Goal: Task Accomplishment & Management: Complete application form

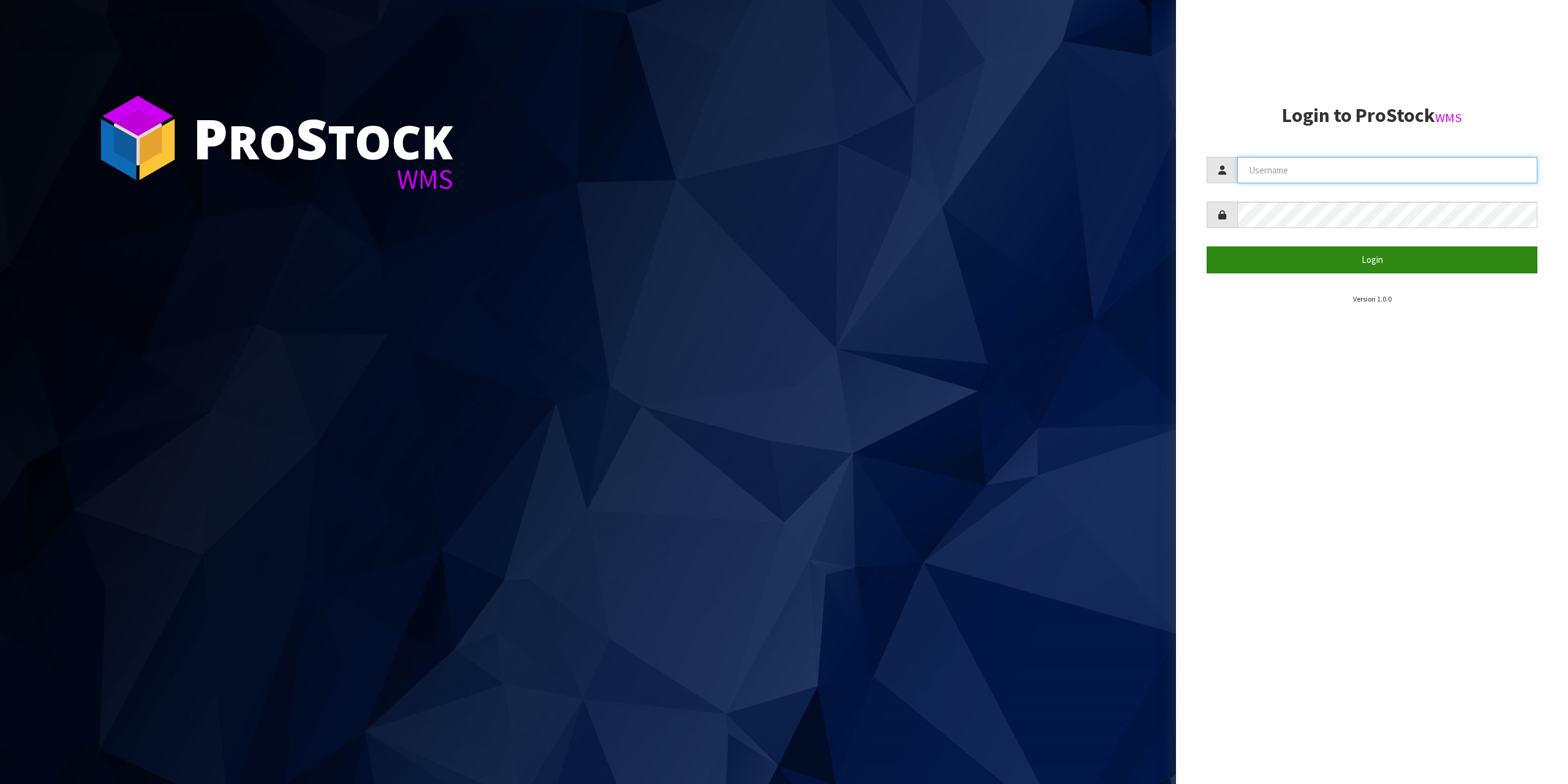
type input "[EMAIL_ADDRESS][DOMAIN_NAME]"
click at [1366, 262] on button "Login" at bounding box center [1372, 259] width 331 height 26
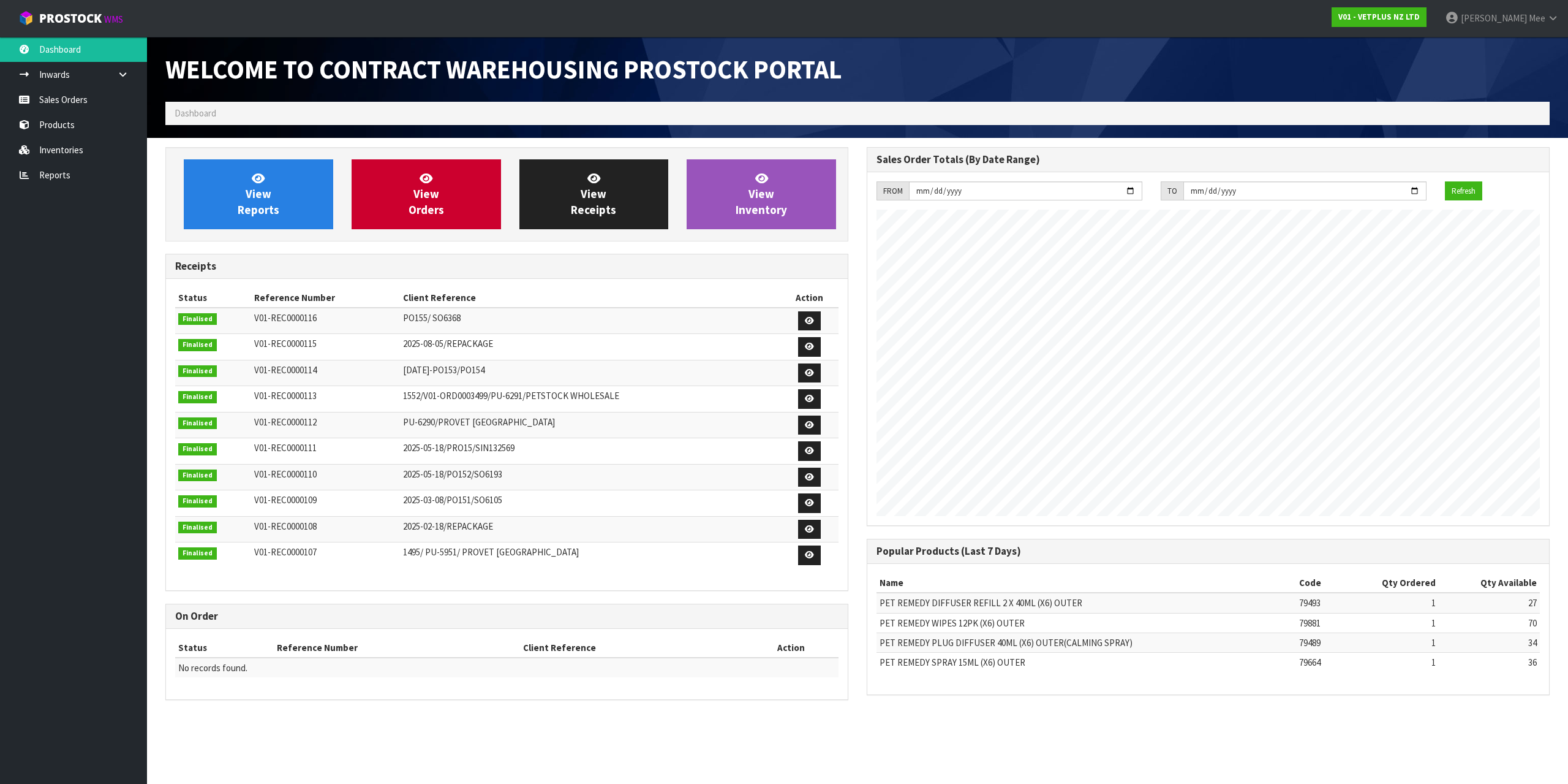
scroll to position [560, 701]
click at [25, 91] on link "Sales Orders" at bounding box center [74, 99] width 147 height 25
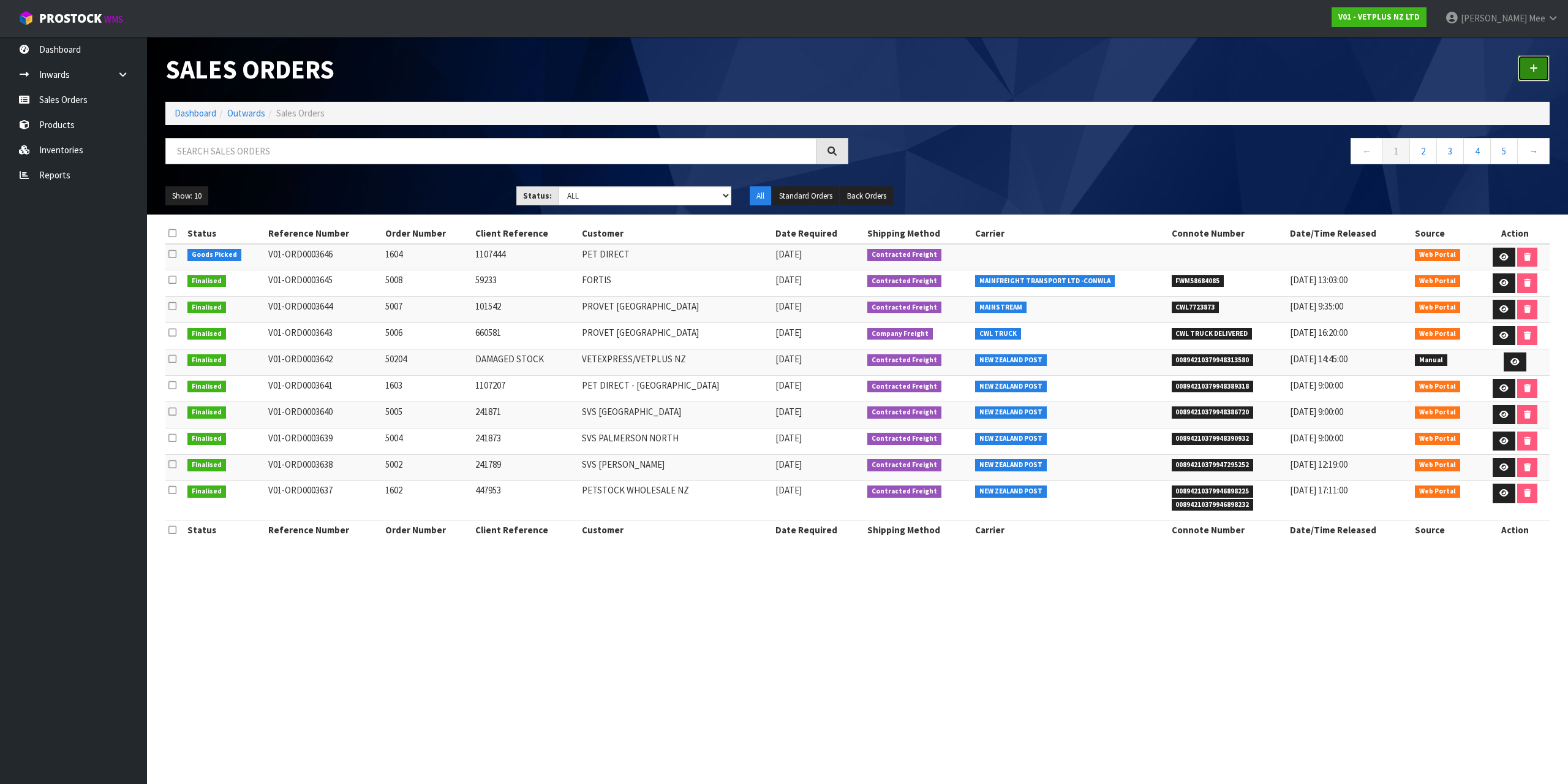
click at [1532, 77] on link at bounding box center [1533, 69] width 32 height 26
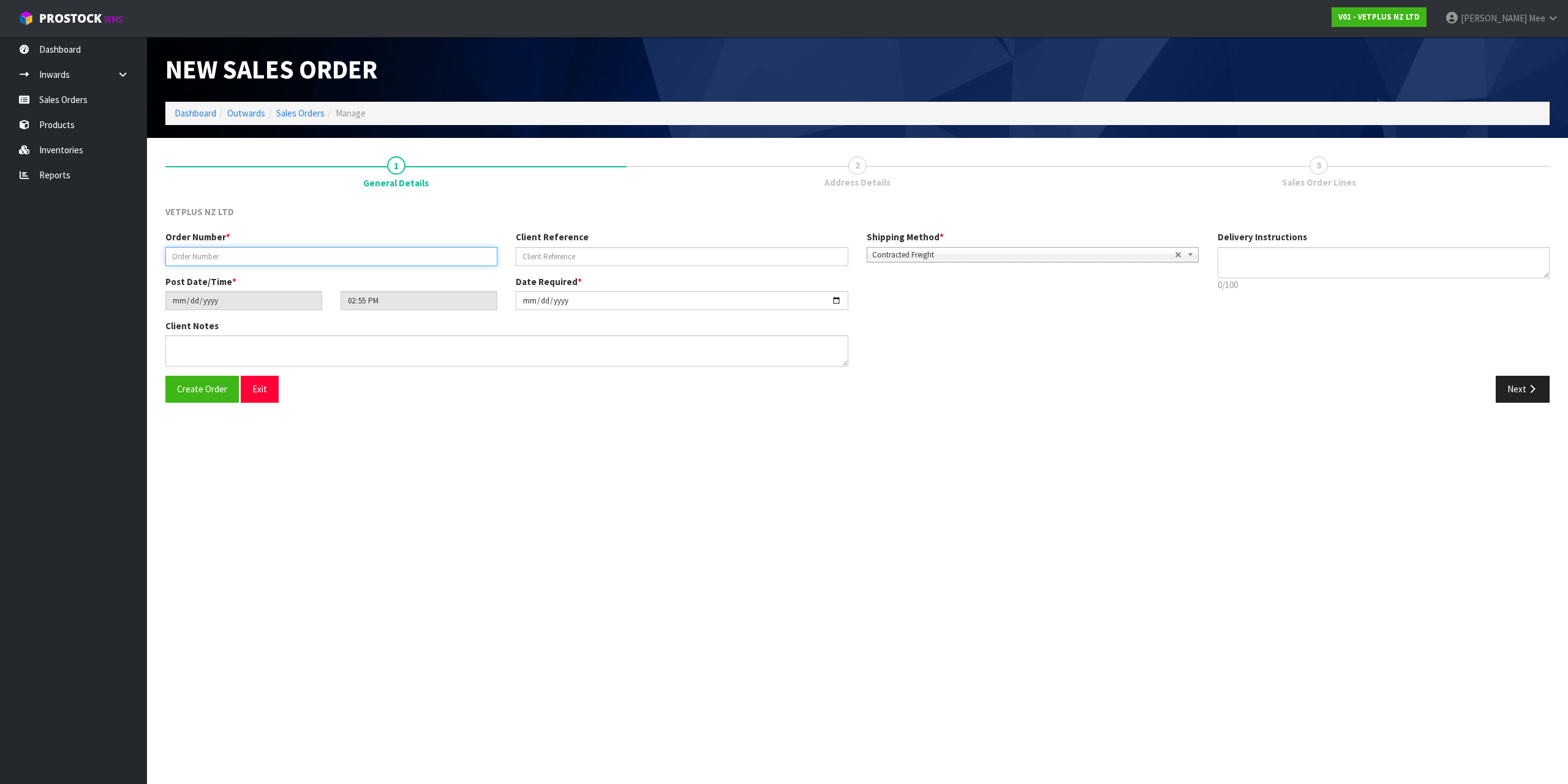
click at [189, 250] on input "text" at bounding box center [331, 257] width 332 height 19
type input "1605"
type input "2"
type input "1107499"
click at [1525, 395] on button "Next" at bounding box center [1522, 389] width 54 height 26
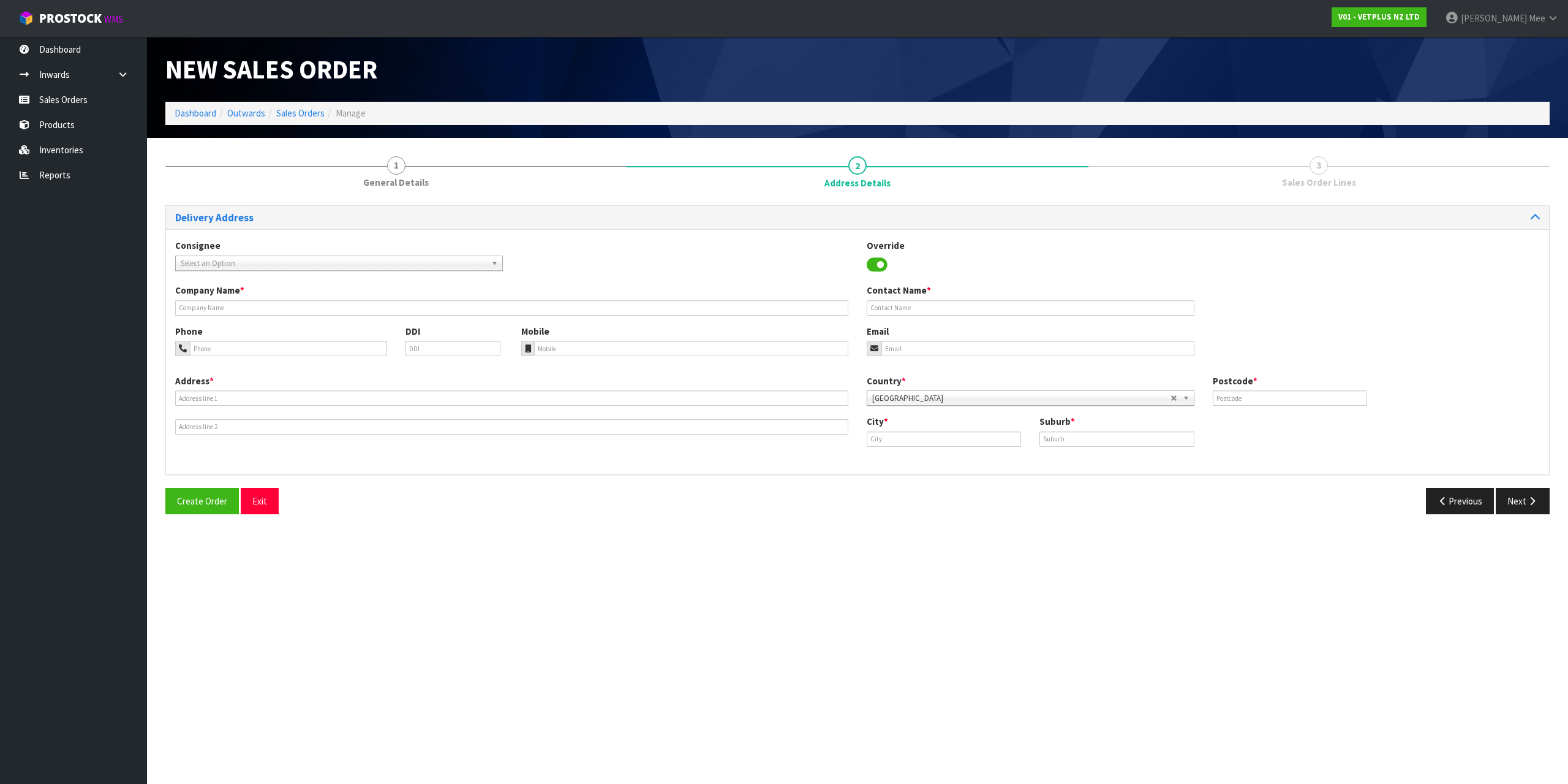
click at [204, 258] on span "Select an Option" at bounding box center [333, 263] width 306 height 15
type input "pet dir"
click at [355, 293] on li "PETDIRCHC - PET DIR ECT - [GEOGRAPHIC_DATA]" at bounding box center [339, 298] width 322 height 16
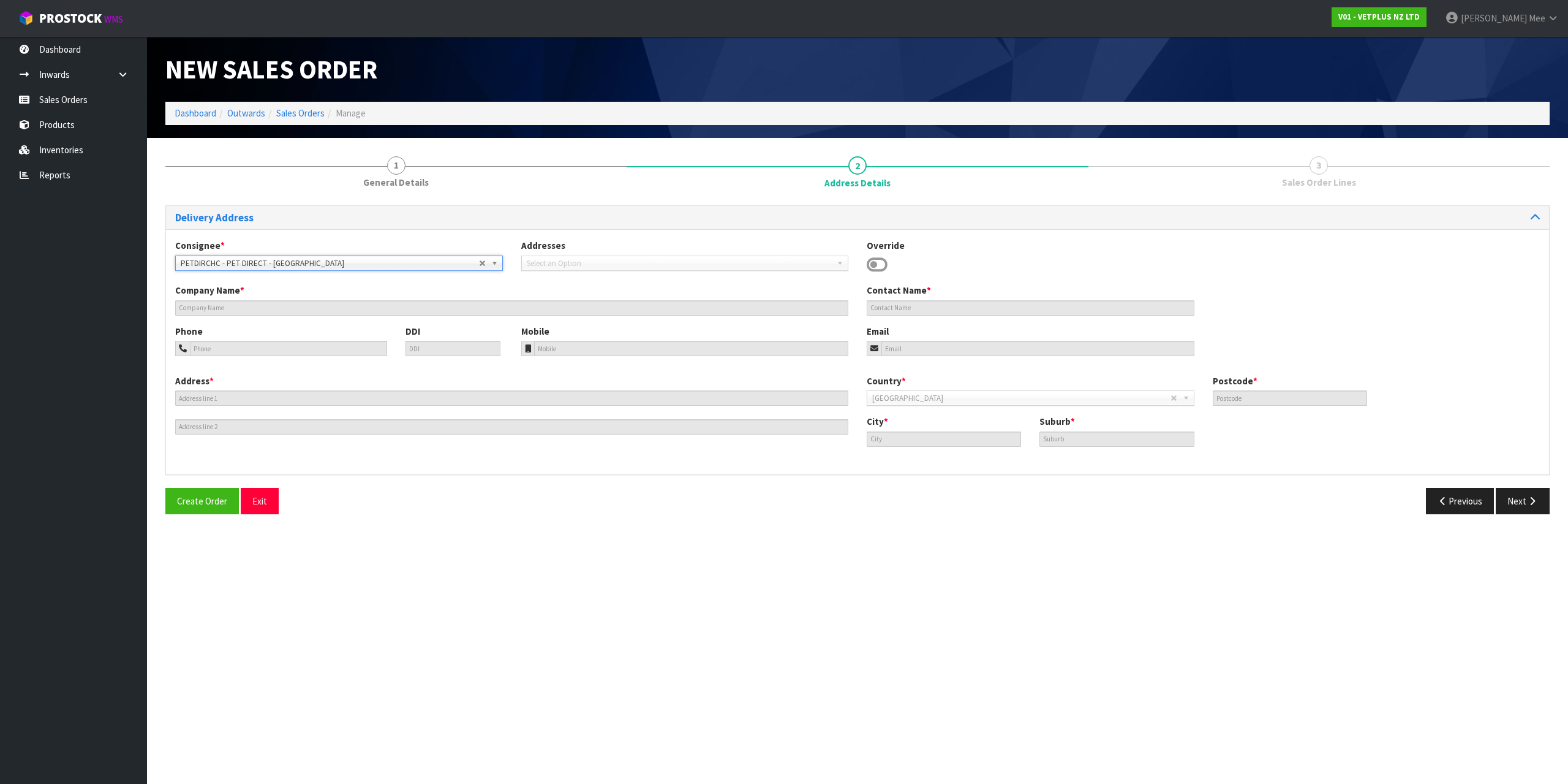
type input "PET DIRECT - [GEOGRAPHIC_DATA]"
type input "[STREET_ADDRESS]"
type input "8042"
type input "[GEOGRAPHIC_DATA]"
type input "ISLINGTON"
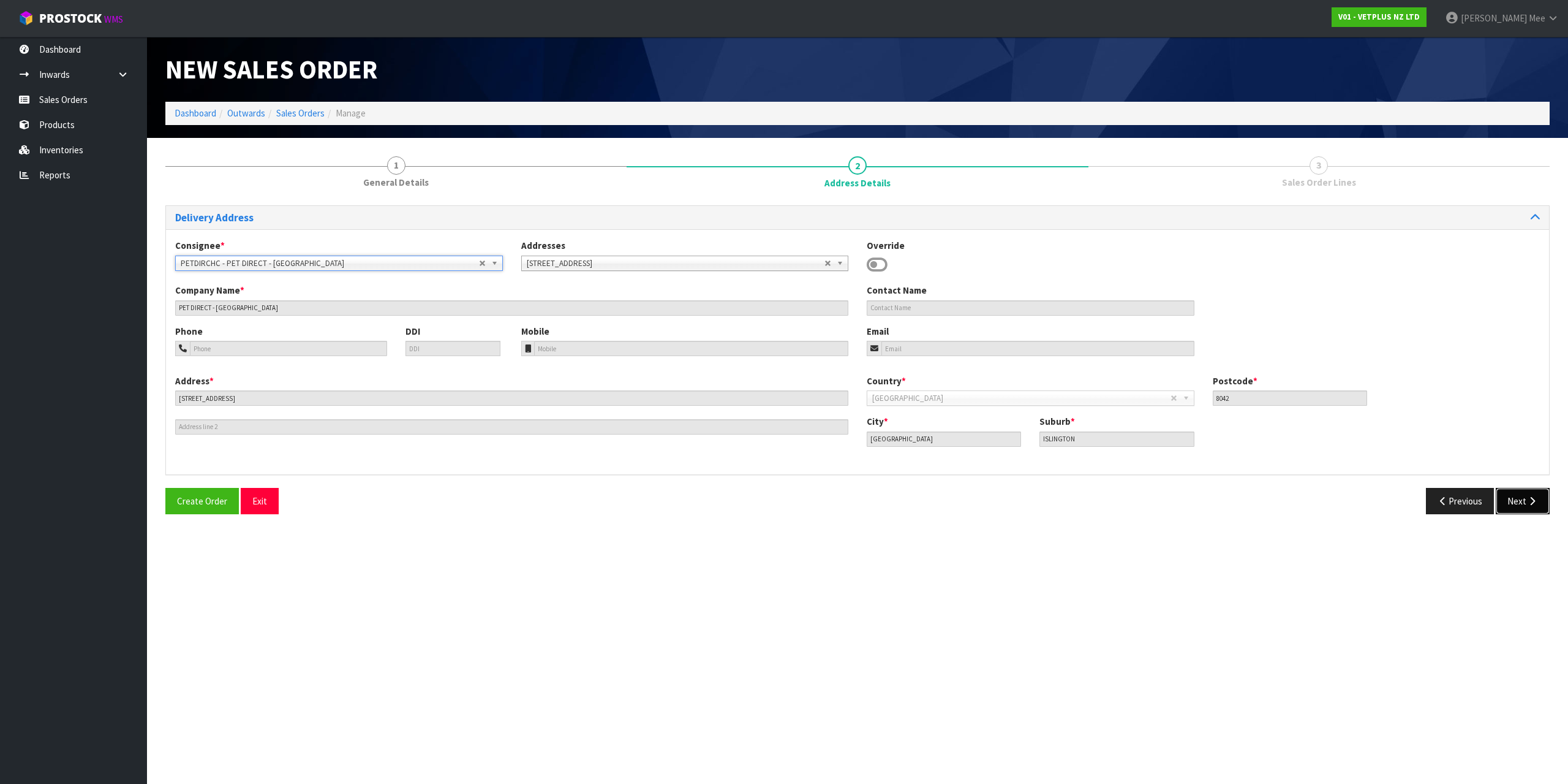
click at [1523, 497] on button "Next" at bounding box center [1522, 500] width 54 height 26
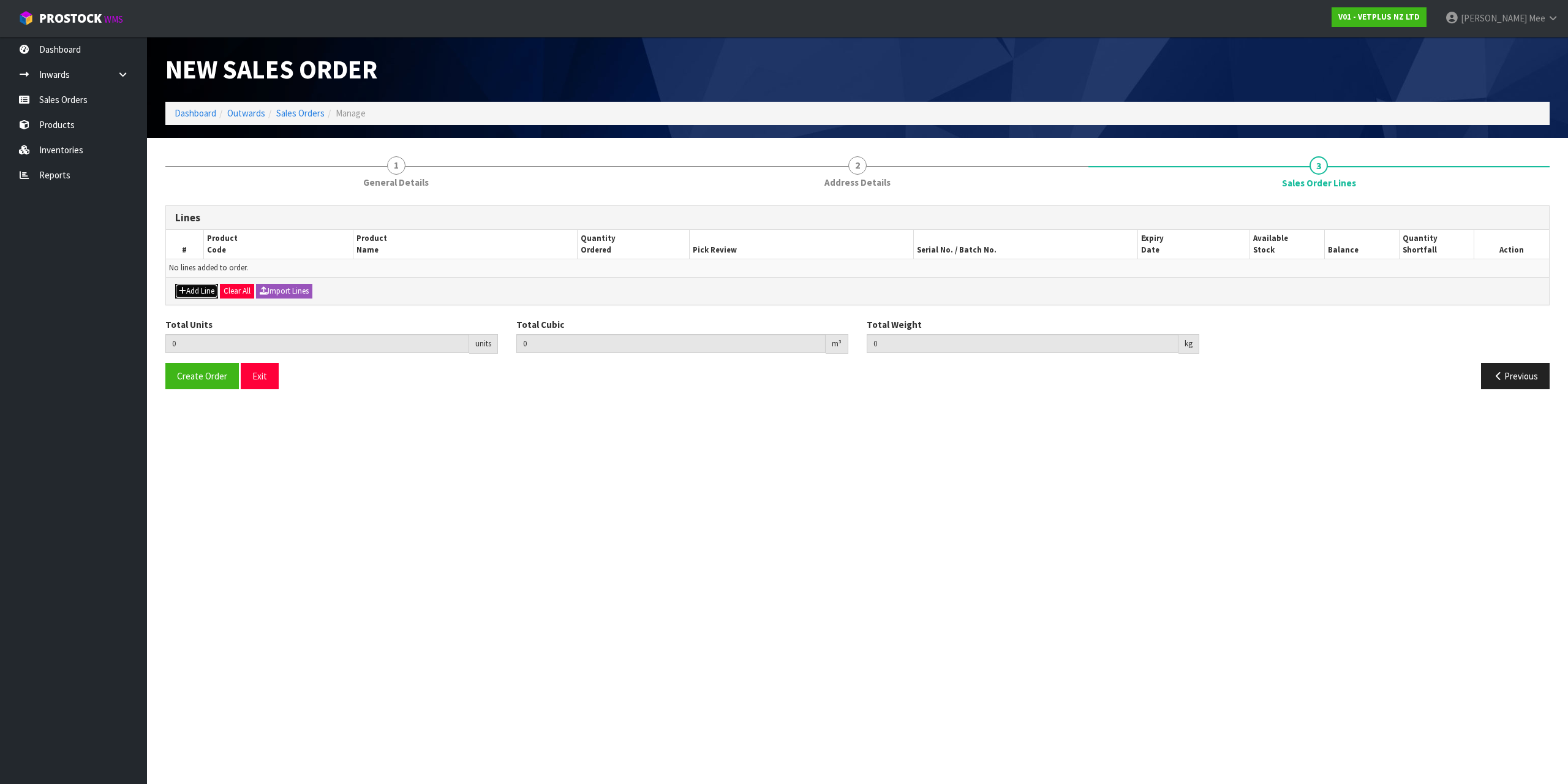
click at [185, 295] on icon "button" at bounding box center [182, 291] width 7 height 8
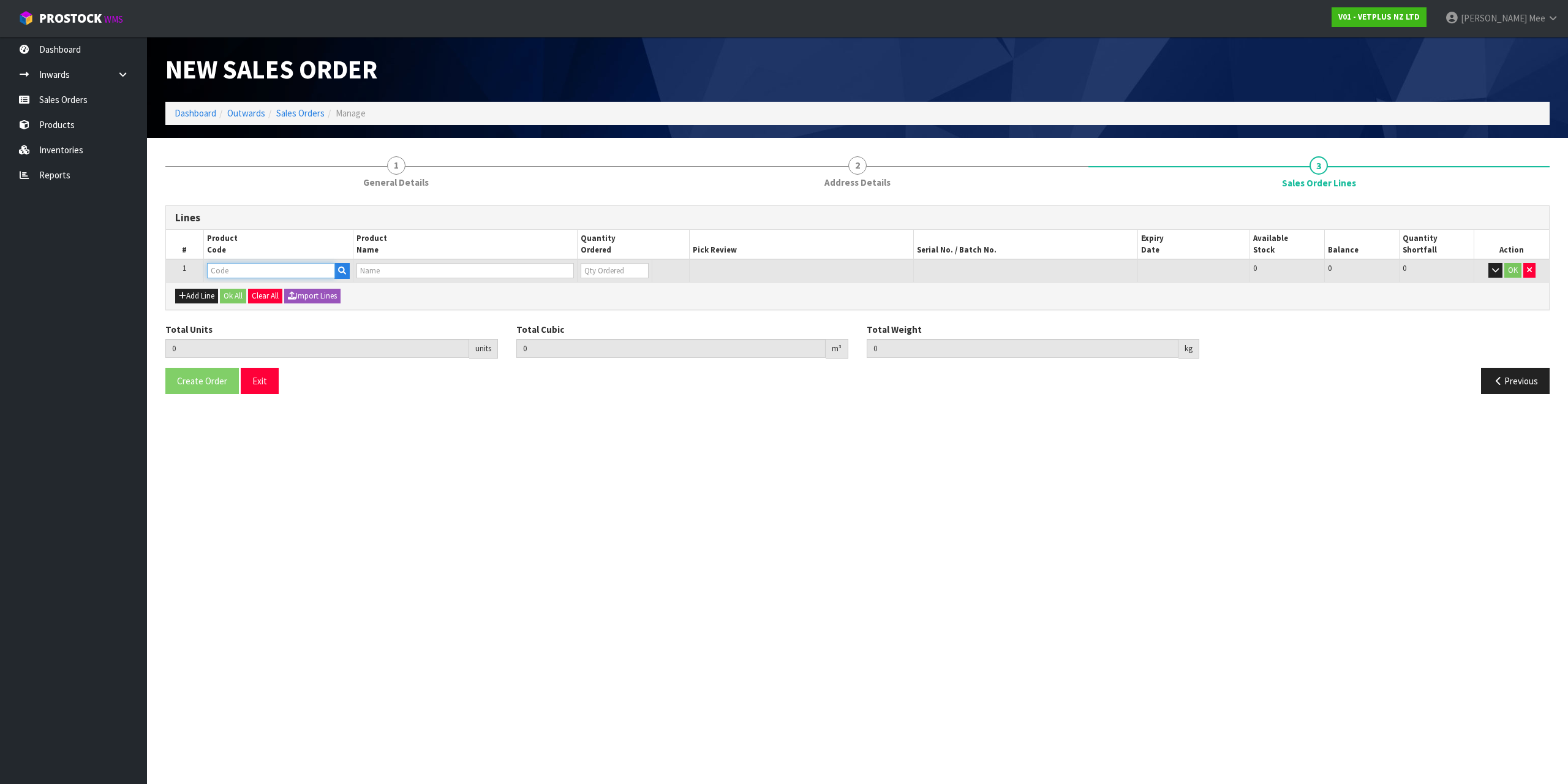
click at [210, 275] on input "text" at bounding box center [271, 271] width 128 height 16
type input "79664"
click at [256, 297] on link "79664" at bounding box center [257, 291] width 100 height 16
type input "79664"
type input "0.000000"
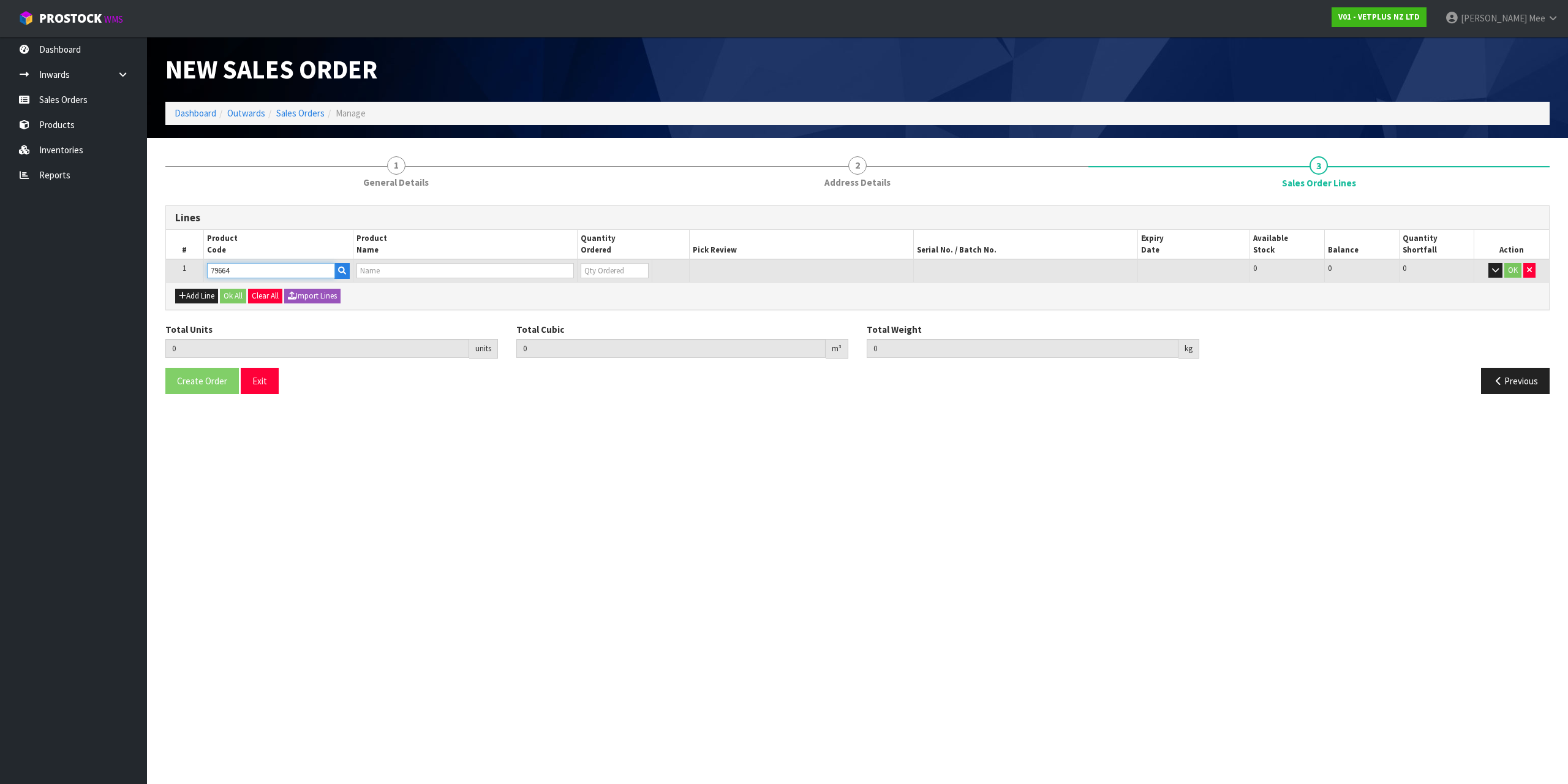
type input "0.000"
type input "PET REMEDY SPRAY 15ML (X6) OUTER"
type input "0"
type input "1"
type input "0.000794"
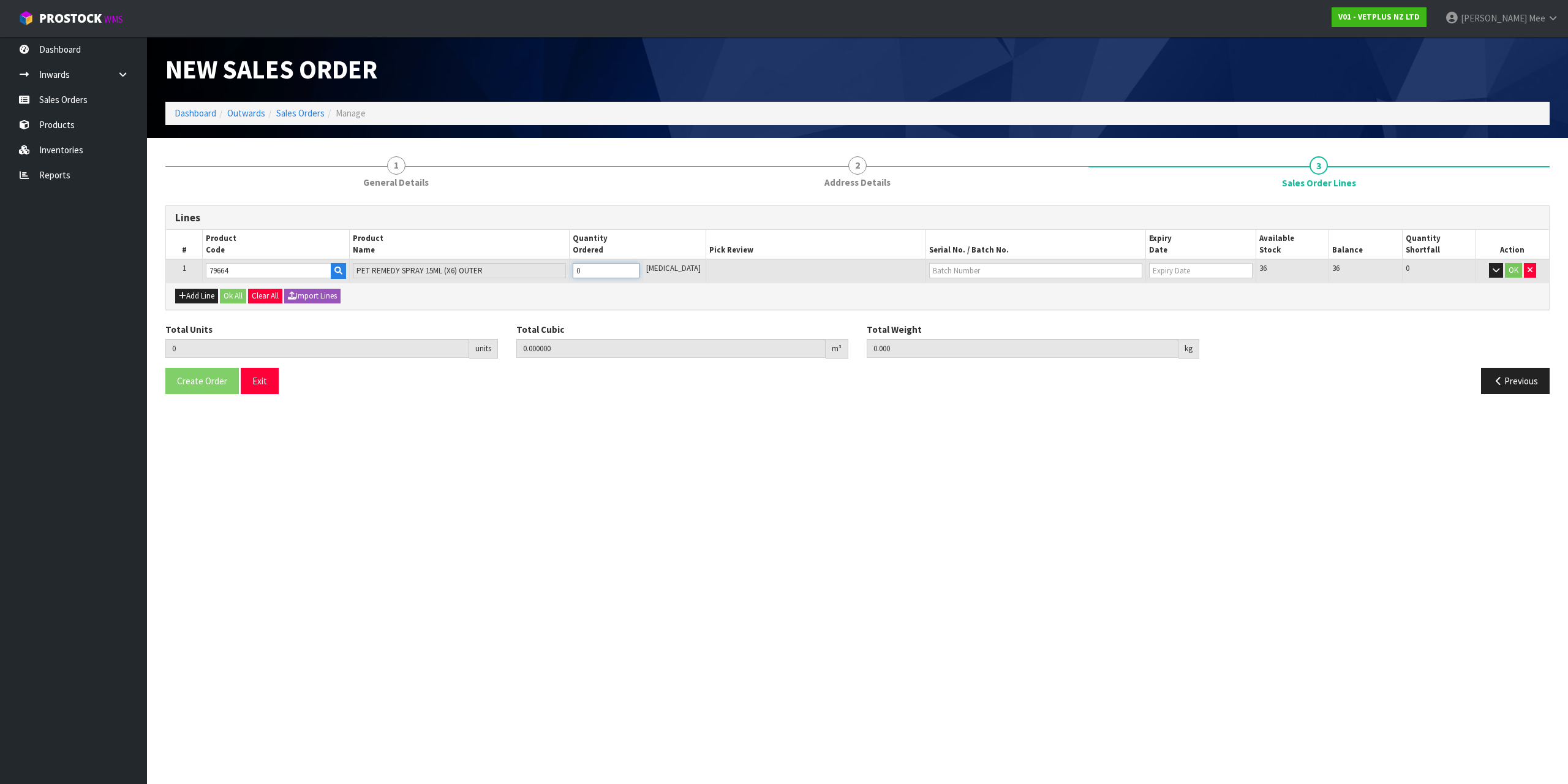
type input "0.25"
type input "1"
click at [640, 268] on input "1" at bounding box center [606, 271] width 67 height 16
type input "2"
type input "0.001588"
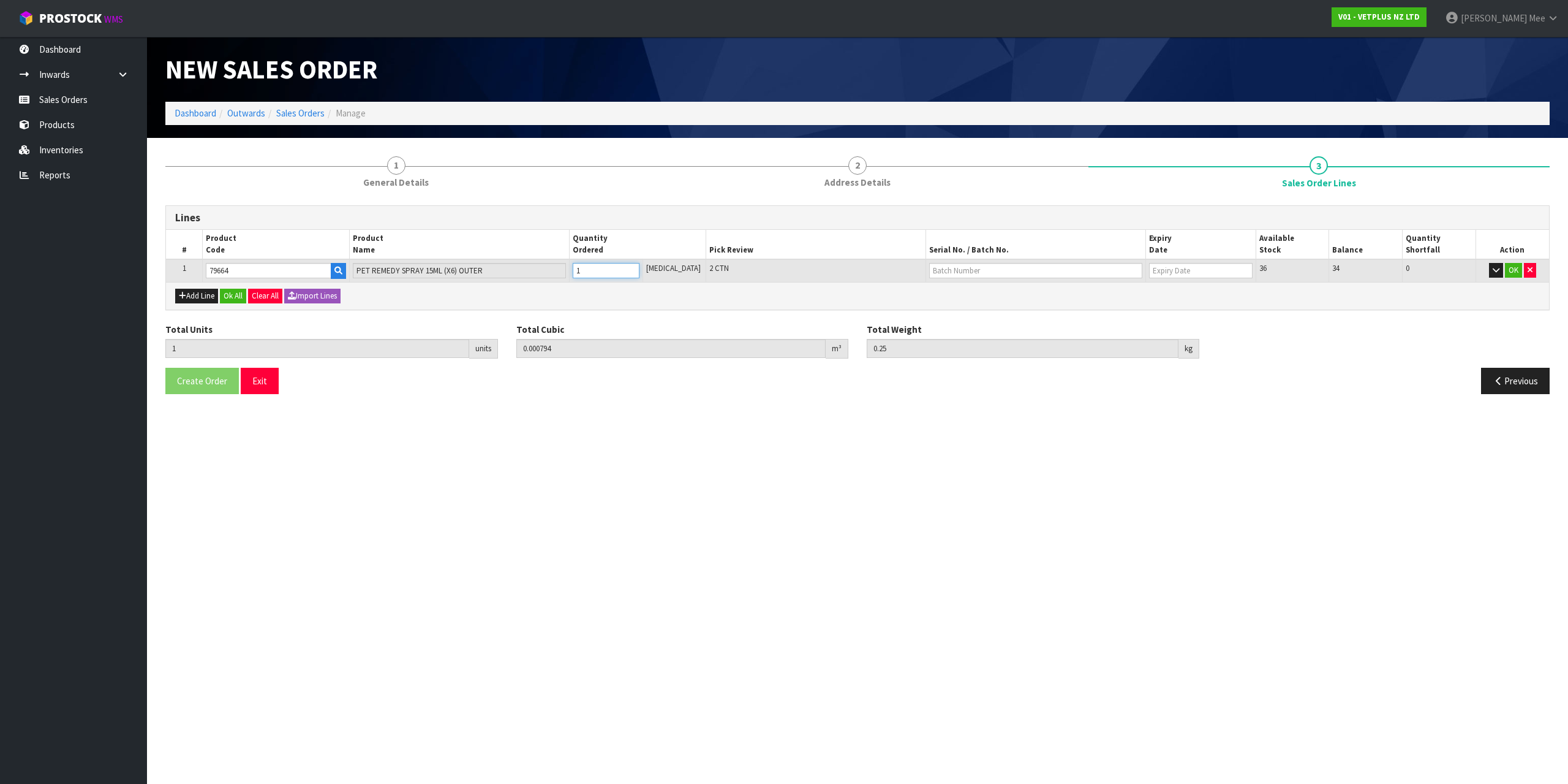
type input "0.5"
type input "2"
click at [640, 268] on input "2" at bounding box center [606, 271] width 67 height 16
type input "3"
type input "0.002382"
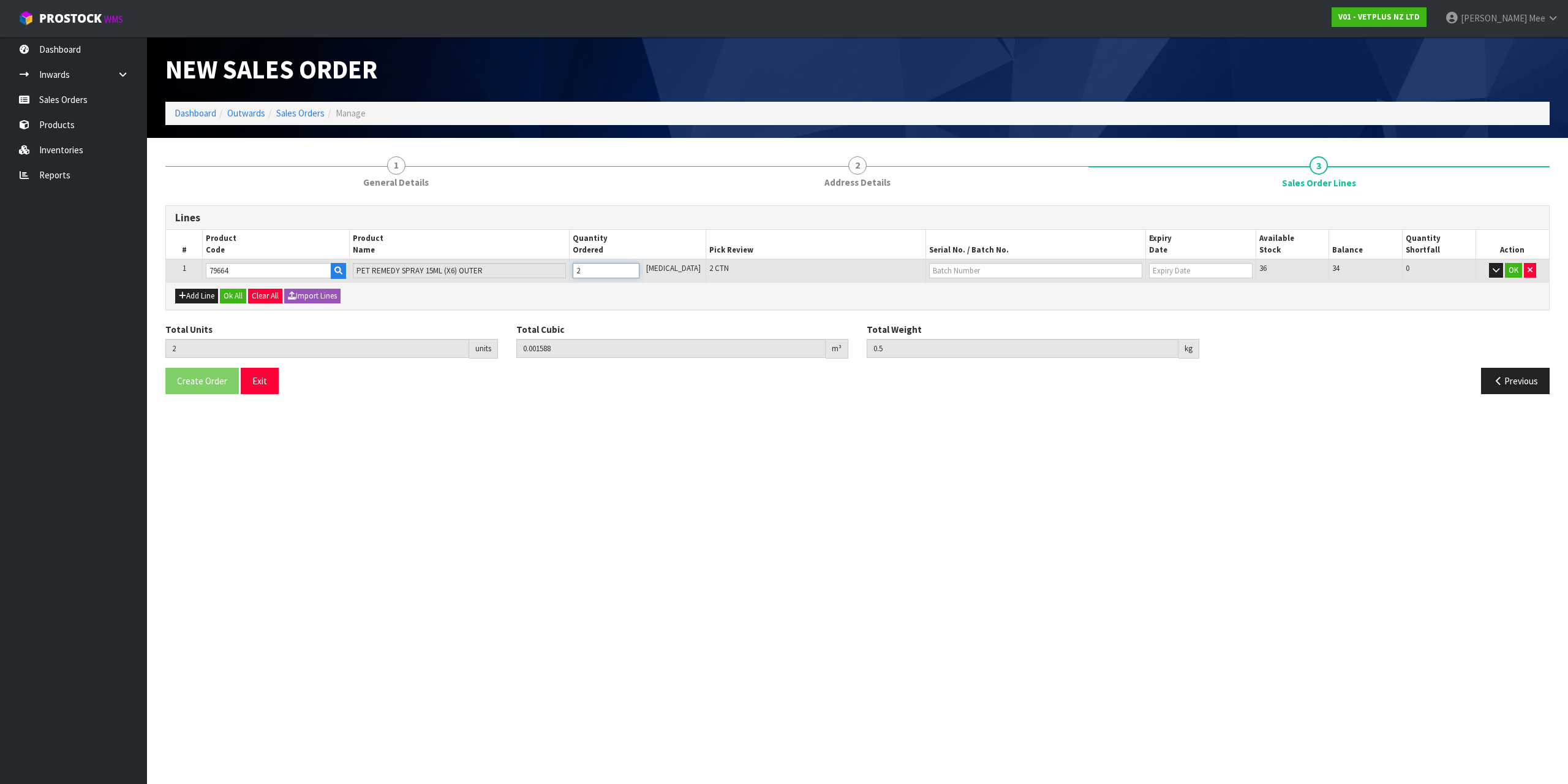
type input "0.75"
type input "3"
click at [640, 268] on input "3" at bounding box center [606, 271] width 67 height 16
click at [239, 302] on button "Ok All" at bounding box center [233, 296] width 26 height 15
click at [192, 383] on span "Create Order" at bounding box center [202, 379] width 50 height 11
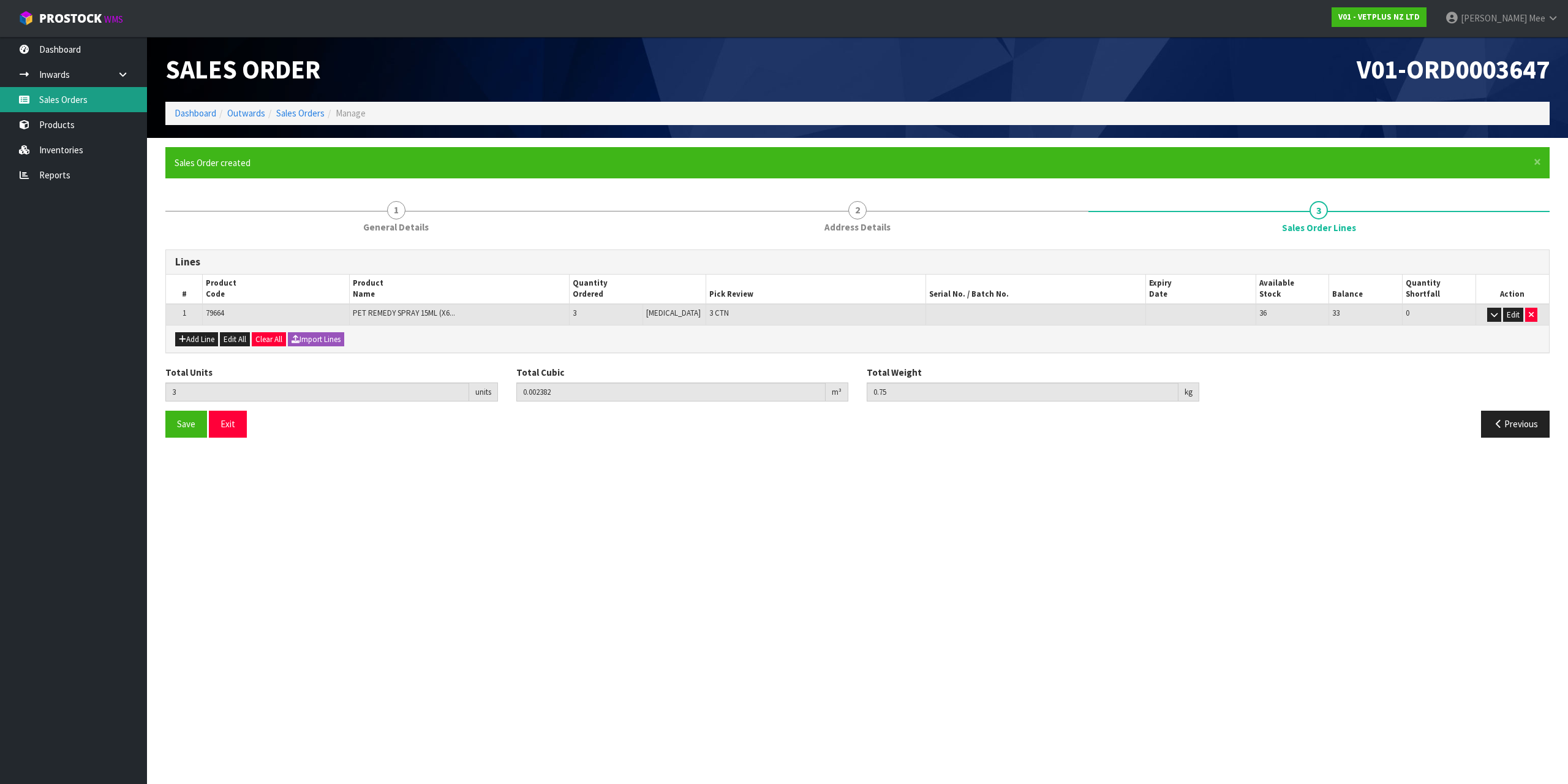
click at [72, 101] on link "Sales Orders" at bounding box center [74, 99] width 147 height 25
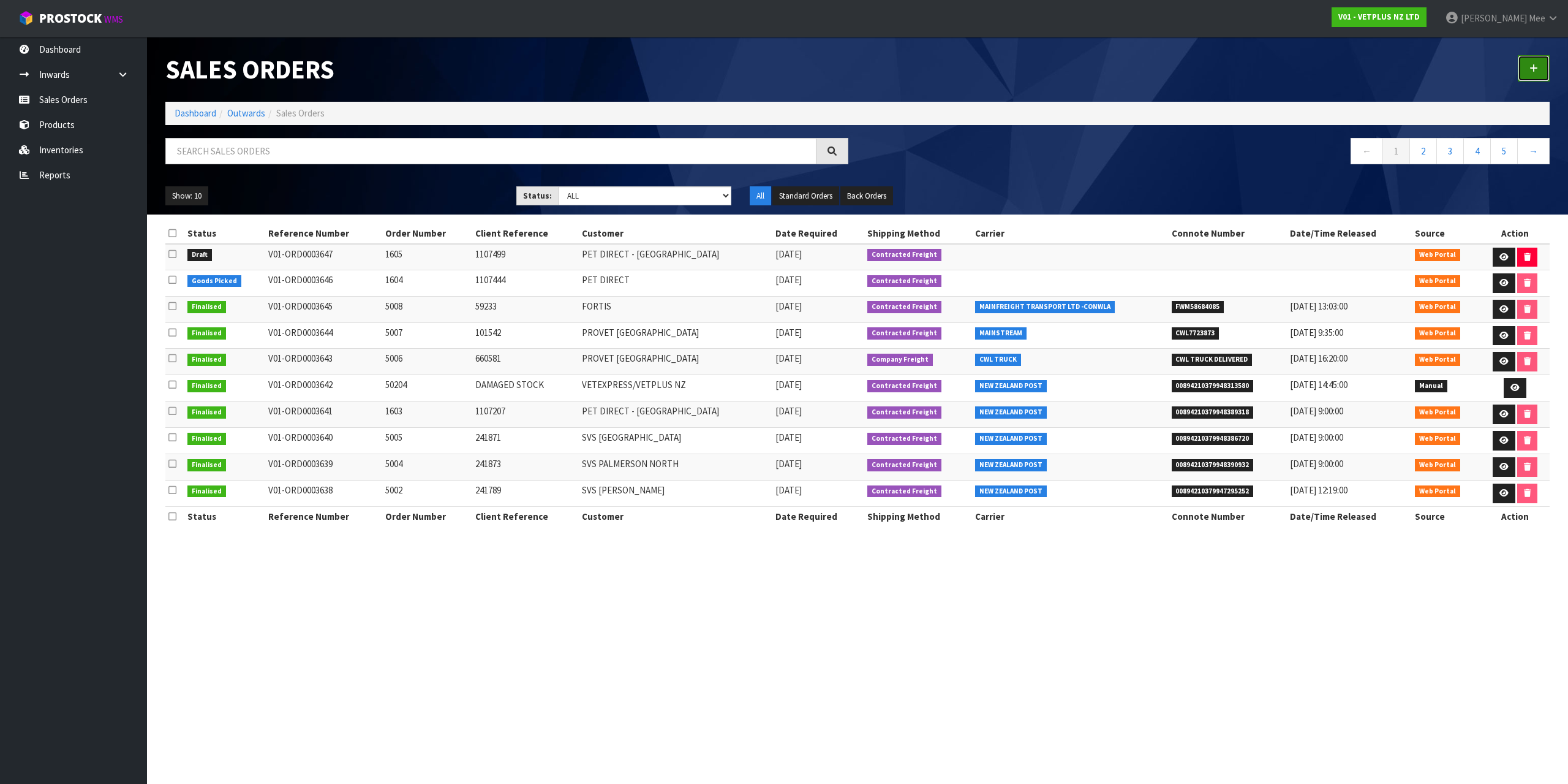
click at [1539, 76] on link at bounding box center [1533, 69] width 32 height 26
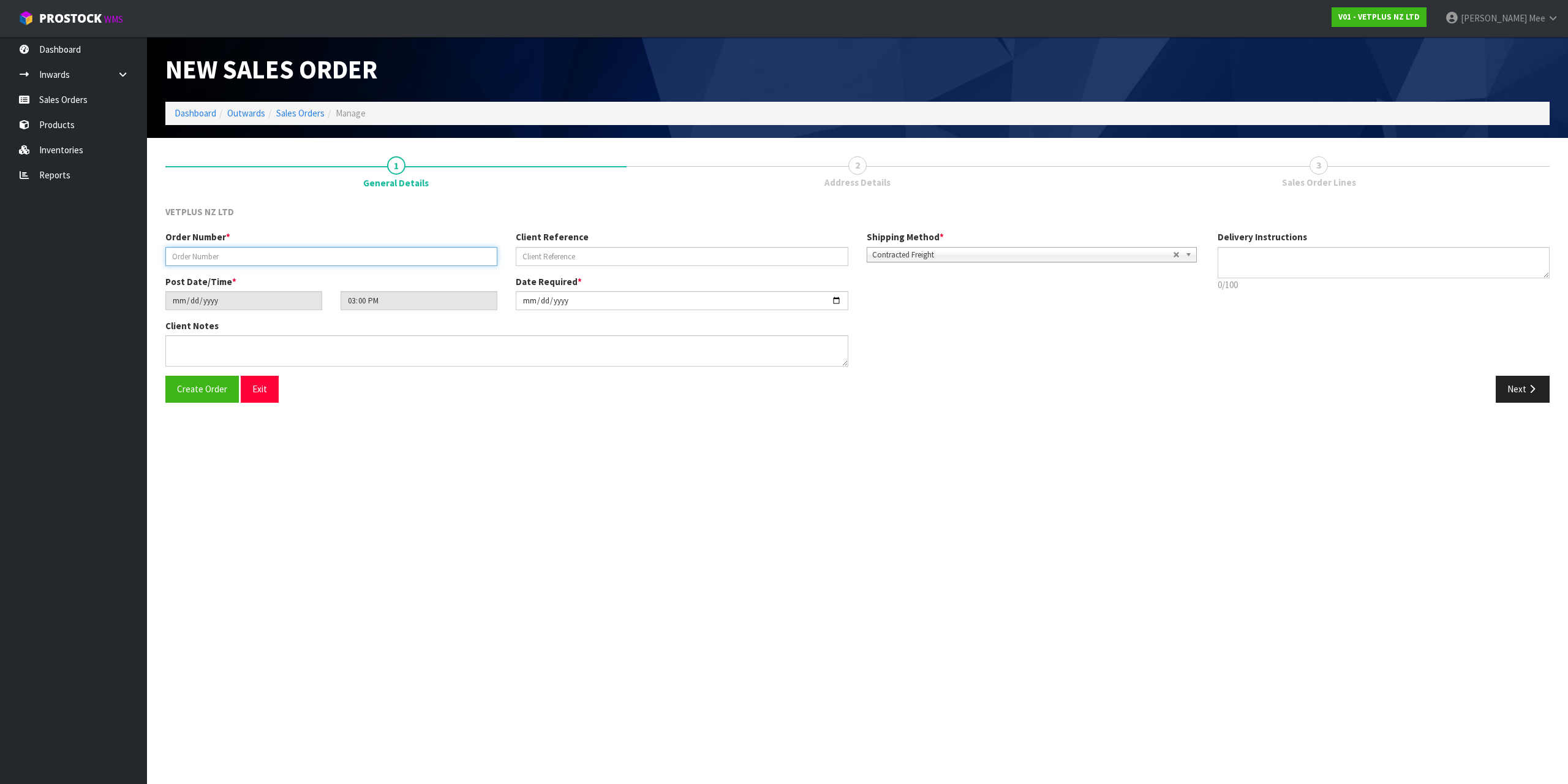
drag, startPoint x: 295, startPoint y: 253, endPoint x: 406, endPoint y: 258, distance: 111.1
click at [295, 253] on input "text" at bounding box center [331, 257] width 332 height 19
type input "1606"
type input "450262"
click at [1544, 389] on button "Next" at bounding box center [1522, 389] width 54 height 26
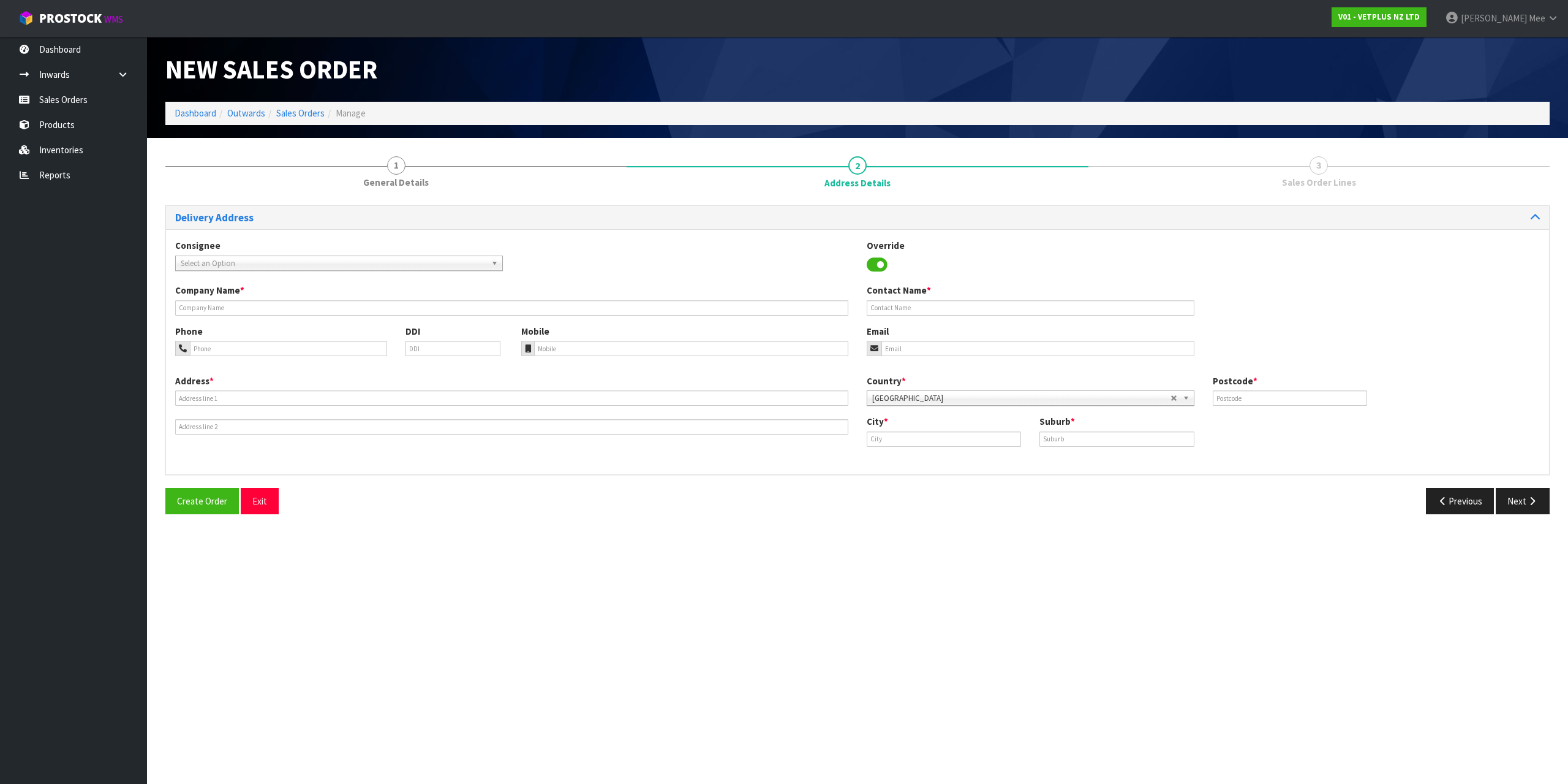
click at [278, 268] on span "Select an Option" at bounding box center [333, 263] width 306 height 15
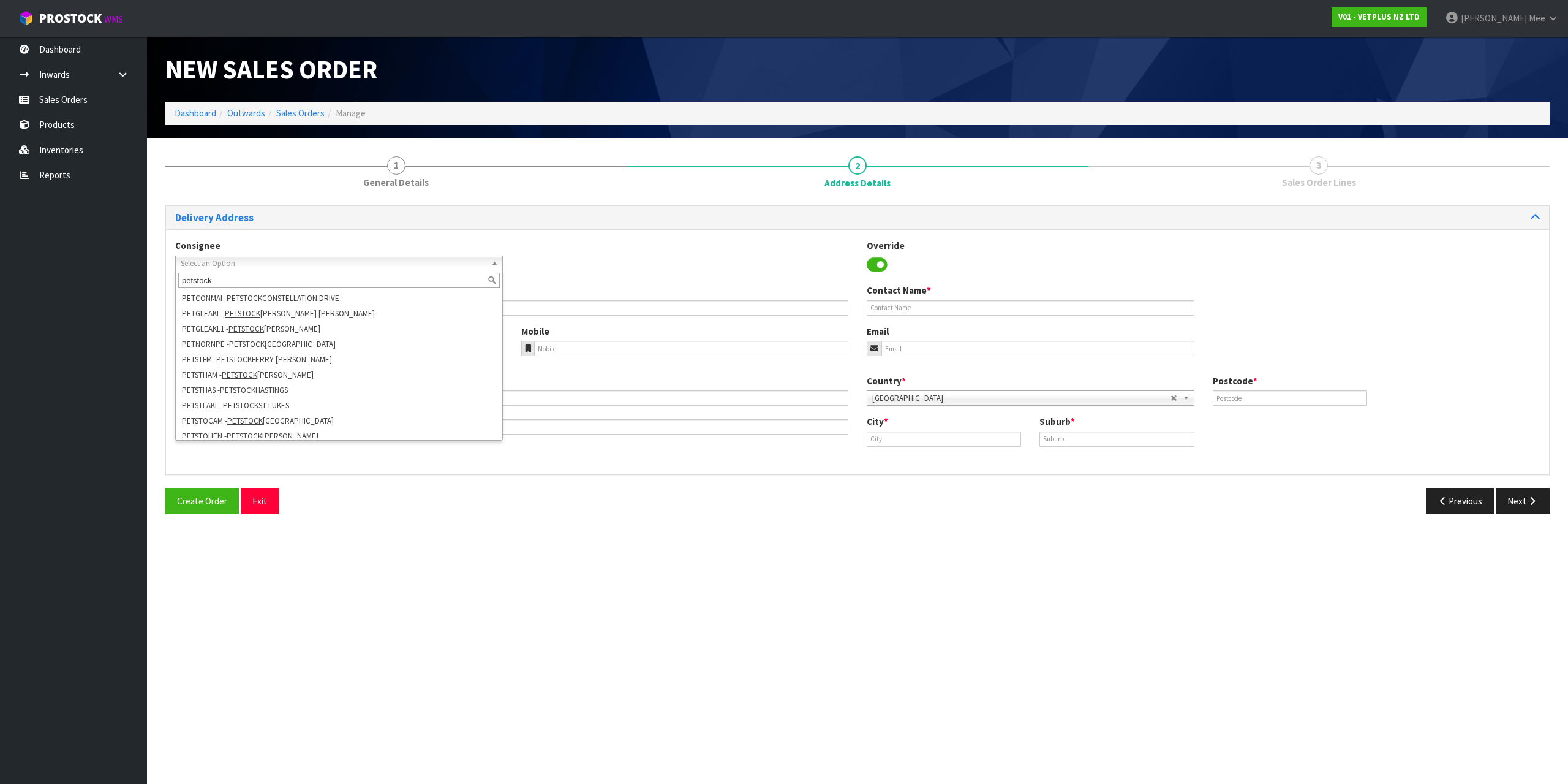
click at [192, 278] on input "petstock" at bounding box center [339, 280] width 322 height 16
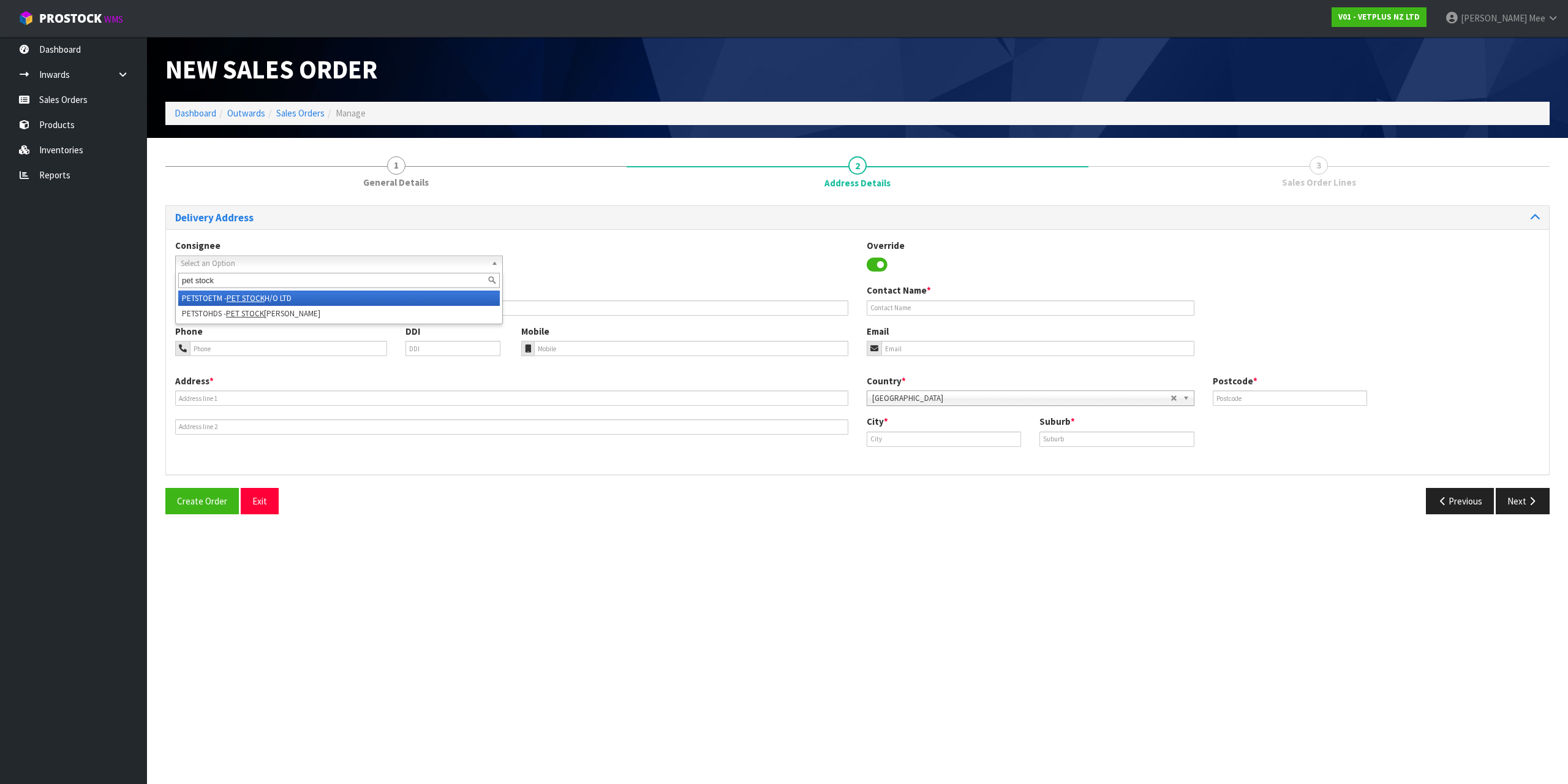
type input "pet stock"
click at [293, 293] on li "PETSTOETM - PET STOCK H/O LTD" at bounding box center [339, 298] width 322 height 16
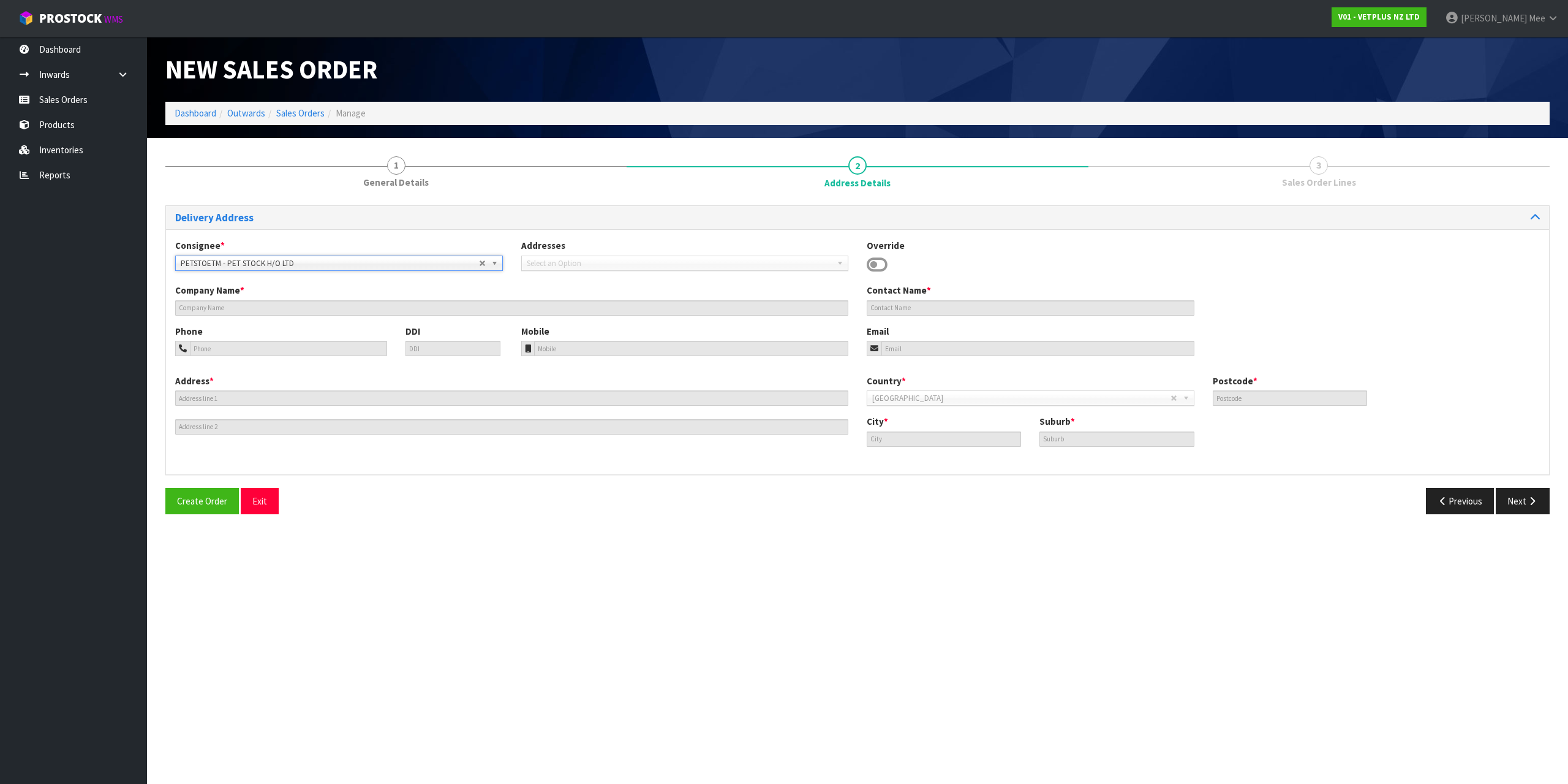
type input "25 PUKEKIWIRIKI PLACE"
type input "2013"
type input "[GEOGRAPHIC_DATA]"
type input "EAST TAMAKI"
click at [334, 265] on span "PETSTOETM - PET STOCK H/O LTD" at bounding box center [329, 263] width 298 height 15
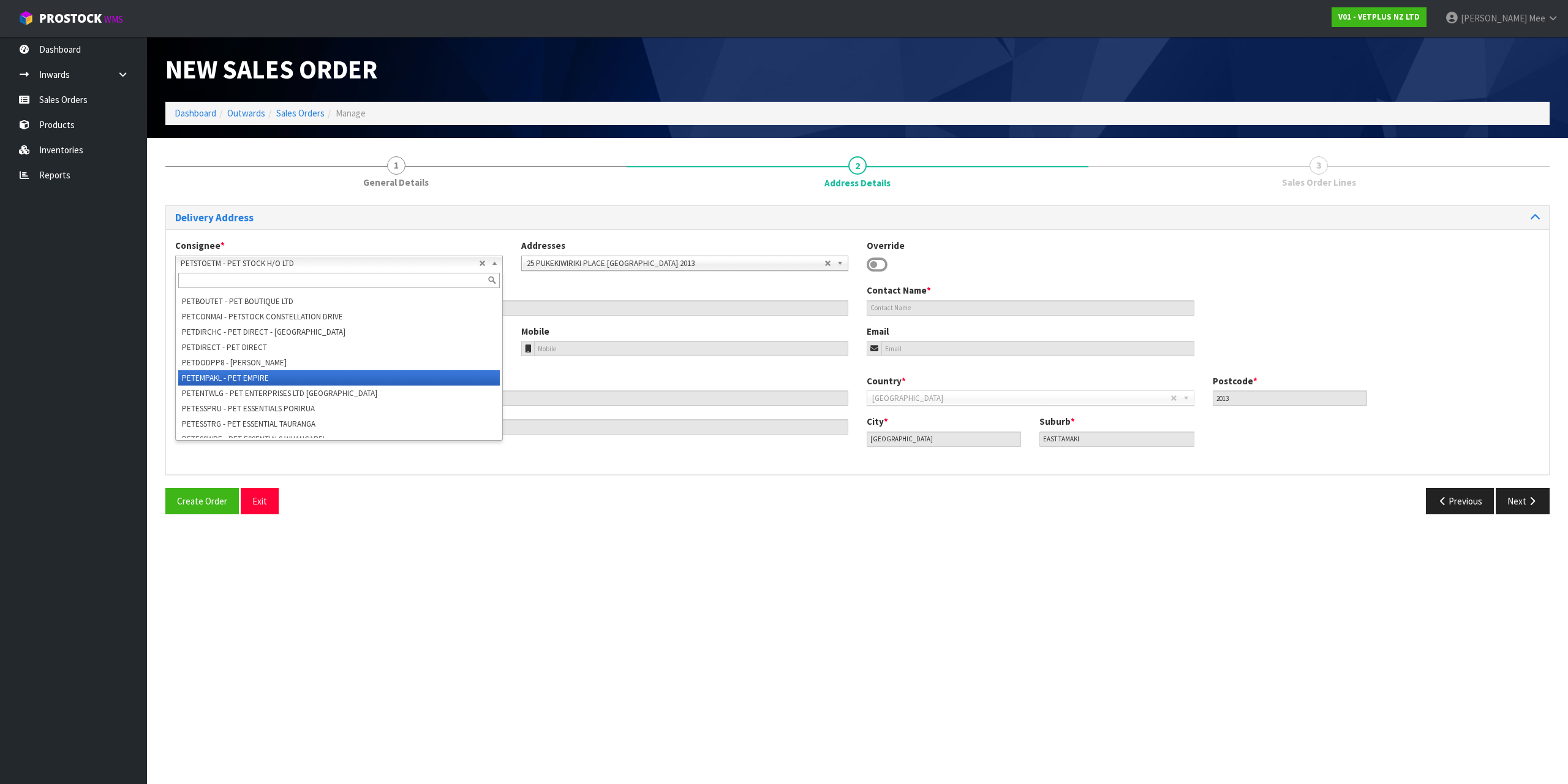
scroll to position [66533, 0]
click at [306, 260] on span "PETSTOETM - PET STOCK H/O LTD" at bounding box center [329, 263] width 298 height 15
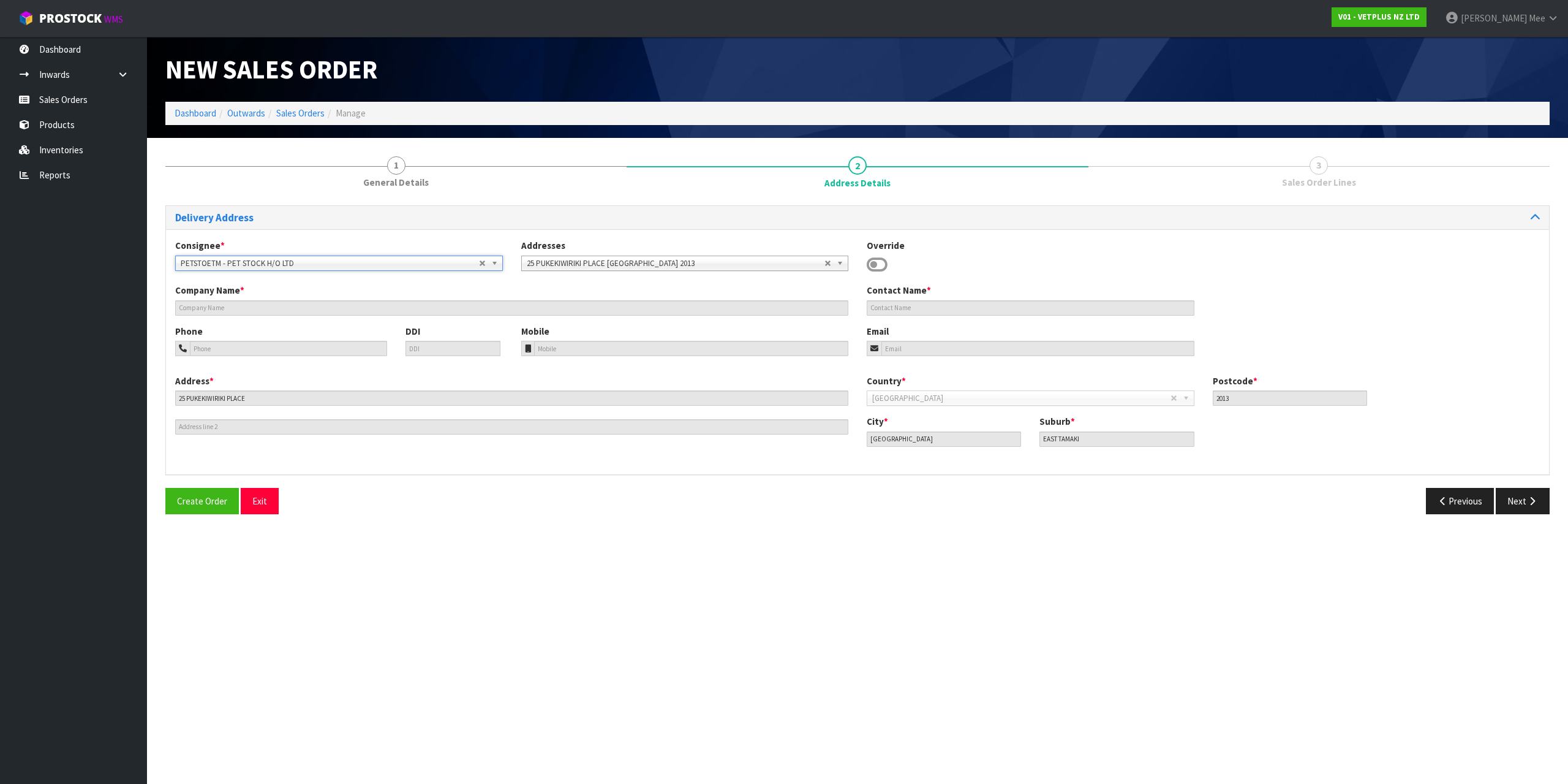
click at [478, 265] on span "PETSTOETM - PET STOCK H/O LTD" at bounding box center [329, 263] width 298 height 15
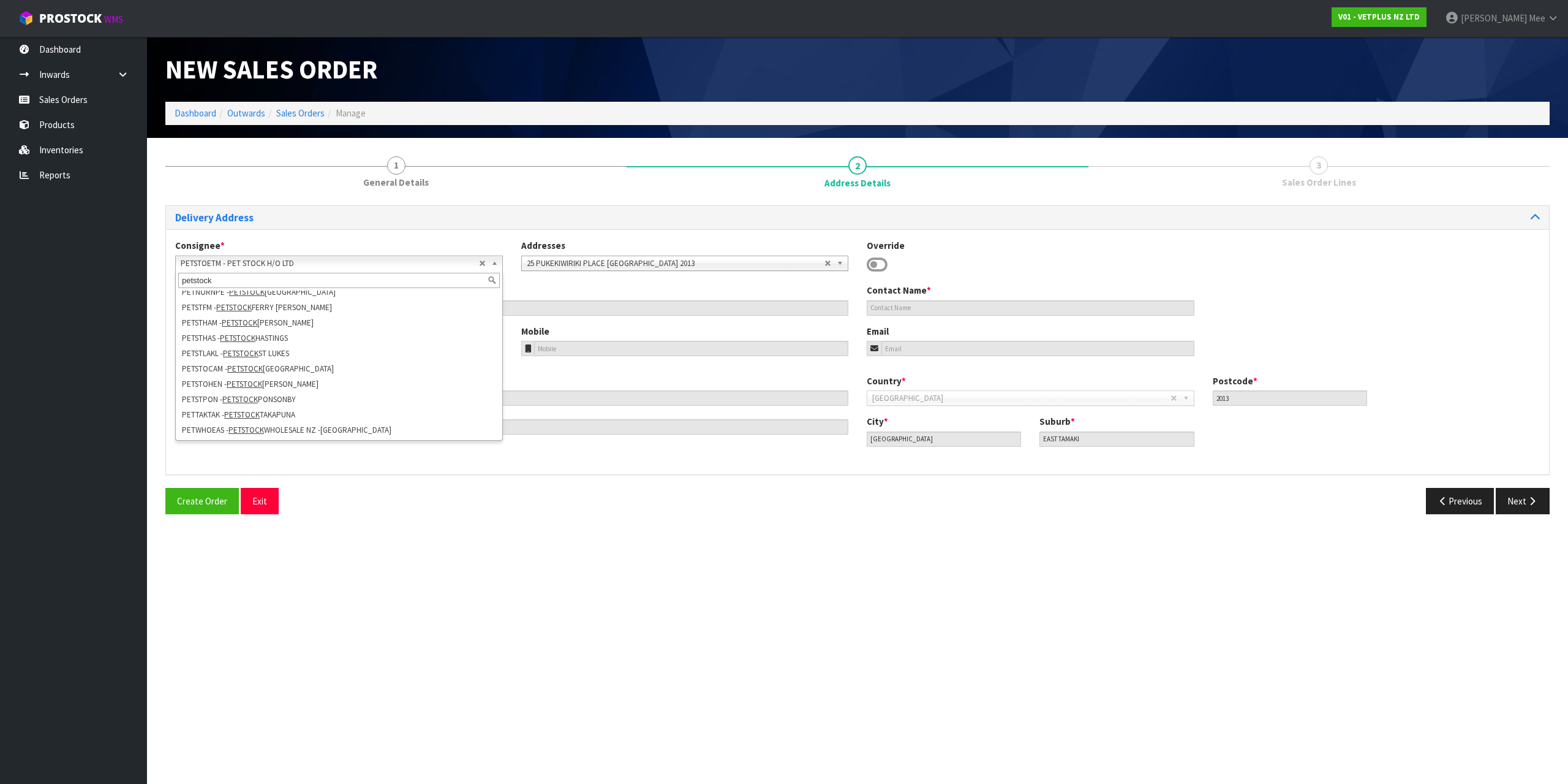
scroll to position [0, 0]
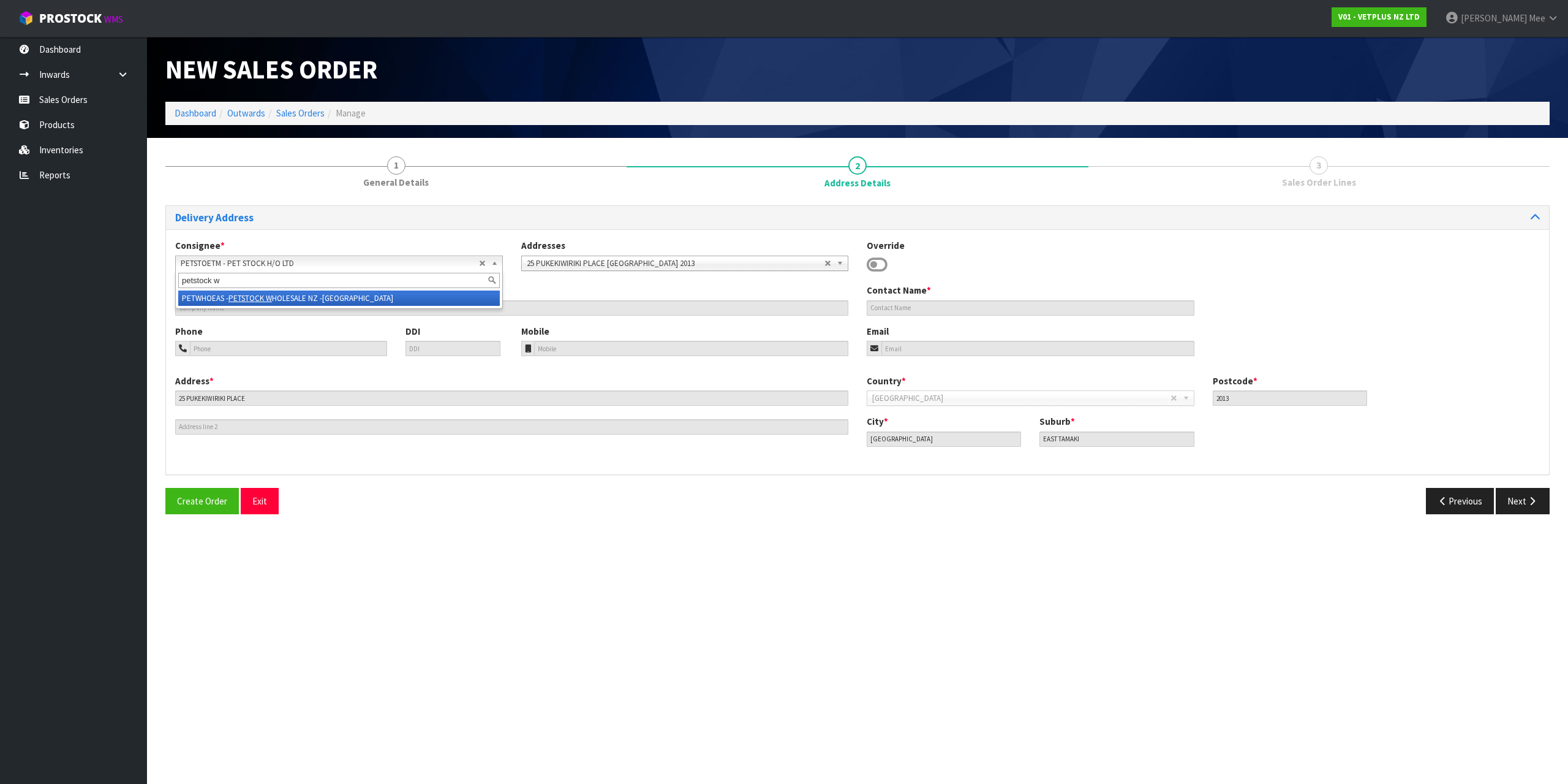
type input "petstock w"
click at [359, 293] on li "PETWHOEAS - PETSTOCK W HOLESALE NZ -[GEOGRAPHIC_DATA]" at bounding box center [339, 298] width 322 height 16
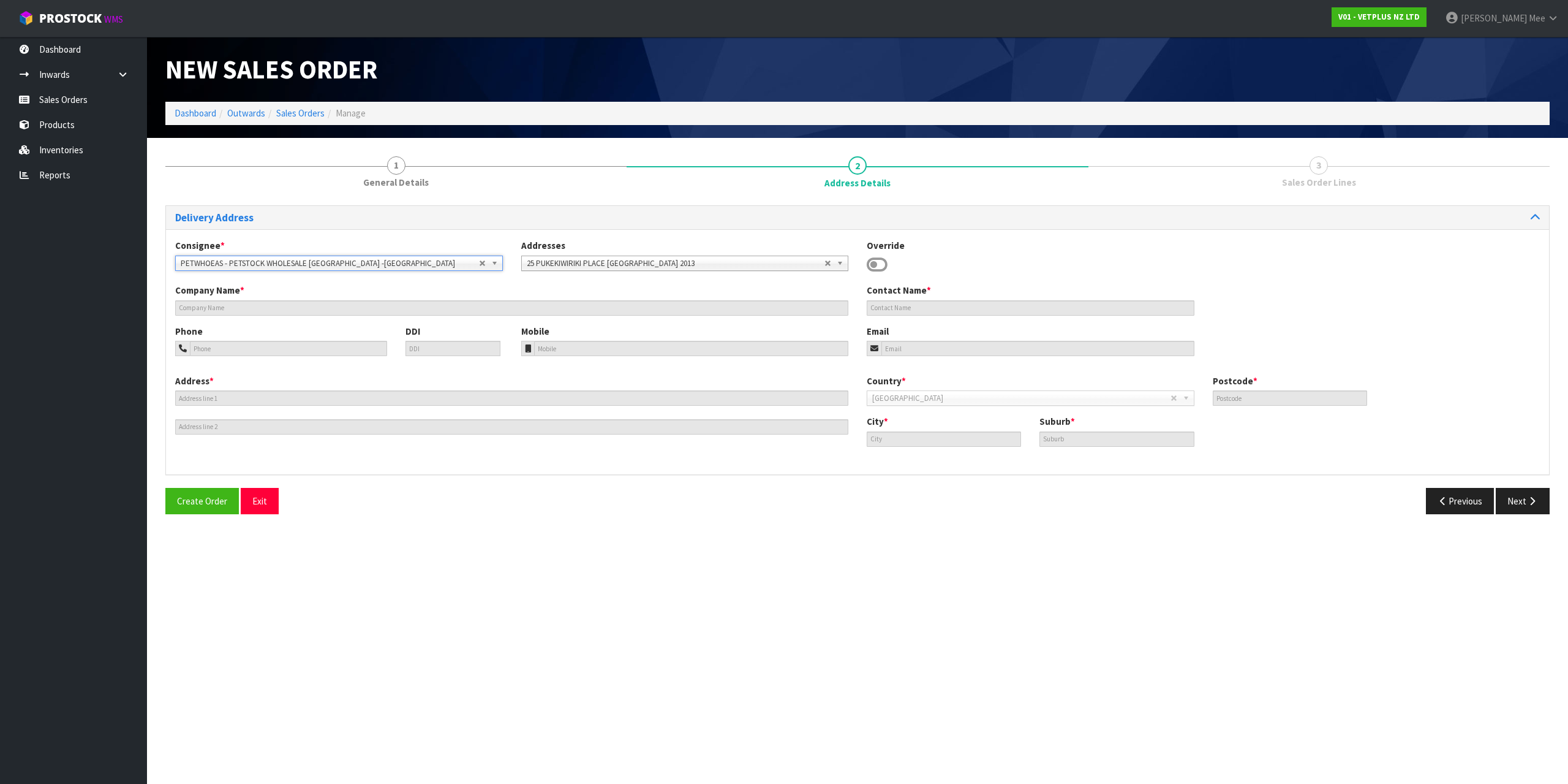
type input "PETSTOCK WHOLESALE NZ"
type input "[EMAIL_ADDRESS][DOMAIN_NAME]"
type input "25 PUKEKIWIRIKI PL"
type input "2013"
type input "[GEOGRAPHIC_DATA]"
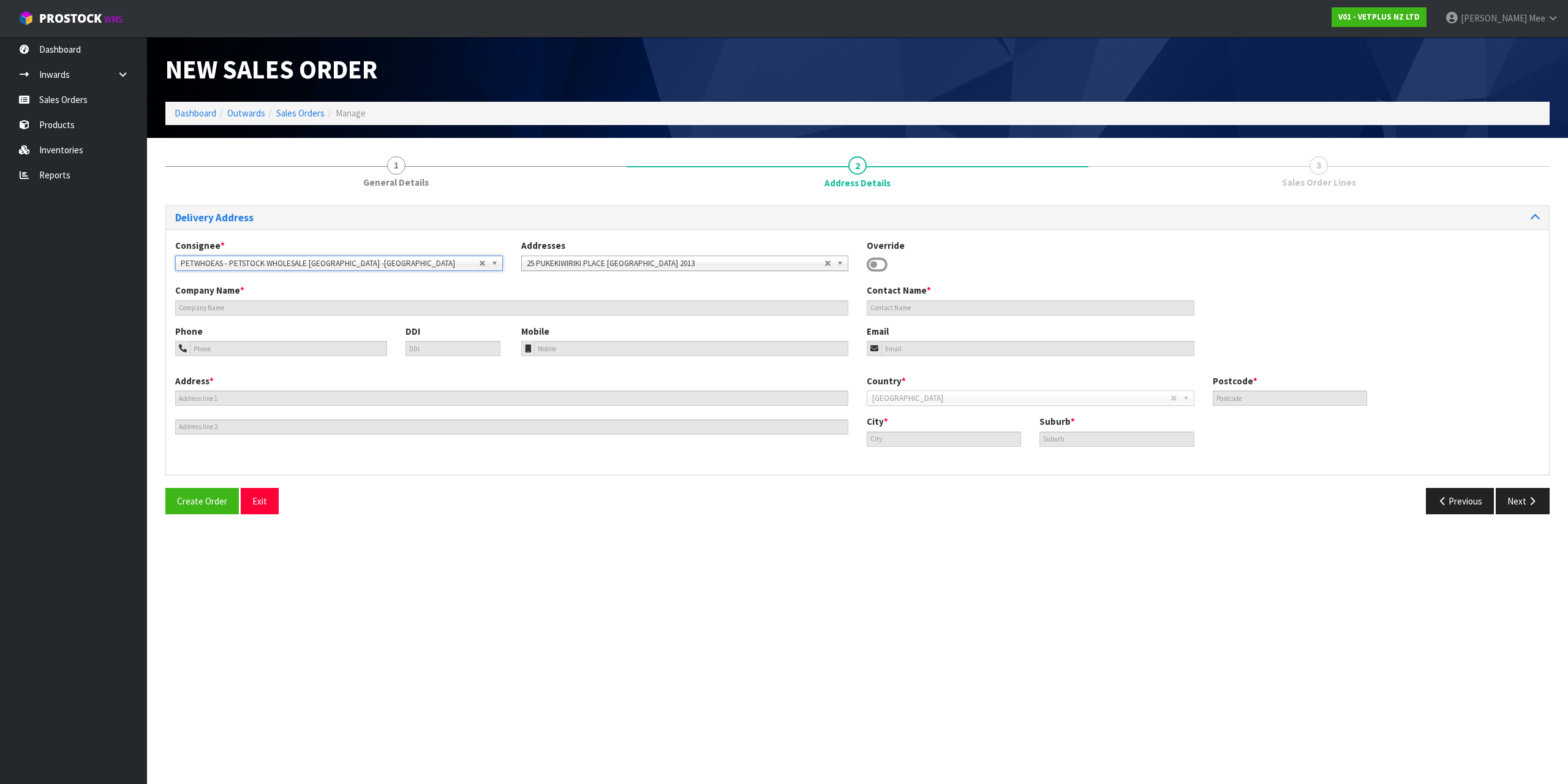
type input "EAST TAMAKI"
click at [1512, 498] on button "Next" at bounding box center [1522, 500] width 54 height 26
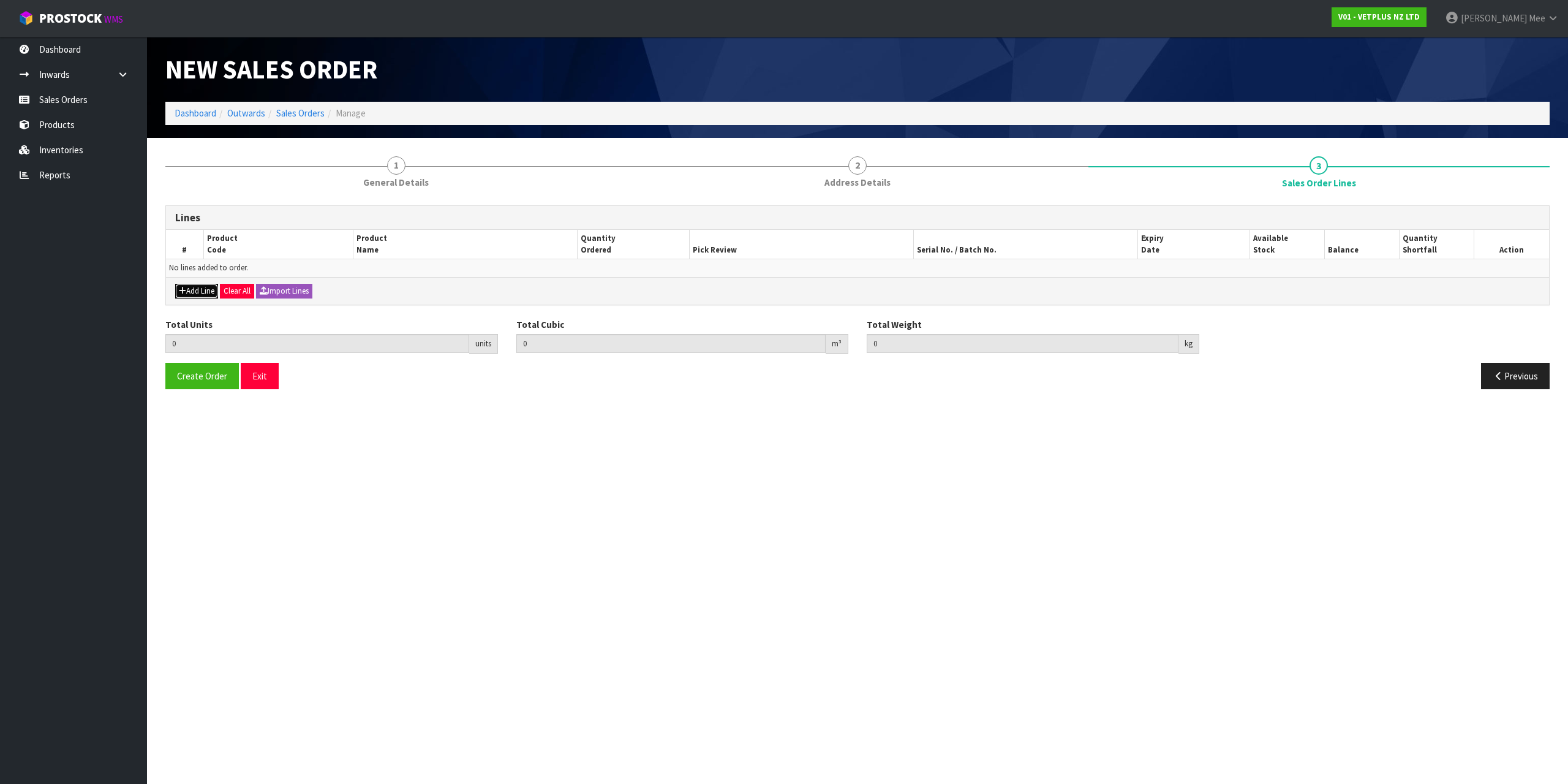
drag, startPoint x: 184, startPoint y: 289, endPoint x: 193, endPoint y: 284, distance: 10.3
click at [185, 289] on icon "button" at bounding box center [182, 291] width 7 height 8
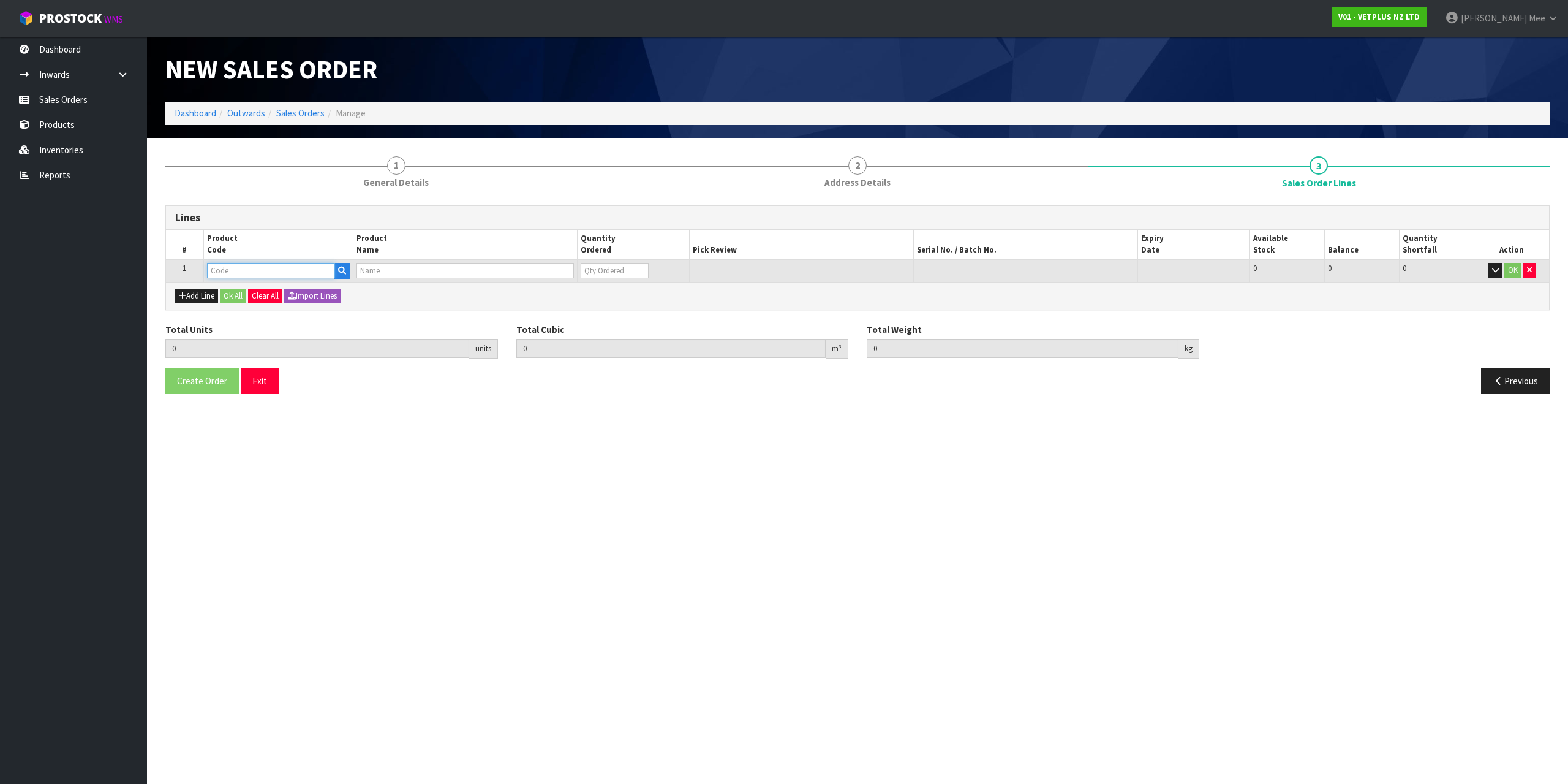
click at [224, 266] on input "text" at bounding box center [271, 271] width 128 height 16
type input "79489"
type input "0.000000"
type input "0.000"
type input "PET REMEDY PLUG DIFFUSER 40ML (X6) OUTER(CALMING SPRAY)"
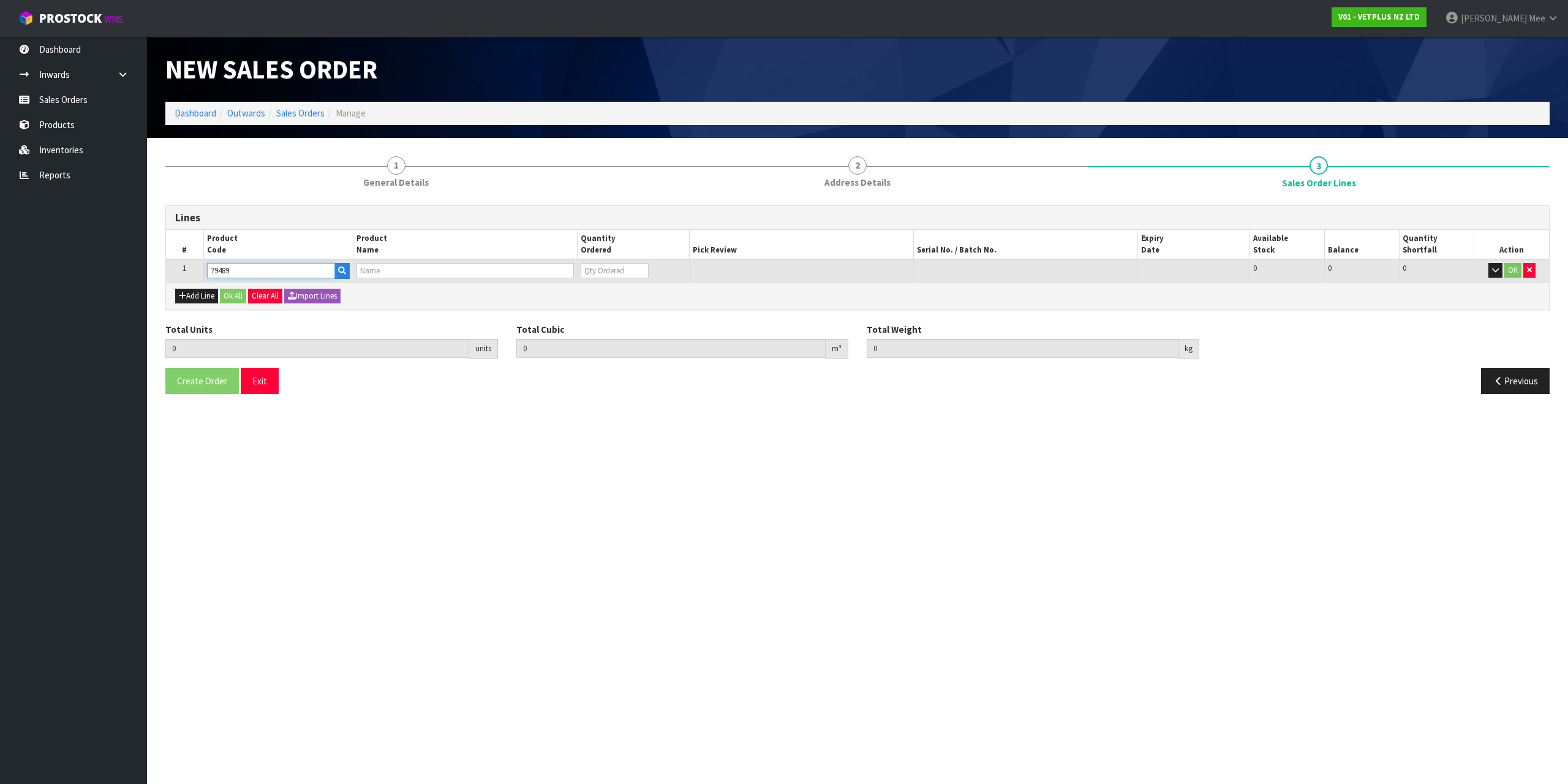
type input "0"
type input "79489"
type input "1"
type input "0.0039"
type input "0.86"
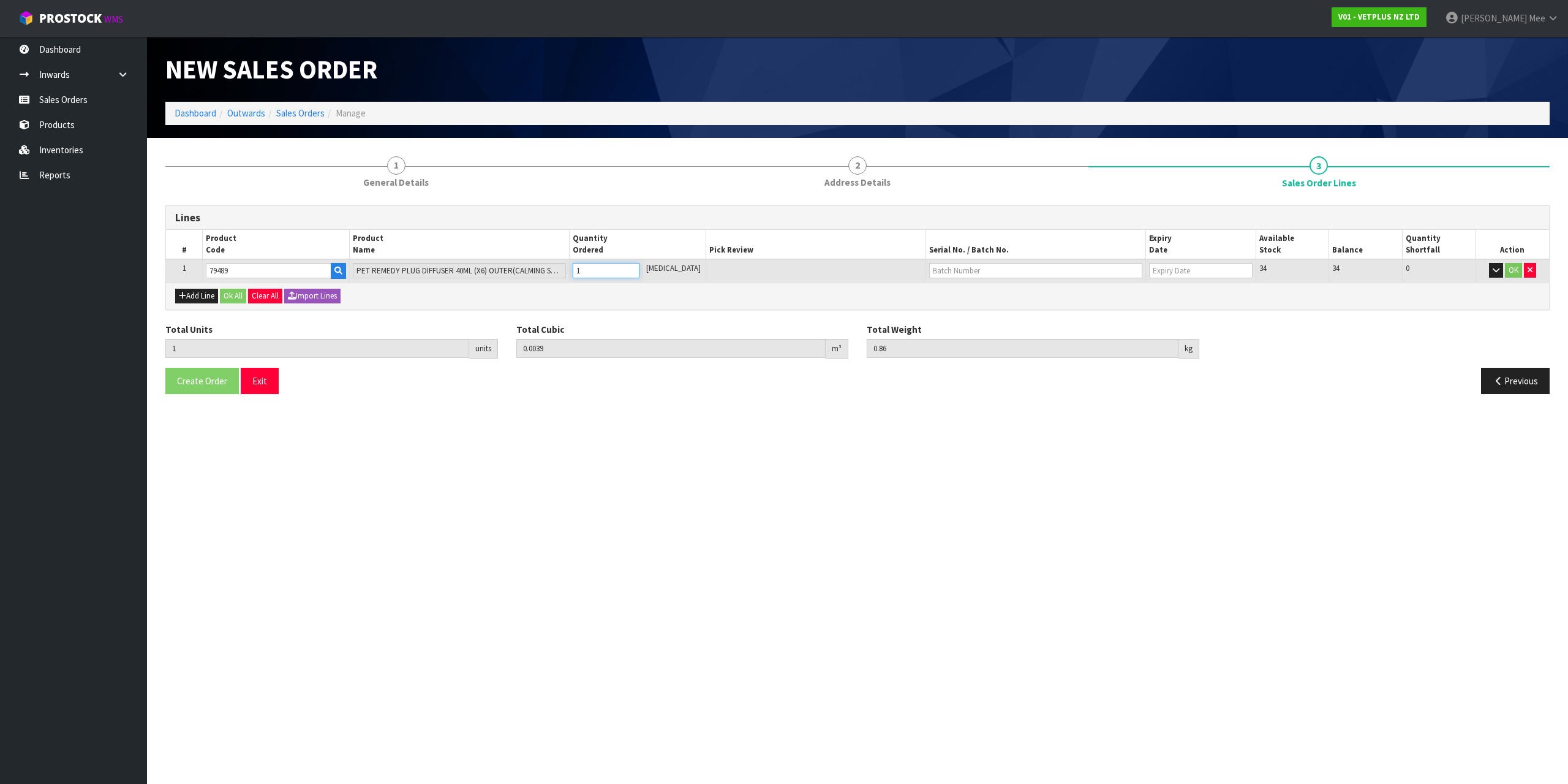
type input "1"
click at [640, 268] on input "1" at bounding box center [606, 271] width 67 height 16
type input "2"
type input "0.0078"
type input "1.72"
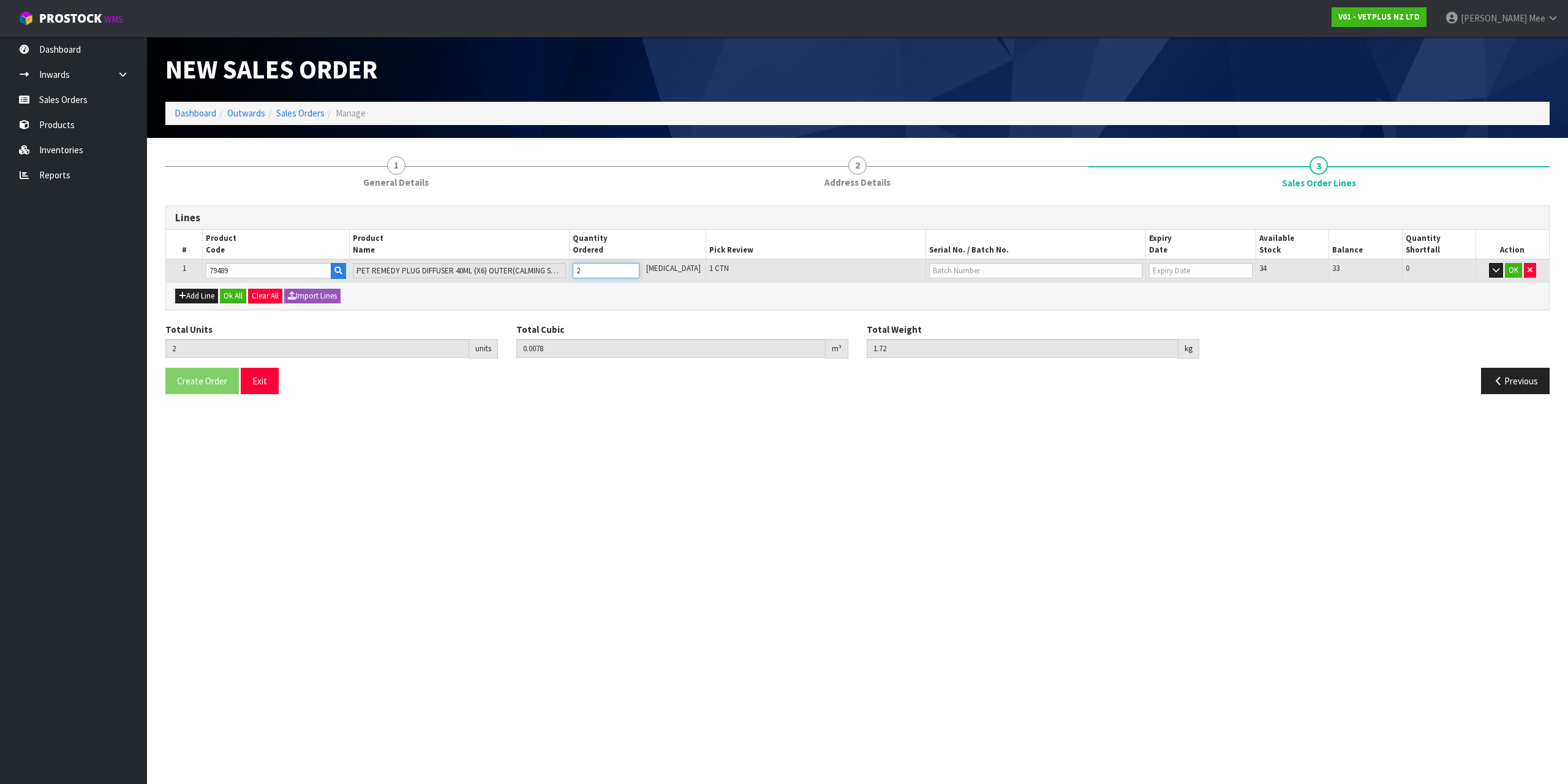
type input "2"
click at [640, 268] on input "2" at bounding box center [606, 271] width 67 height 16
type input "3"
type input "0.0117"
type input "2.58"
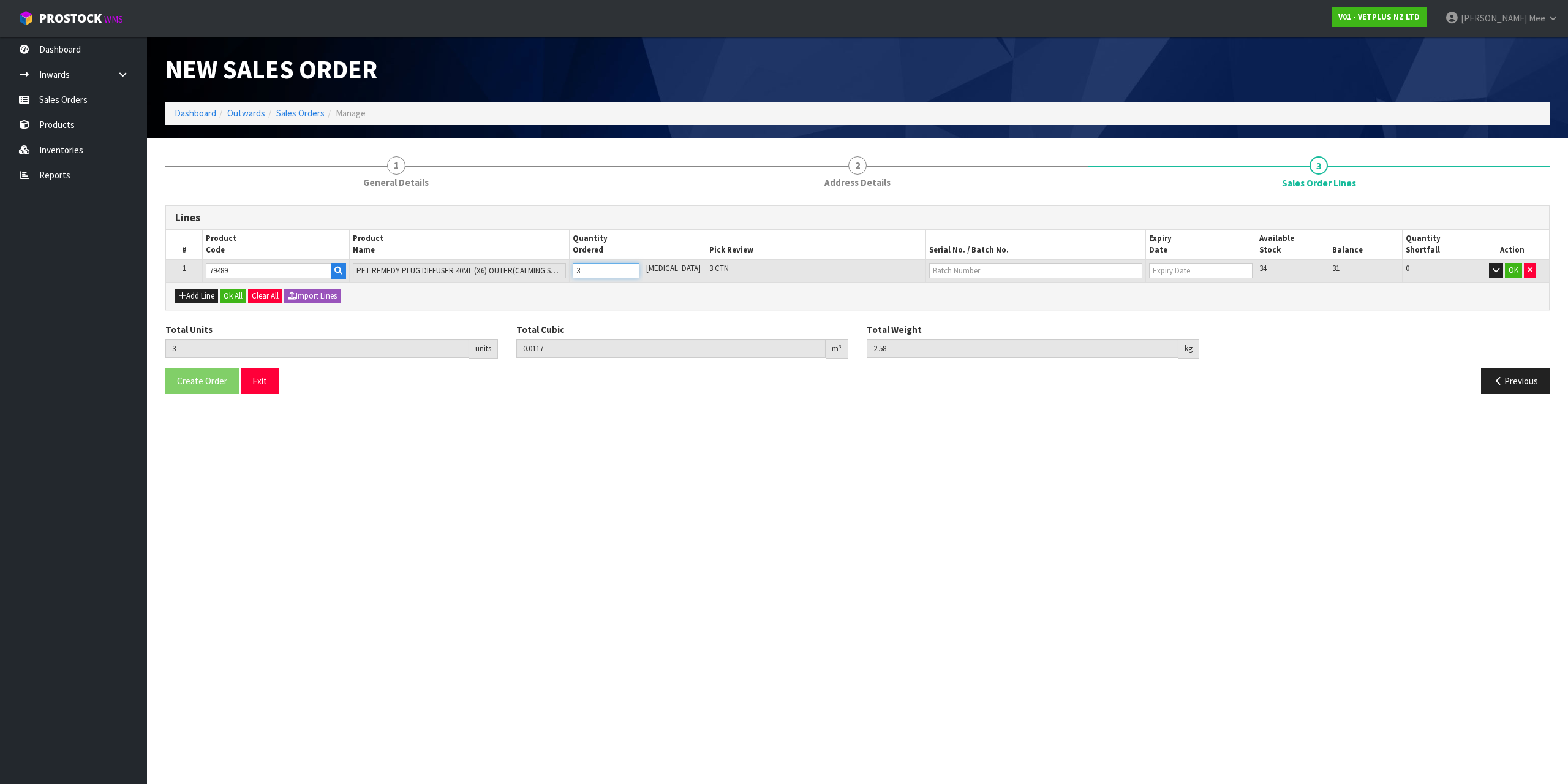
type input "3"
click at [640, 268] on input "3" at bounding box center [606, 271] width 67 height 16
type input "4"
type input "0.0156"
type input "3.44"
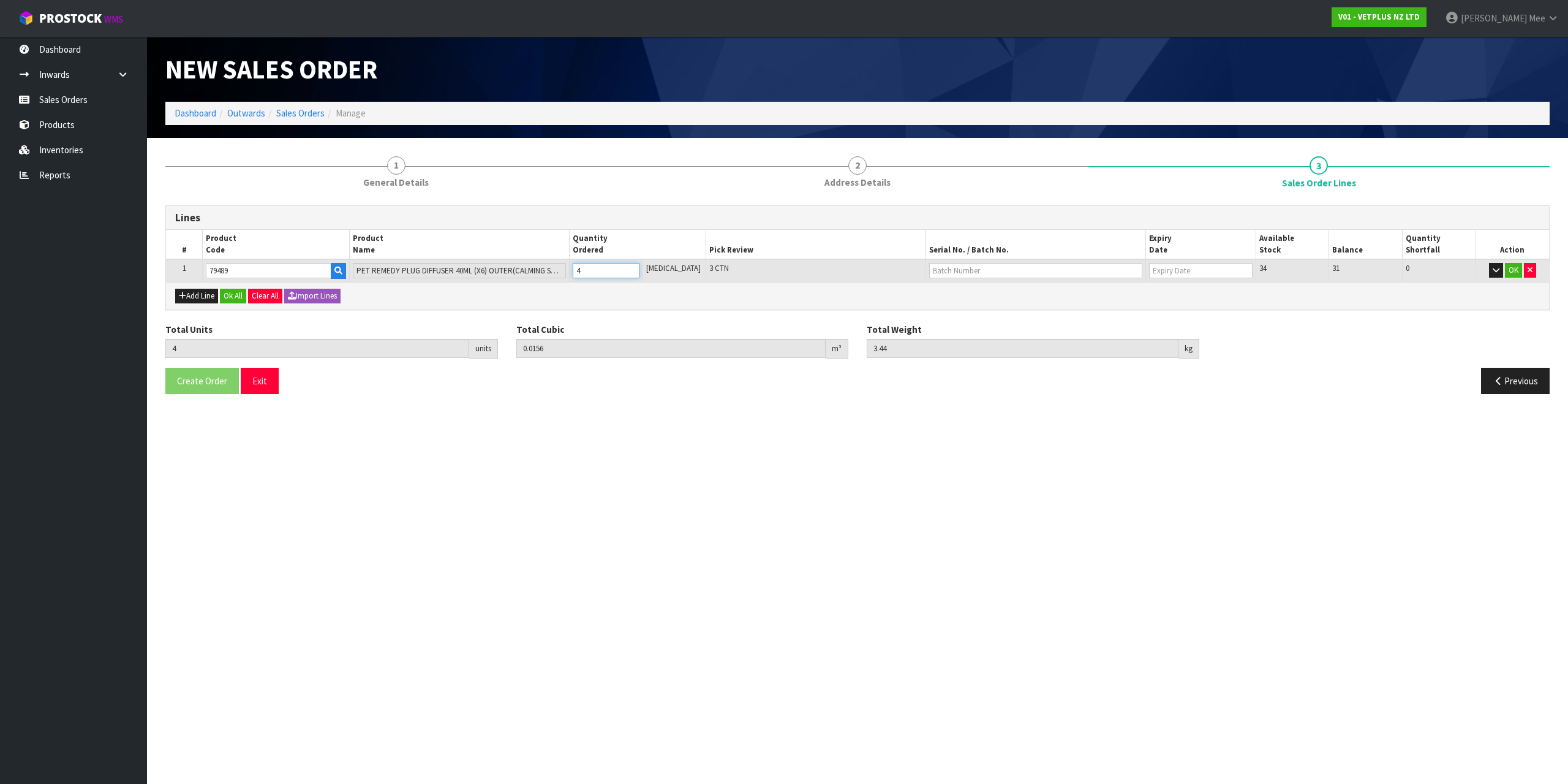
type input "4"
click at [640, 268] on input "4" at bounding box center [606, 271] width 67 height 16
type input "5"
type input "0.0195"
type input "4.3"
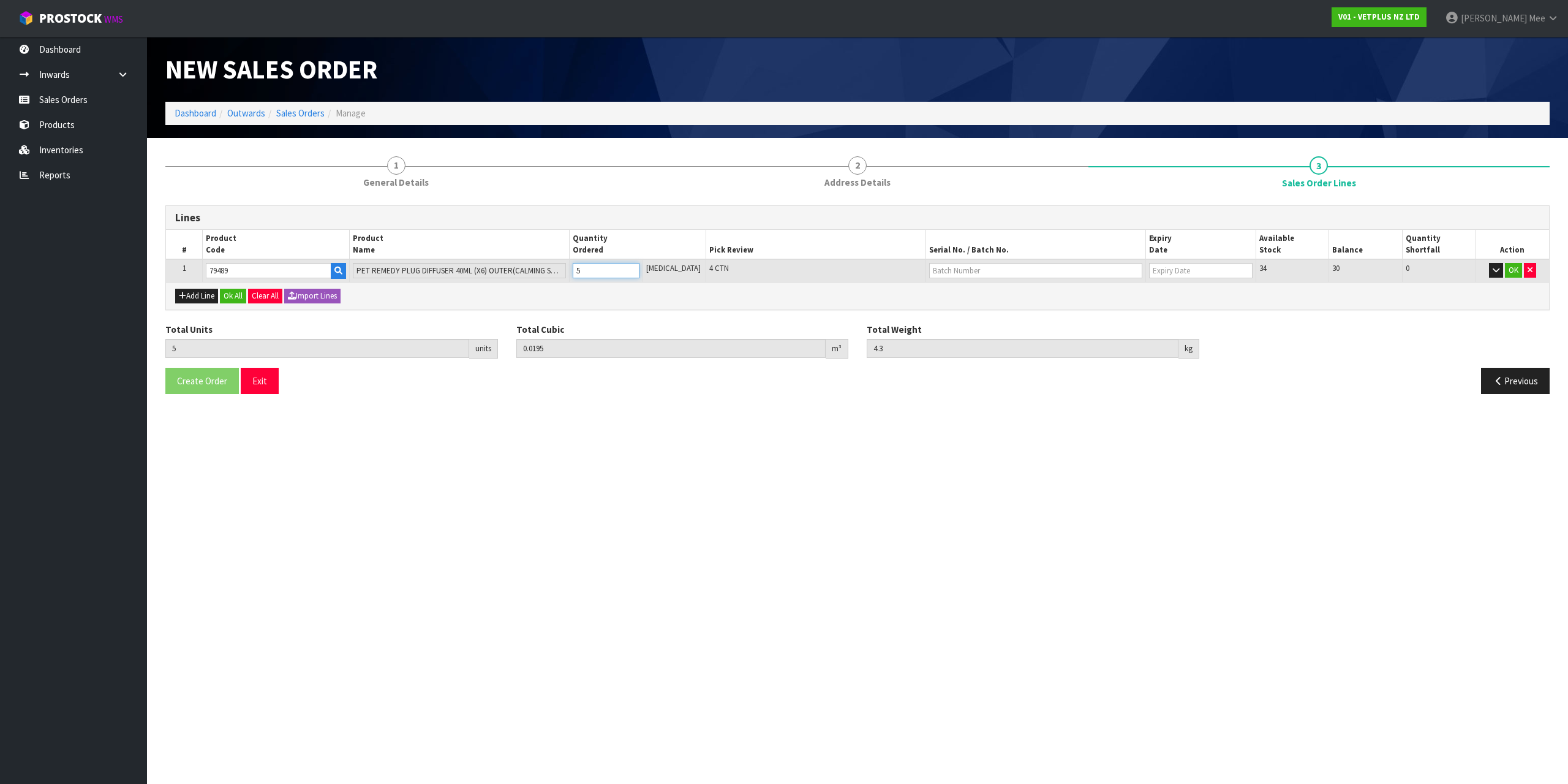
type input "5"
click at [640, 268] on input "5" at bounding box center [606, 271] width 67 height 16
type input "6"
type input "0.0234"
type input "5.16"
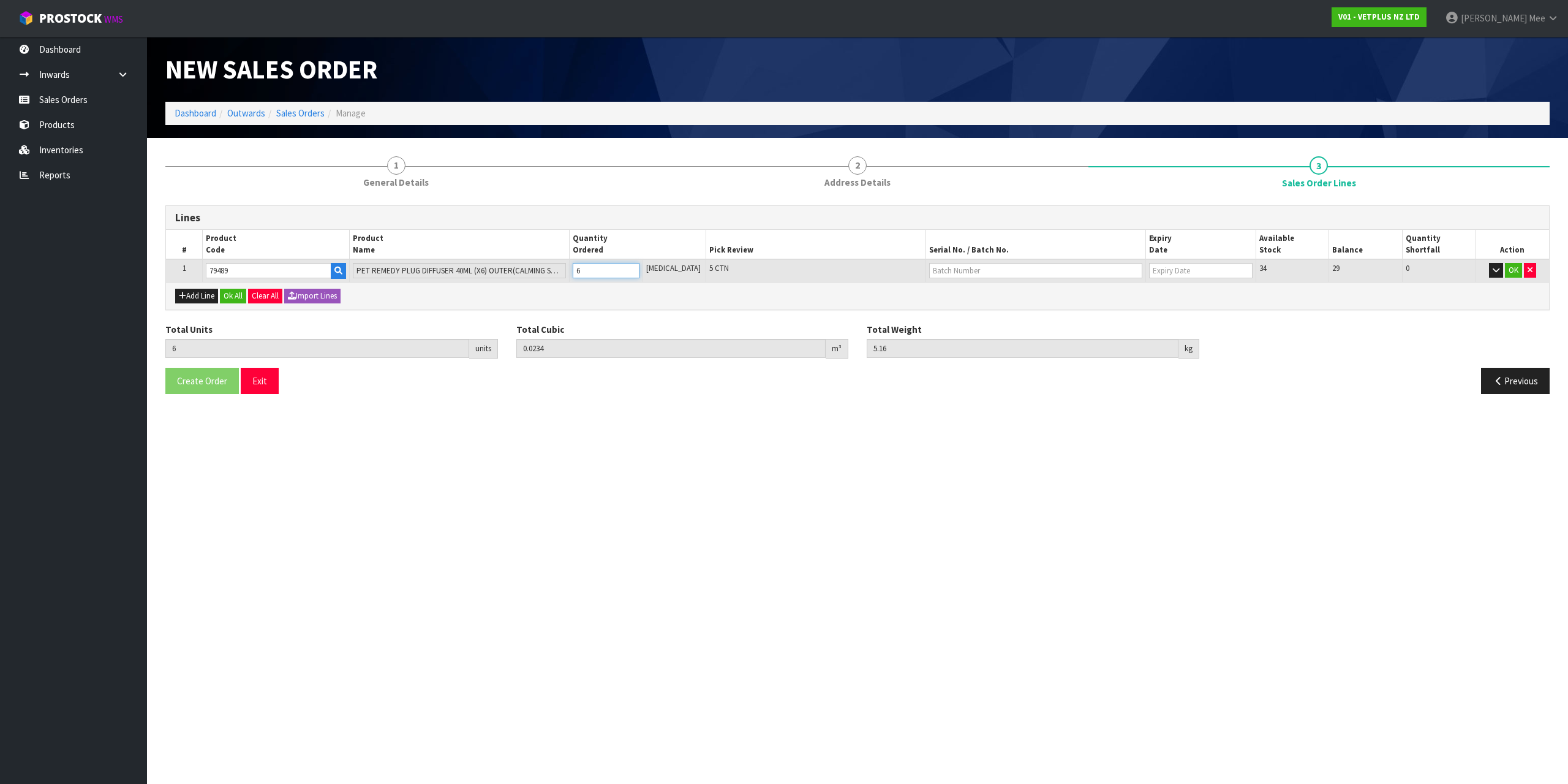
type input "6"
click at [640, 268] on input "6" at bounding box center [606, 271] width 67 height 16
type input "7"
type input "0.0273"
type input "6.02"
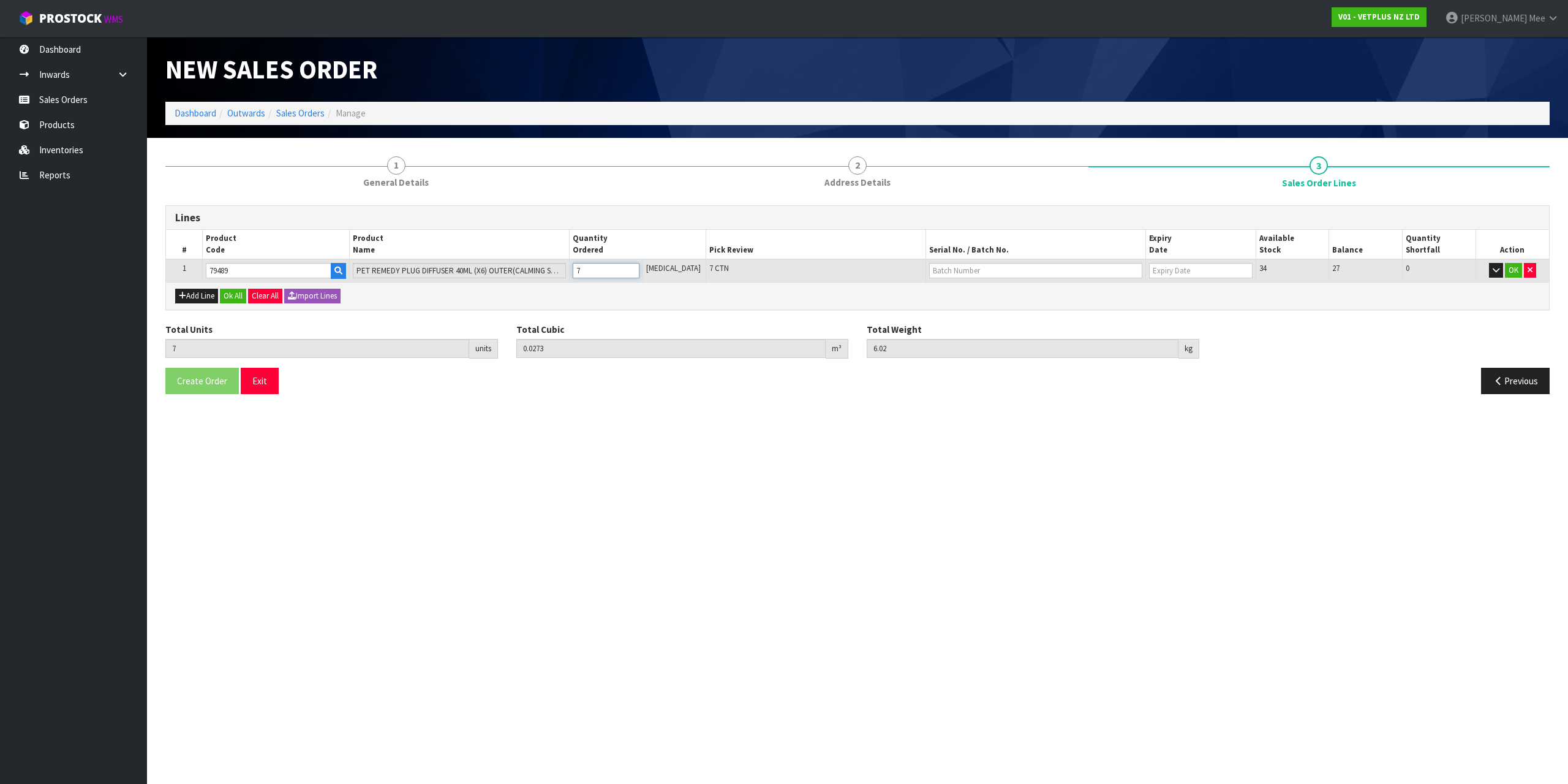
type input "7"
click at [640, 268] on input "7" at bounding box center [606, 271] width 67 height 16
type input "8"
type input "0.0312"
type input "6.88"
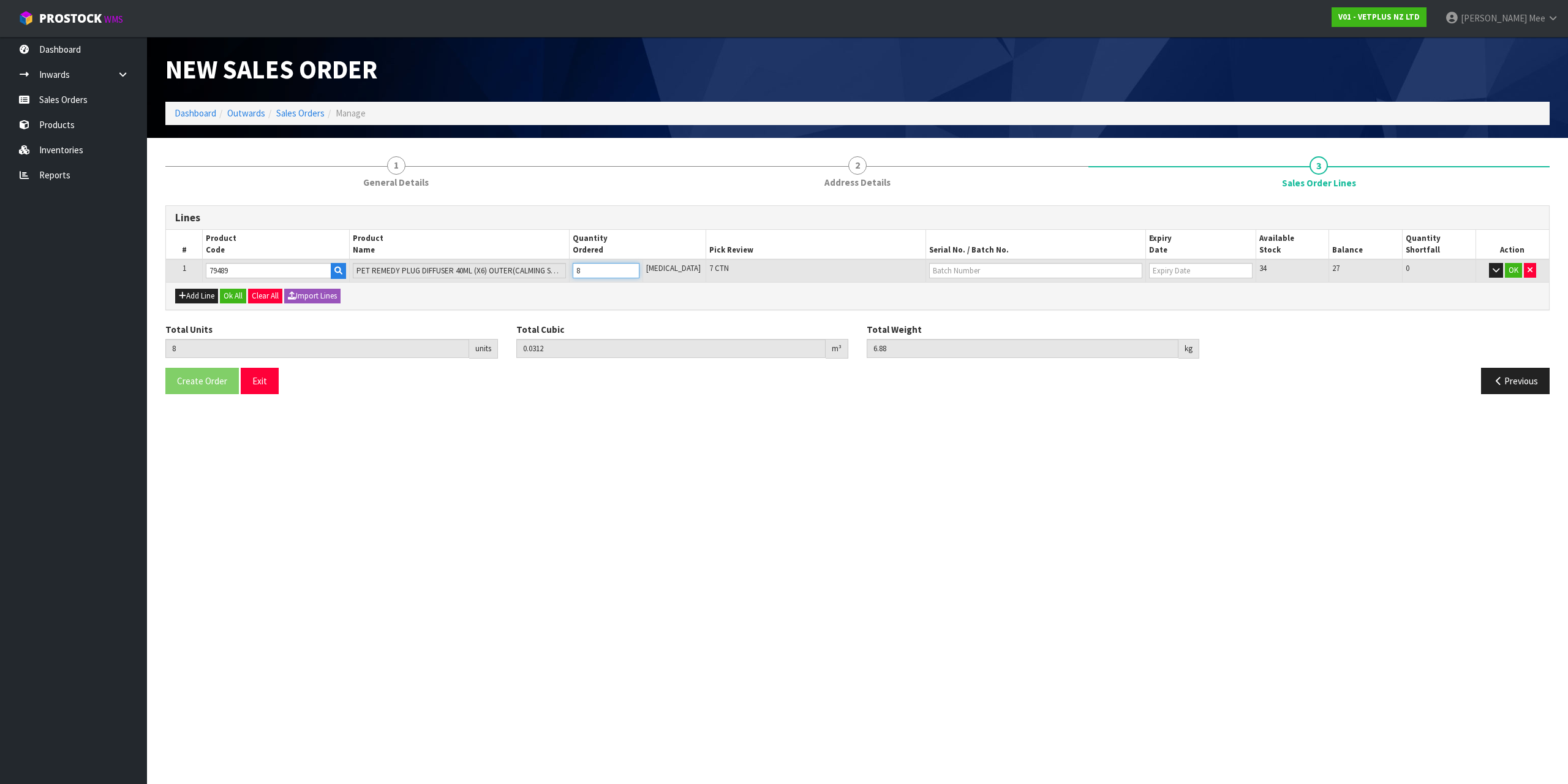
type input "8"
click at [640, 268] on input "8" at bounding box center [606, 271] width 67 height 16
type input "9"
type input "0.0351"
type input "7.74"
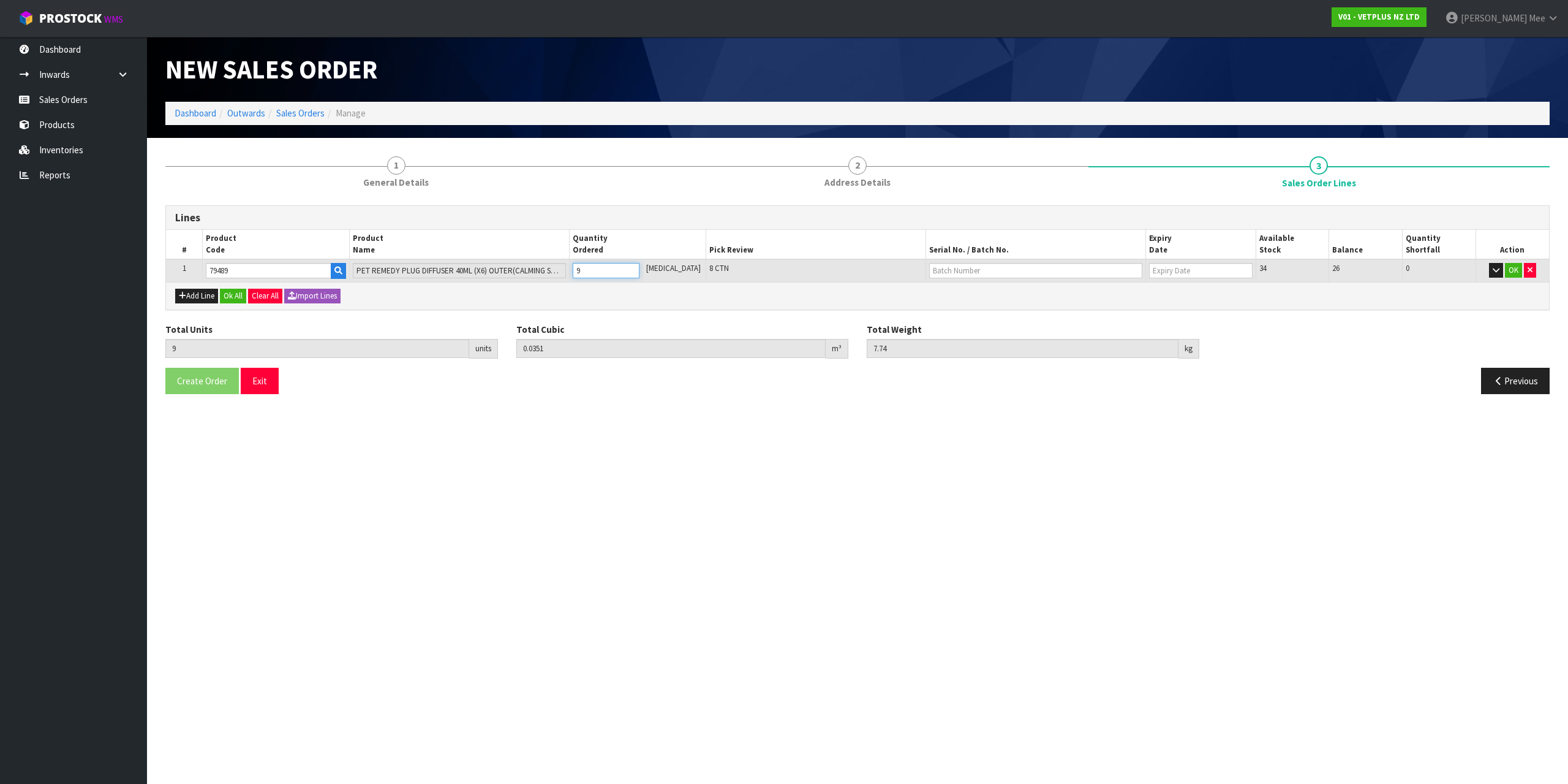
type input "9"
click at [640, 267] on input "9" at bounding box center [606, 271] width 67 height 16
type input "10"
type input "0.039"
type input "8.6"
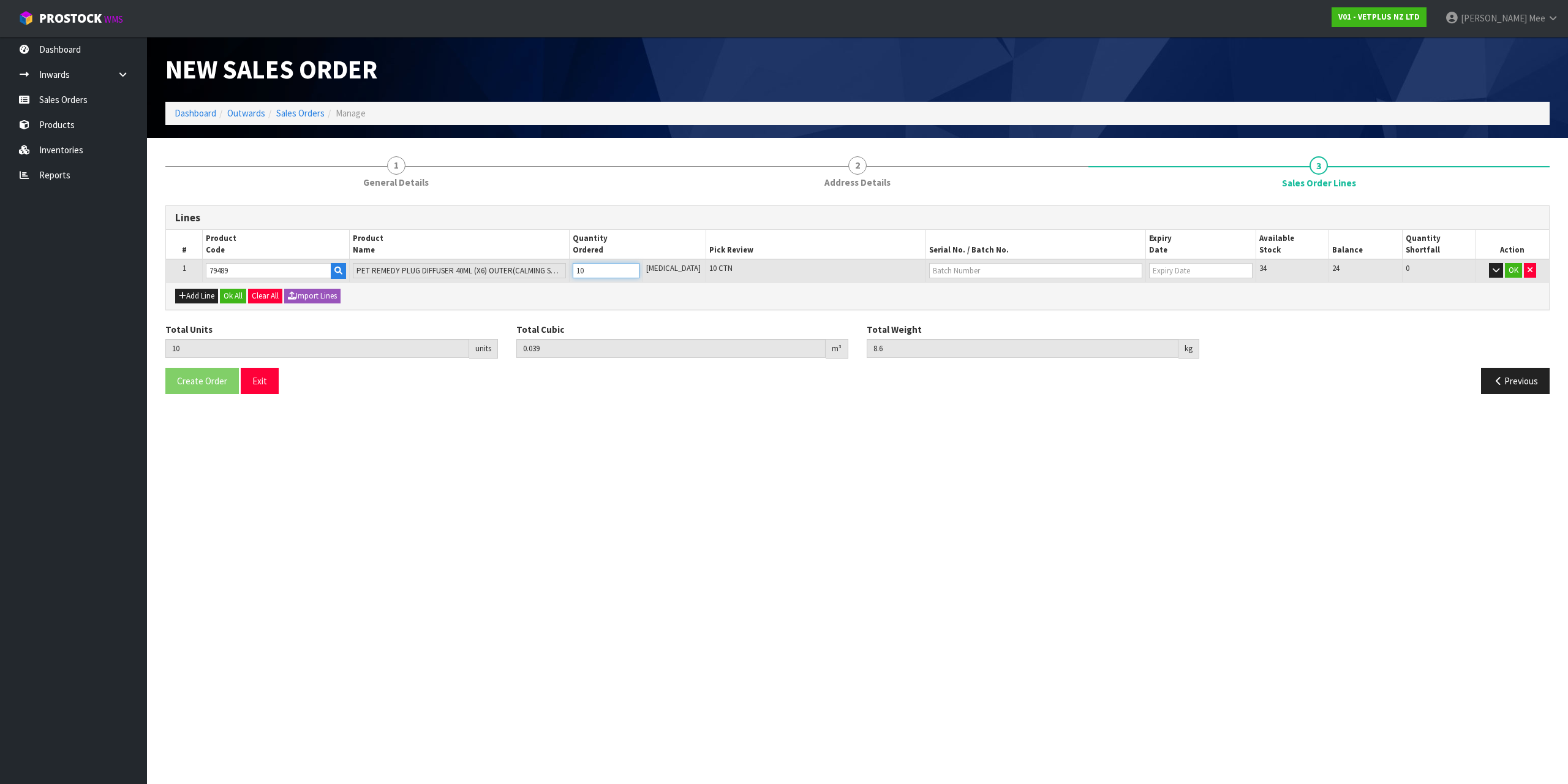
type input "10"
click at [640, 267] on input "10" at bounding box center [606, 271] width 67 height 16
click at [211, 298] on button "Add Line" at bounding box center [196, 296] width 42 height 15
type input "0"
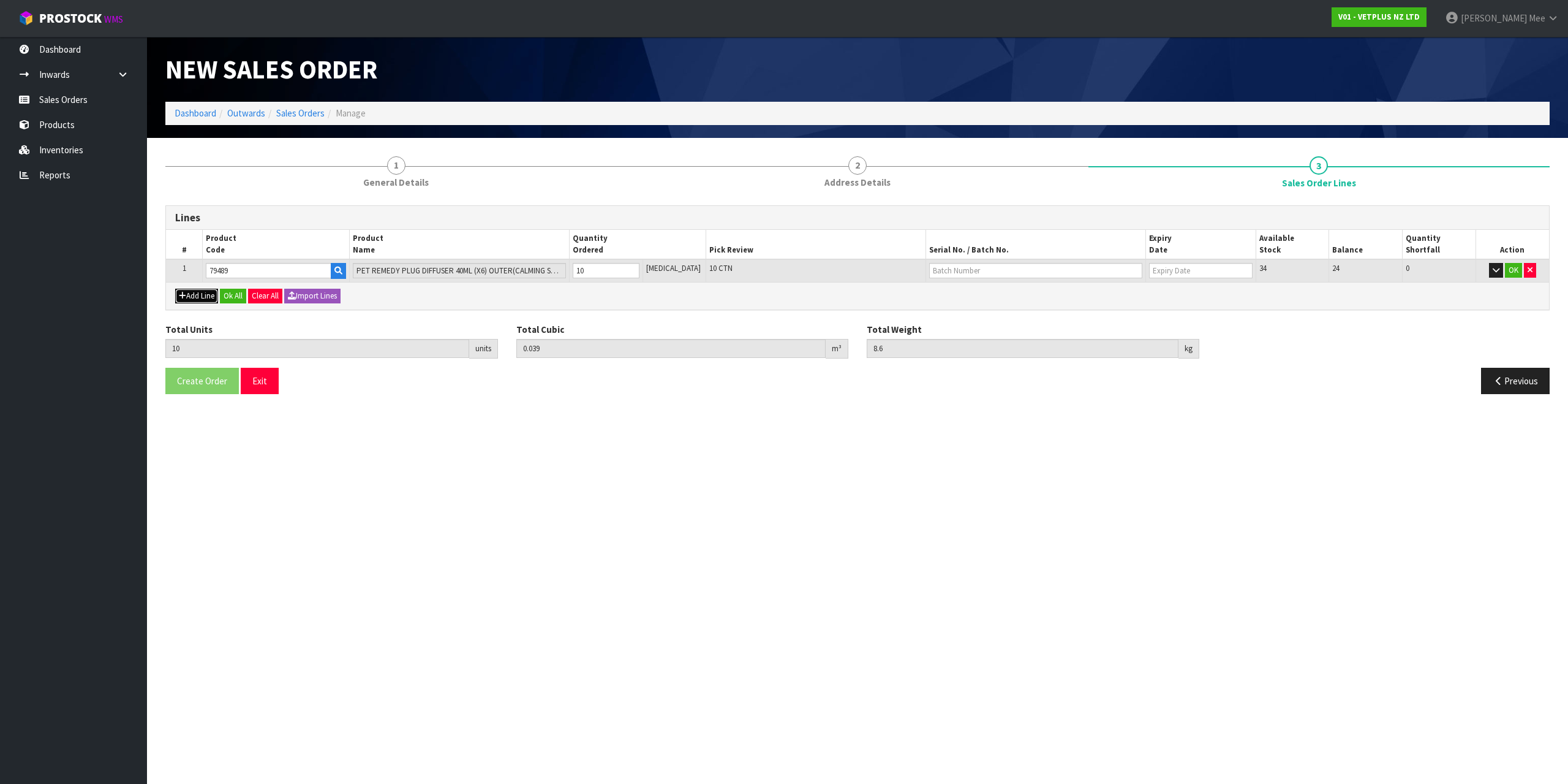
type input "0"
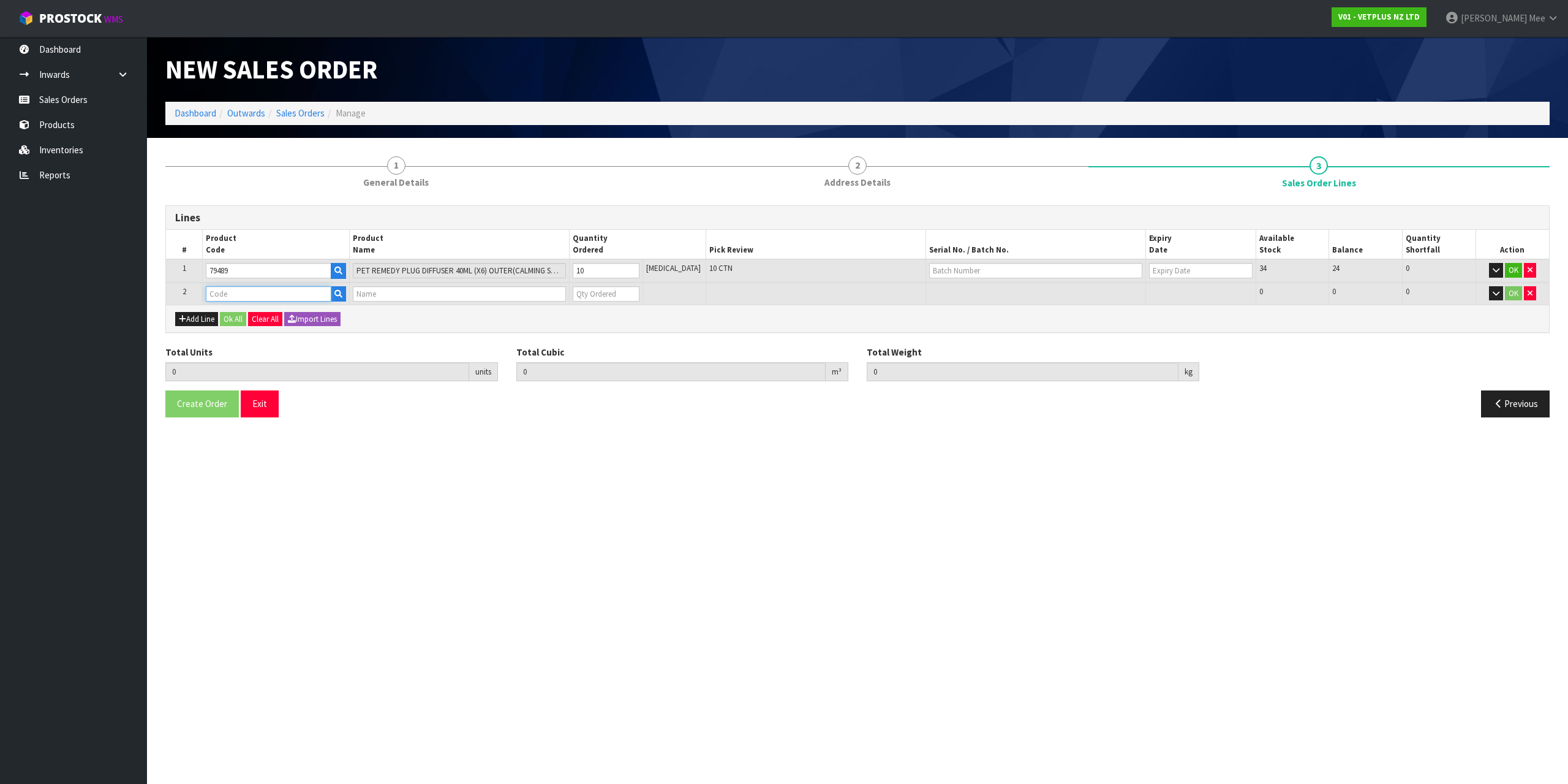
drag, startPoint x: 220, startPoint y: 292, endPoint x: 237, endPoint y: 291, distance: 17.0
click at [222, 292] on input "text" at bounding box center [268, 294] width 125 height 16
type input "79493"
type input "10"
type input "0.039"
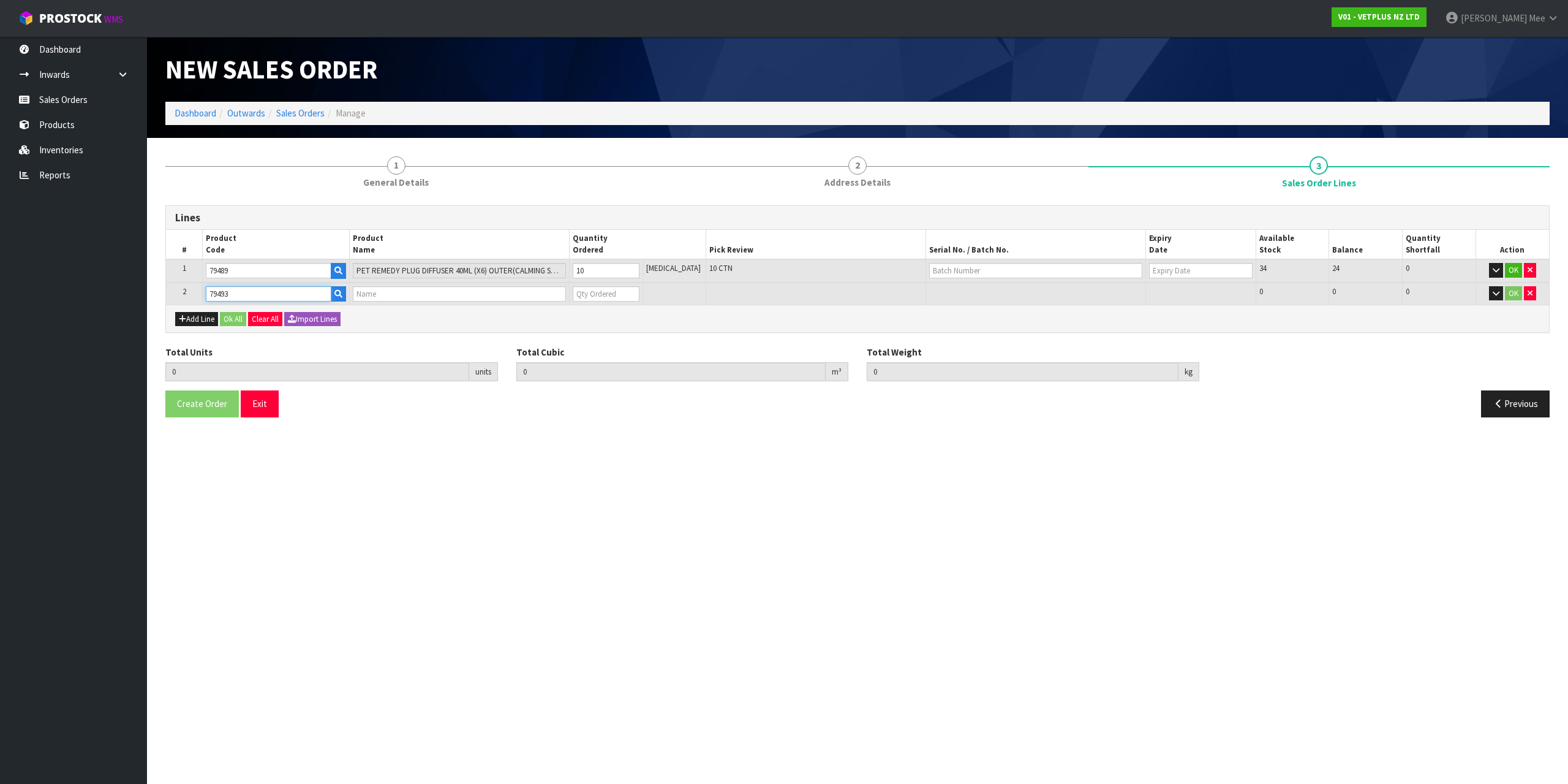
type input "8.6"
type input "PET REMEDY DIFFUSER REFILL 2 X 40ML (X6) OUTER"
type input "0"
type input "79493"
type input "11"
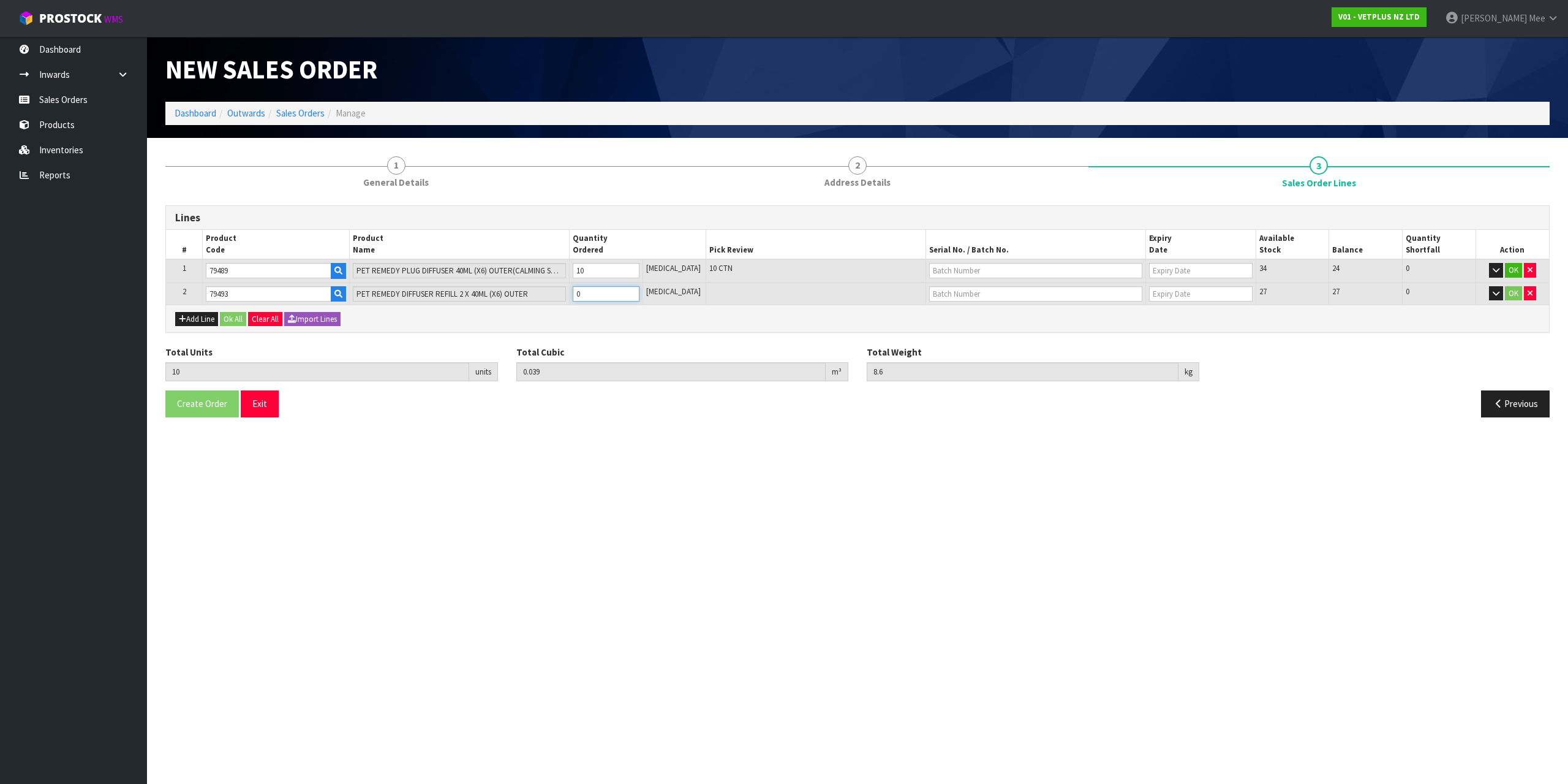
type input "0.04355"
type input "9.58"
type input "1"
click at [638, 289] on input "1" at bounding box center [606, 294] width 67 height 16
type input "12"
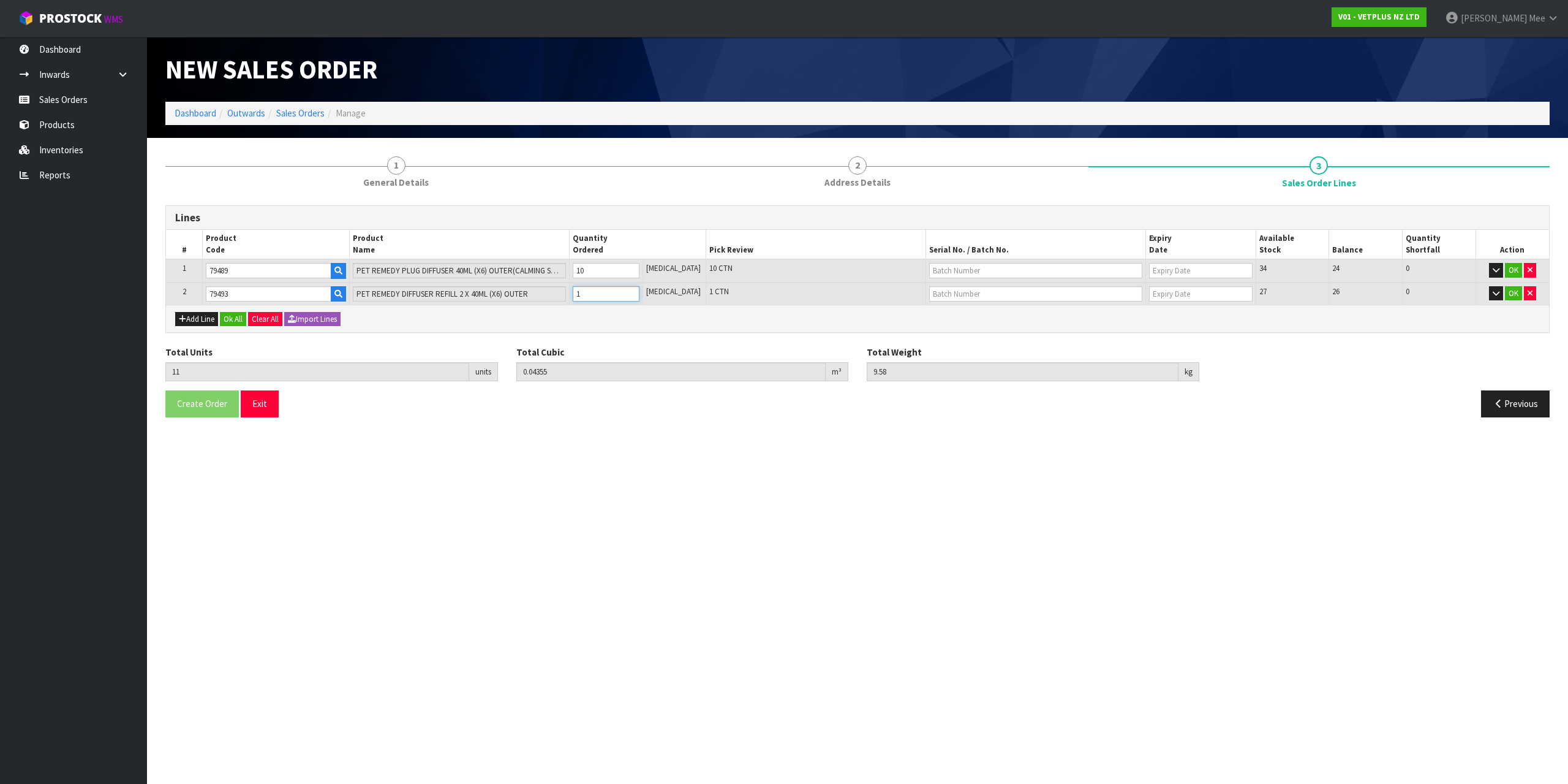
type input "0.0481"
type input "10.56"
type input "2"
click at [638, 289] on input "2" at bounding box center [606, 294] width 67 height 16
type input "13"
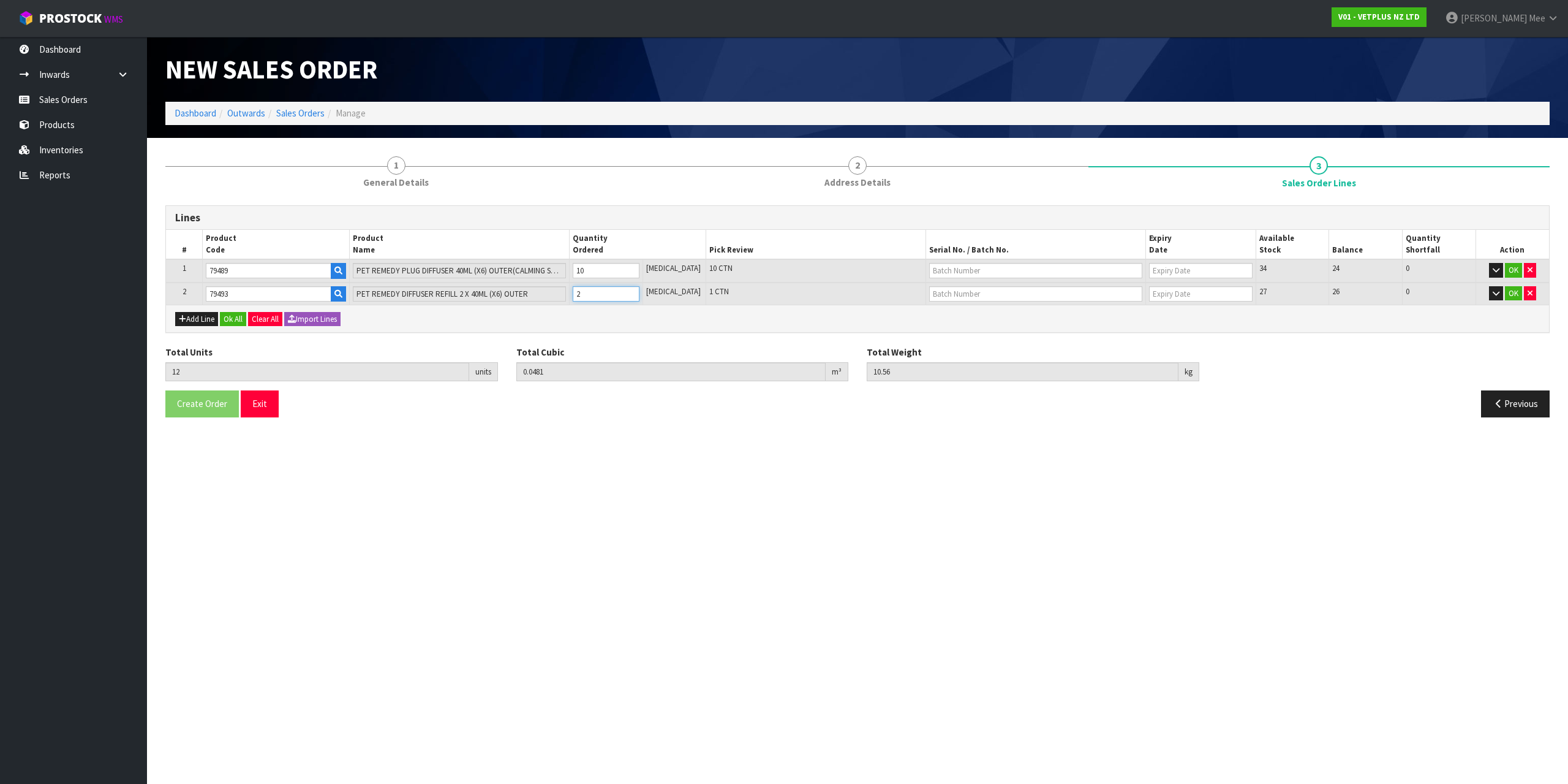
type input "0.05265"
type input "11.54"
type input "3"
click at [638, 289] on input "3" at bounding box center [606, 294] width 67 height 16
type input "14"
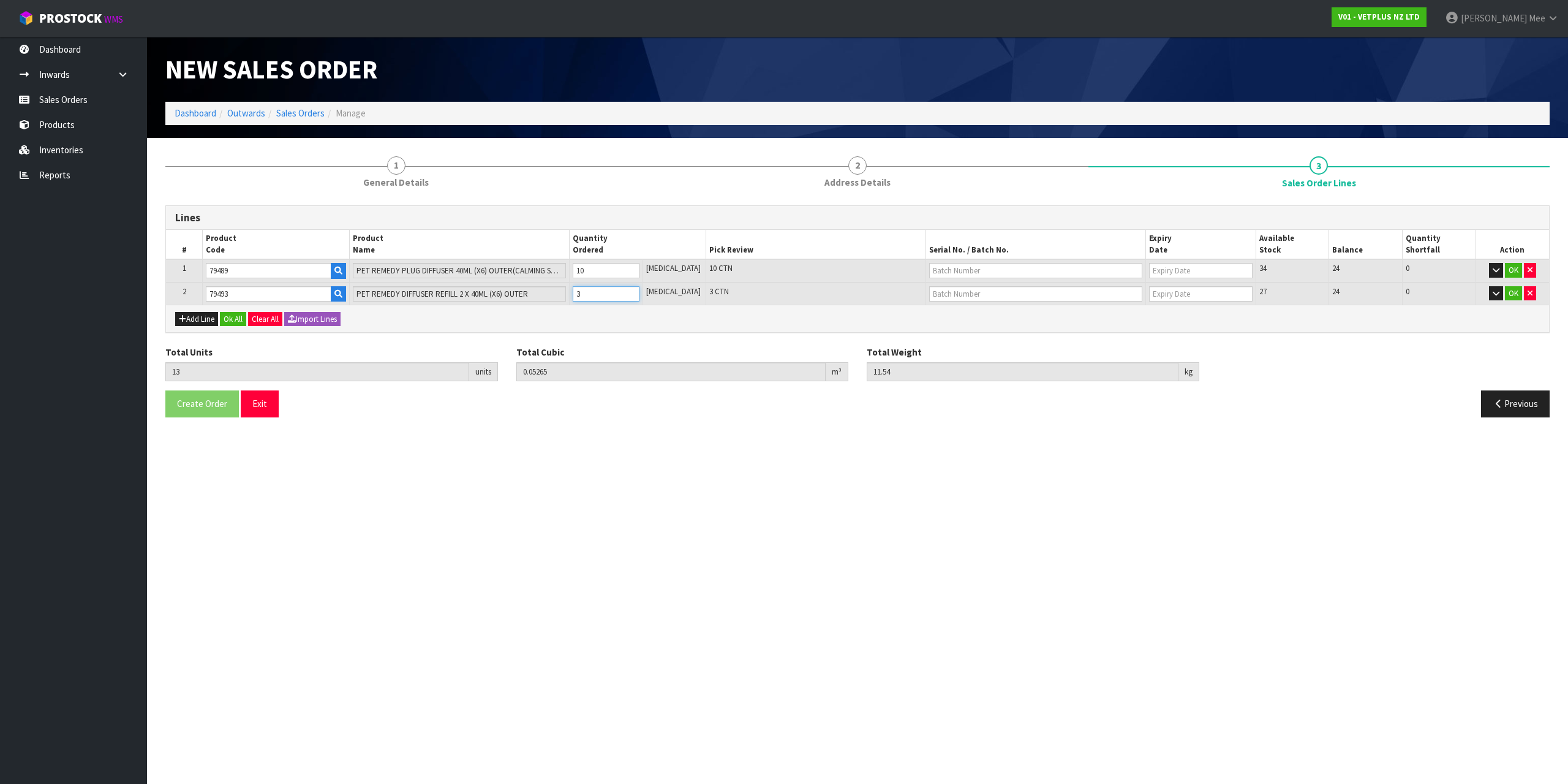
type input "0.0572"
type input "12.52"
type input "4"
click at [638, 289] on input "4" at bounding box center [606, 294] width 67 height 16
click at [205, 321] on button "Add Line" at bounding box center [196, 319] width 42 height 15
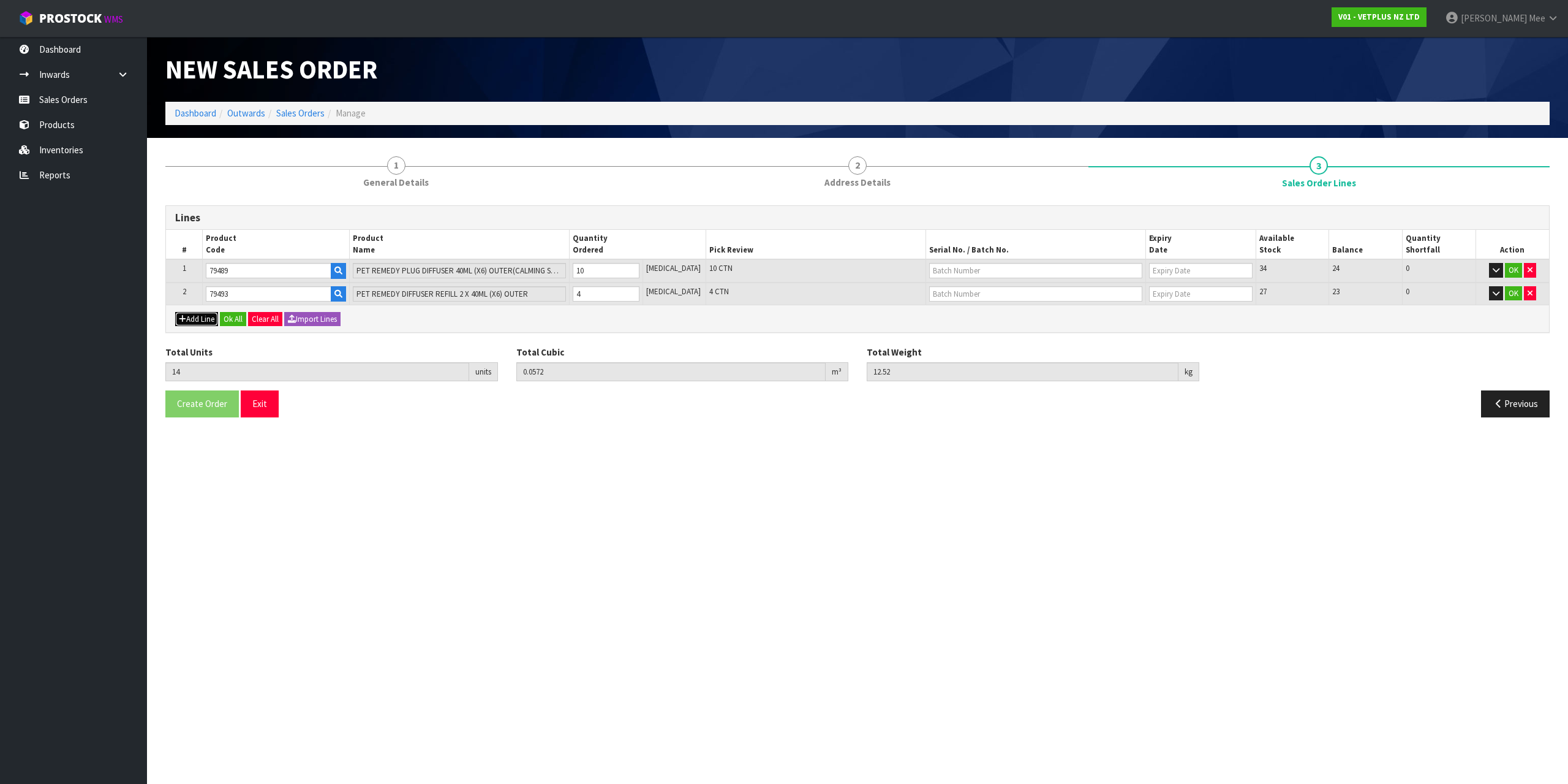
type input "0"
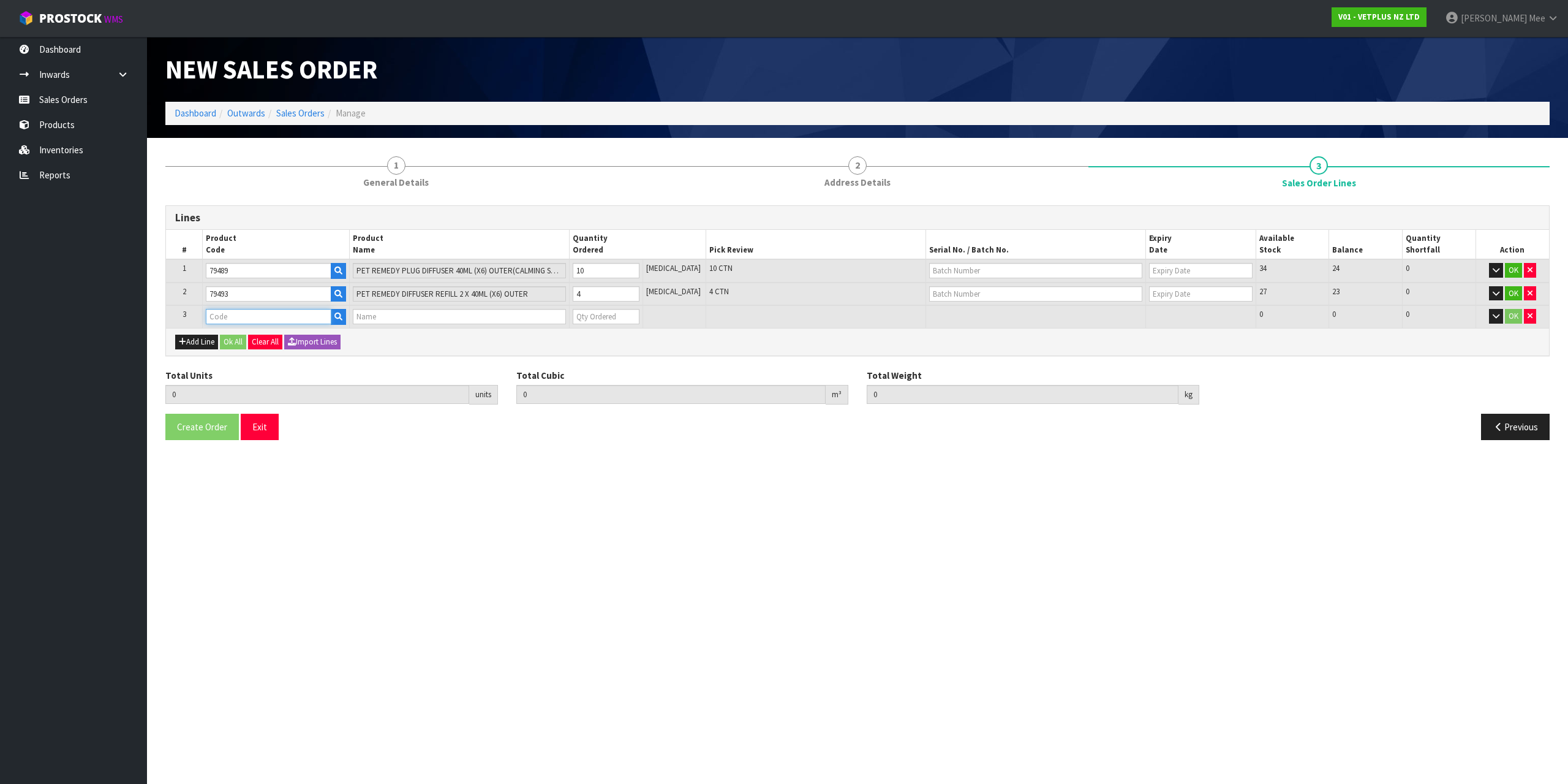
click at [222, 314] on input "text" at bounding box center [268, 317] width 125 height 16
type input "79583"
type input "14"
type input "0.0572"
type input "12.52"
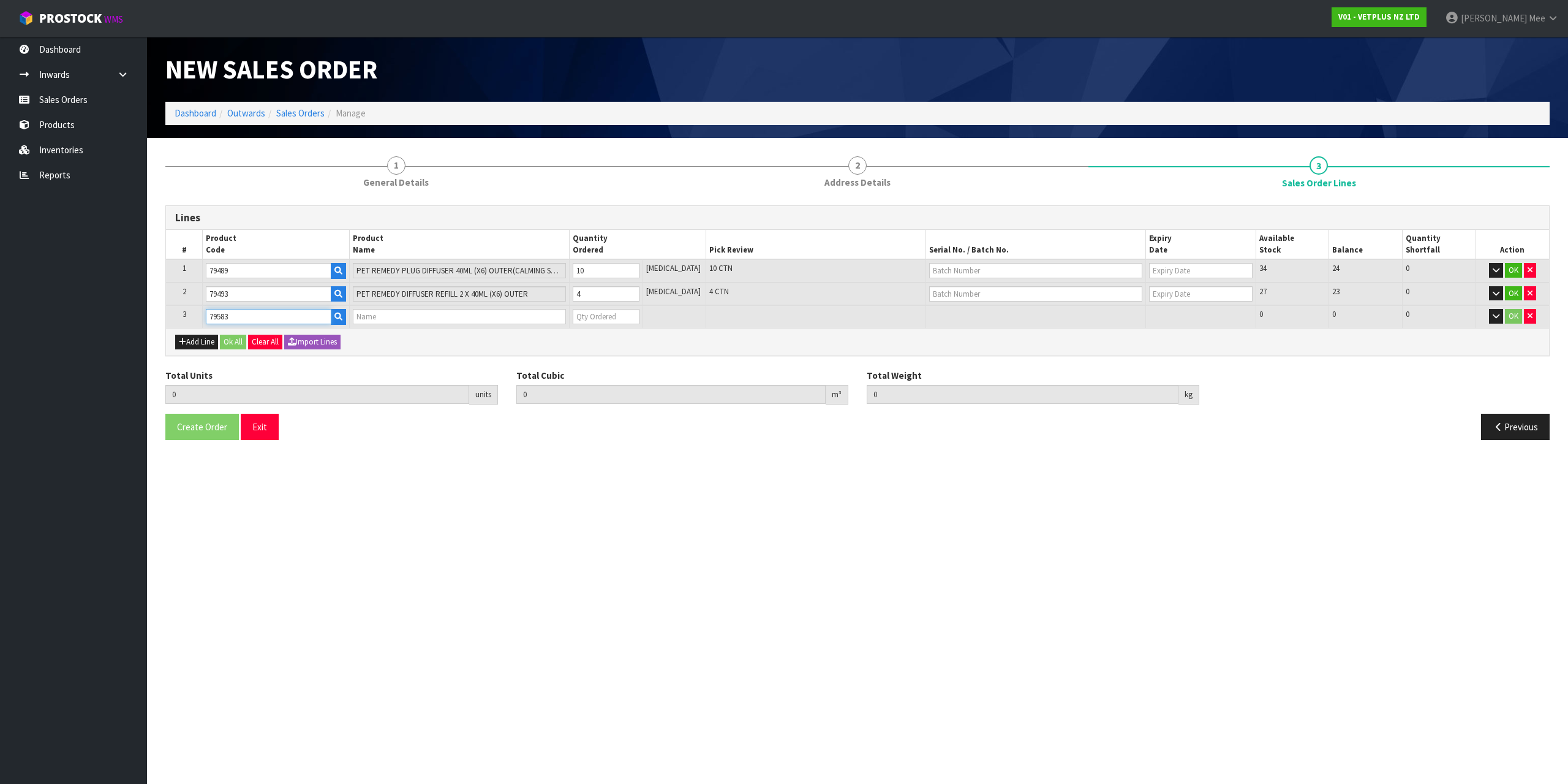
type input "PET REMEDY SPRAY 200ML (X6) OUTER"
type input "0"
type input "79583"
type input "15"
type input "0.06072"
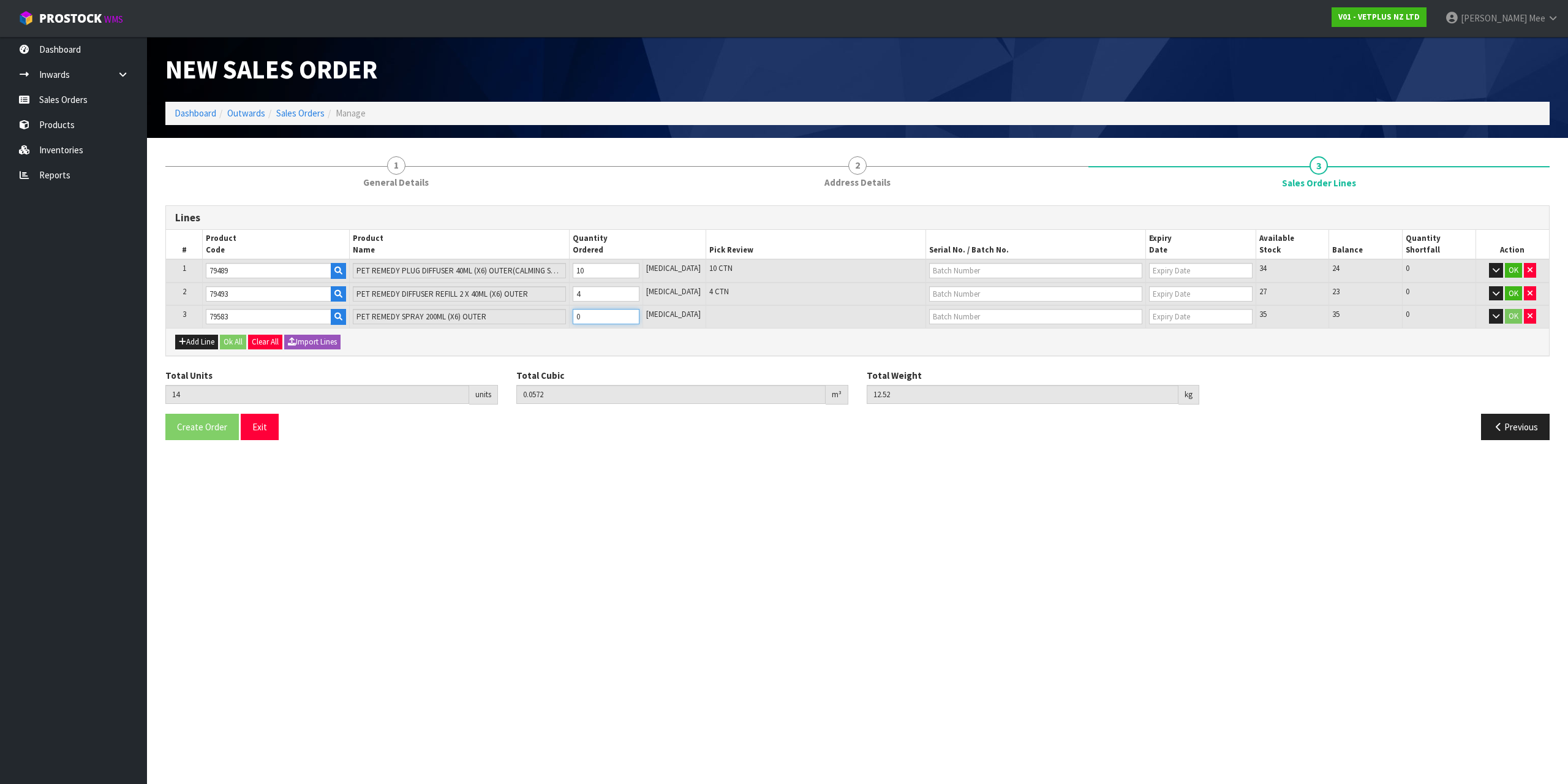
type input "14.17"
type input "1"
click at [640, 317] on input "1" at bounding box center [606, 317] width 67 height 16
type input "16"
type input "0.06424"
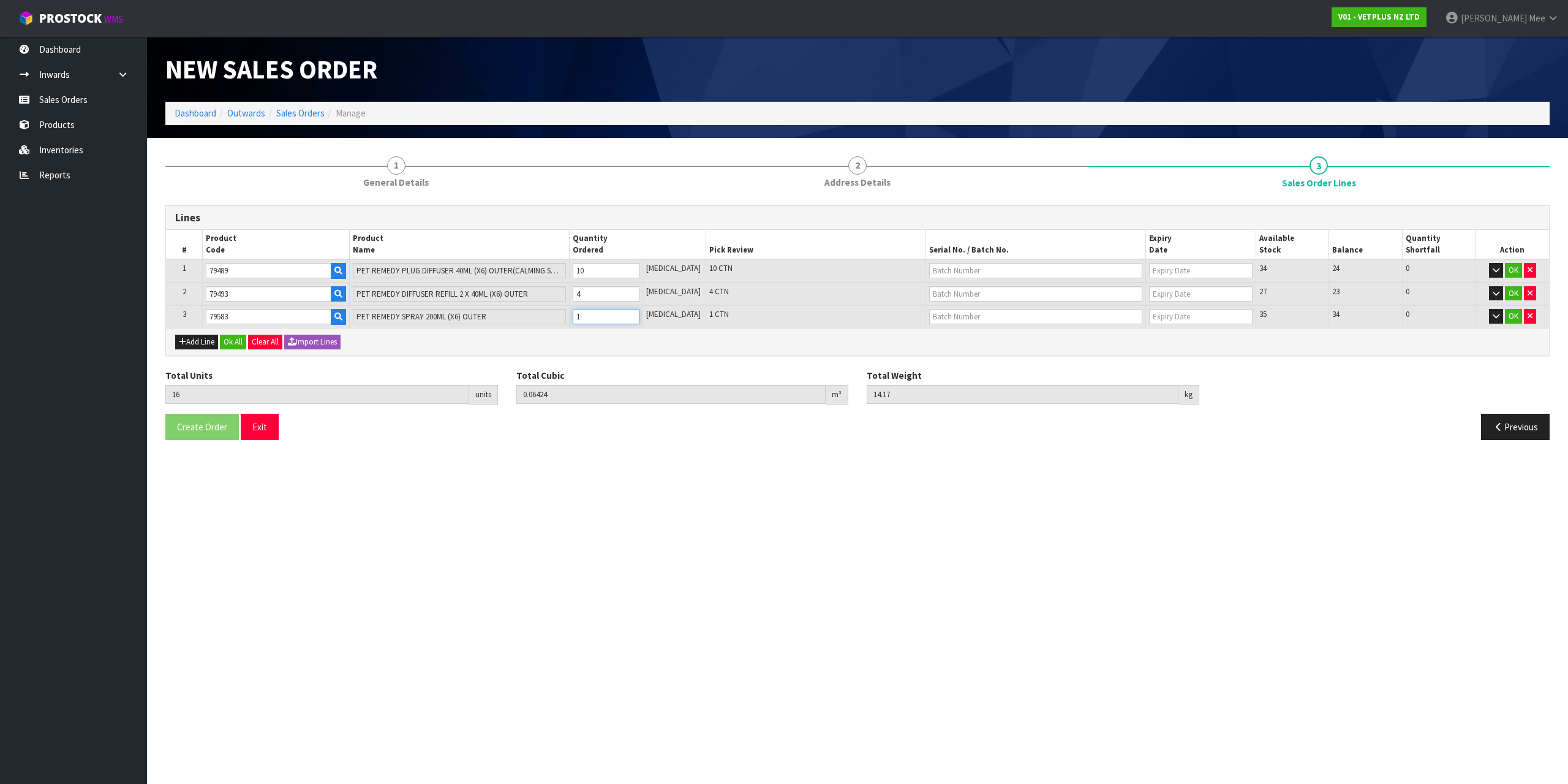
type input "15.82"
type input "2"
click at [640, 316] on input "2" at bounding box center [606, 317] width 67 height 16
type input "17"
type input "0.06776"
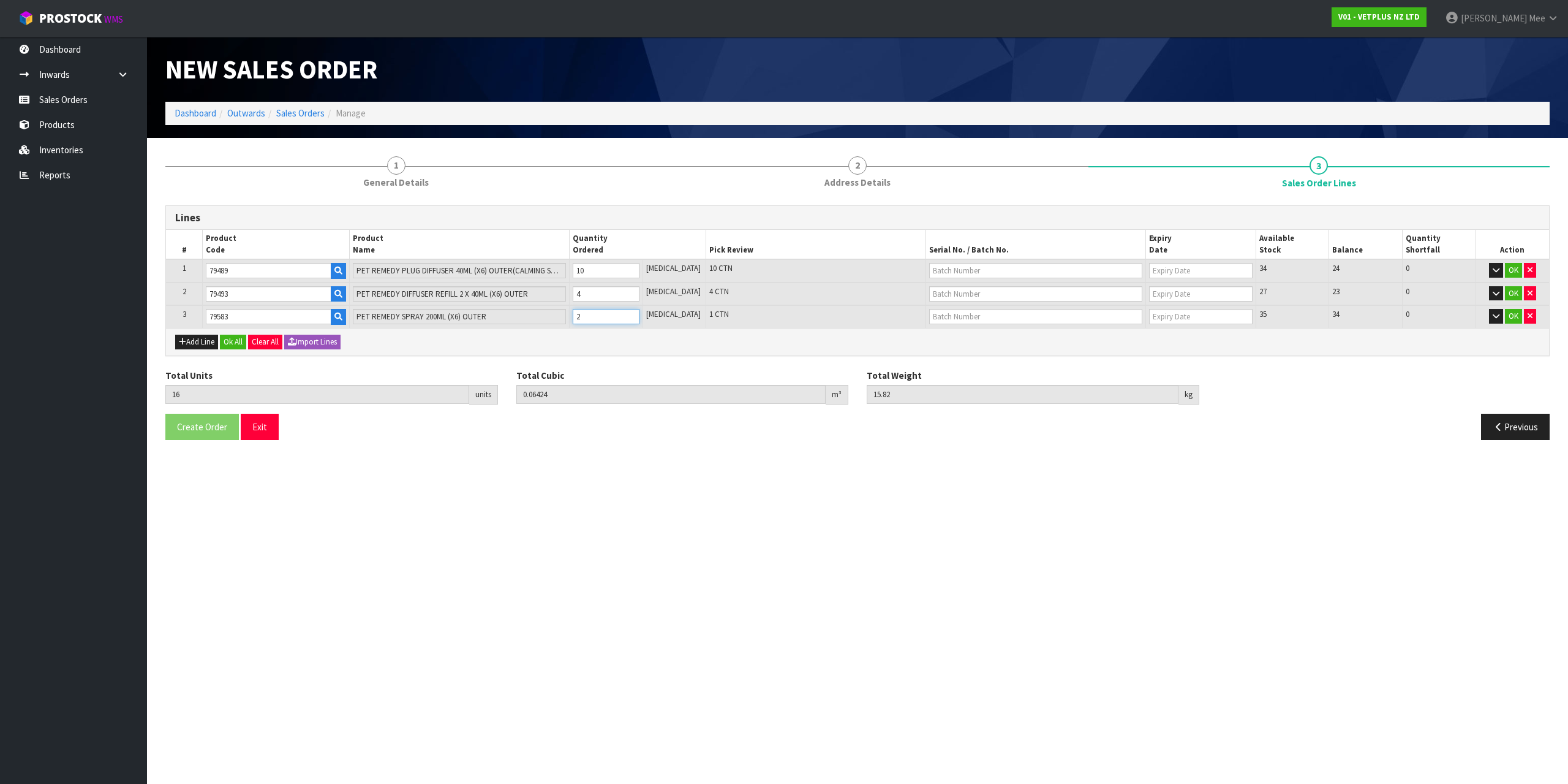
type input "17.47"
type input "3"
click at [640, 316] on input "3" at bounding box center [606, 317] width 67 height 16
type input "18"
type input "0.07128"
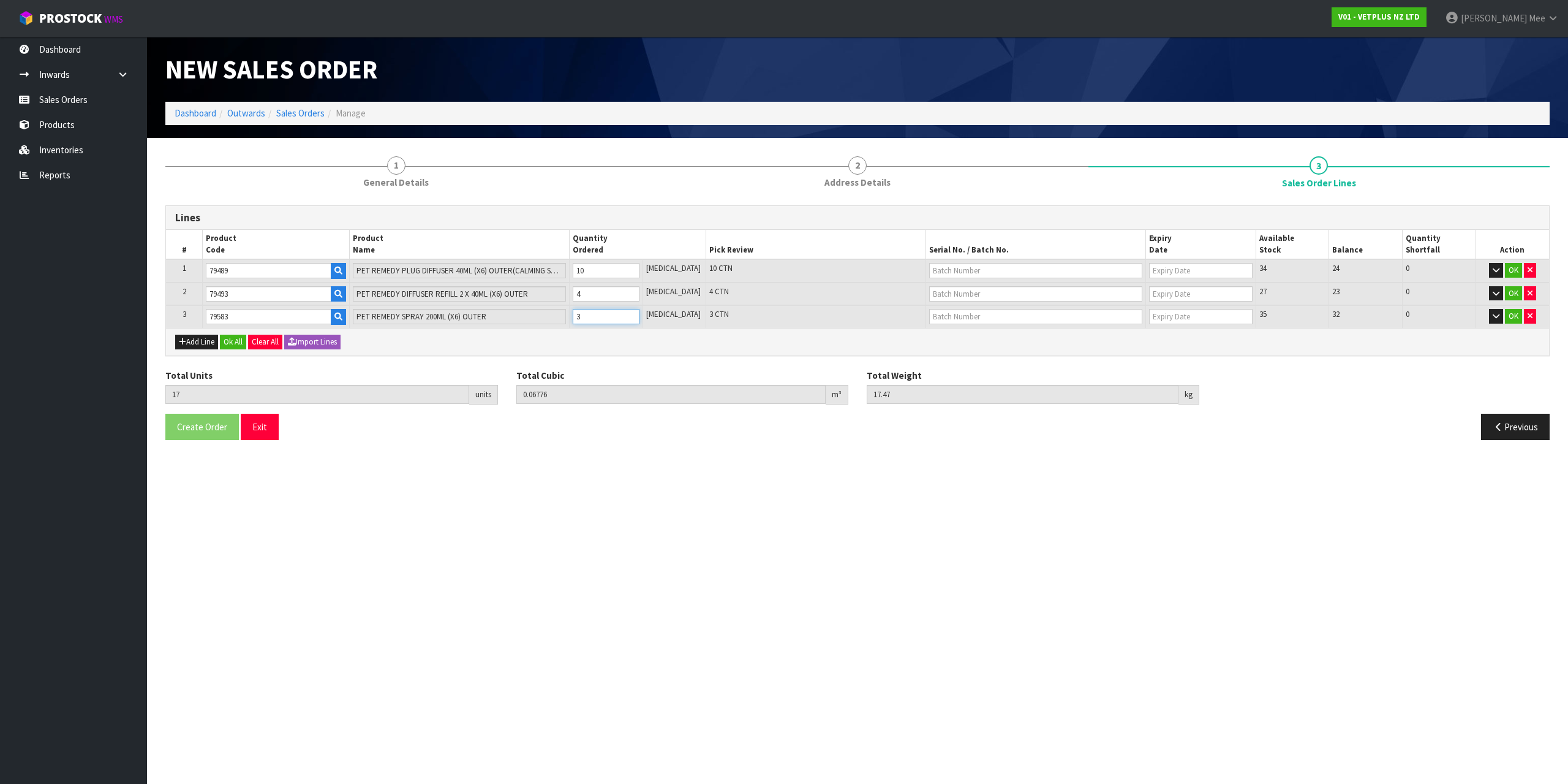
type input "19.12"
type input "4"
click at [640, 316] on input "4" at bounding box center [606, 317] width 67 height 16
type input "19"
type input "0.0748"
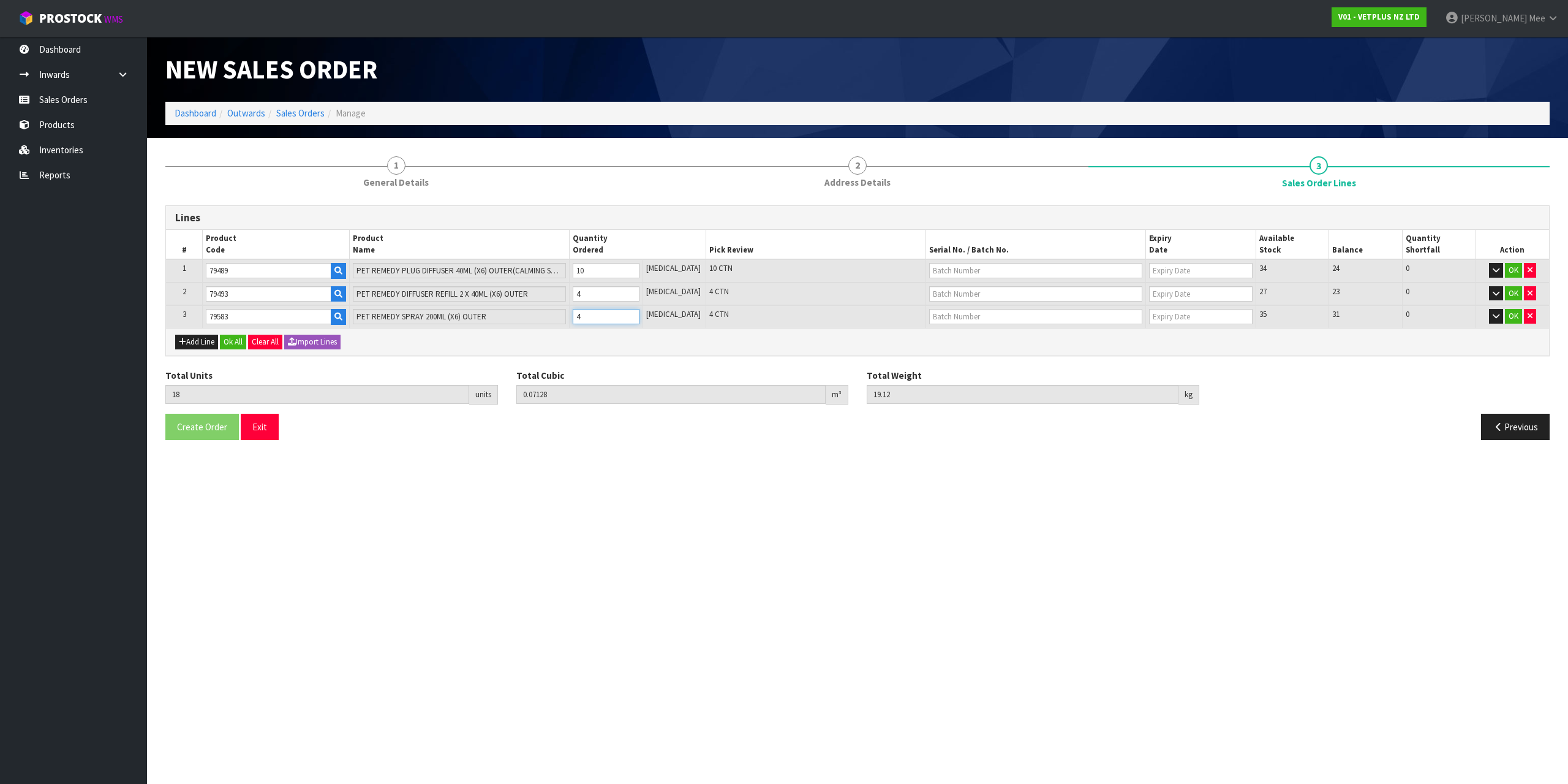
type input "20.77"
type input "5"
click at [640, 316] on input "5" at bounding box center [606, 317] width 67 height 16
type input "20"
type input "0.07832"
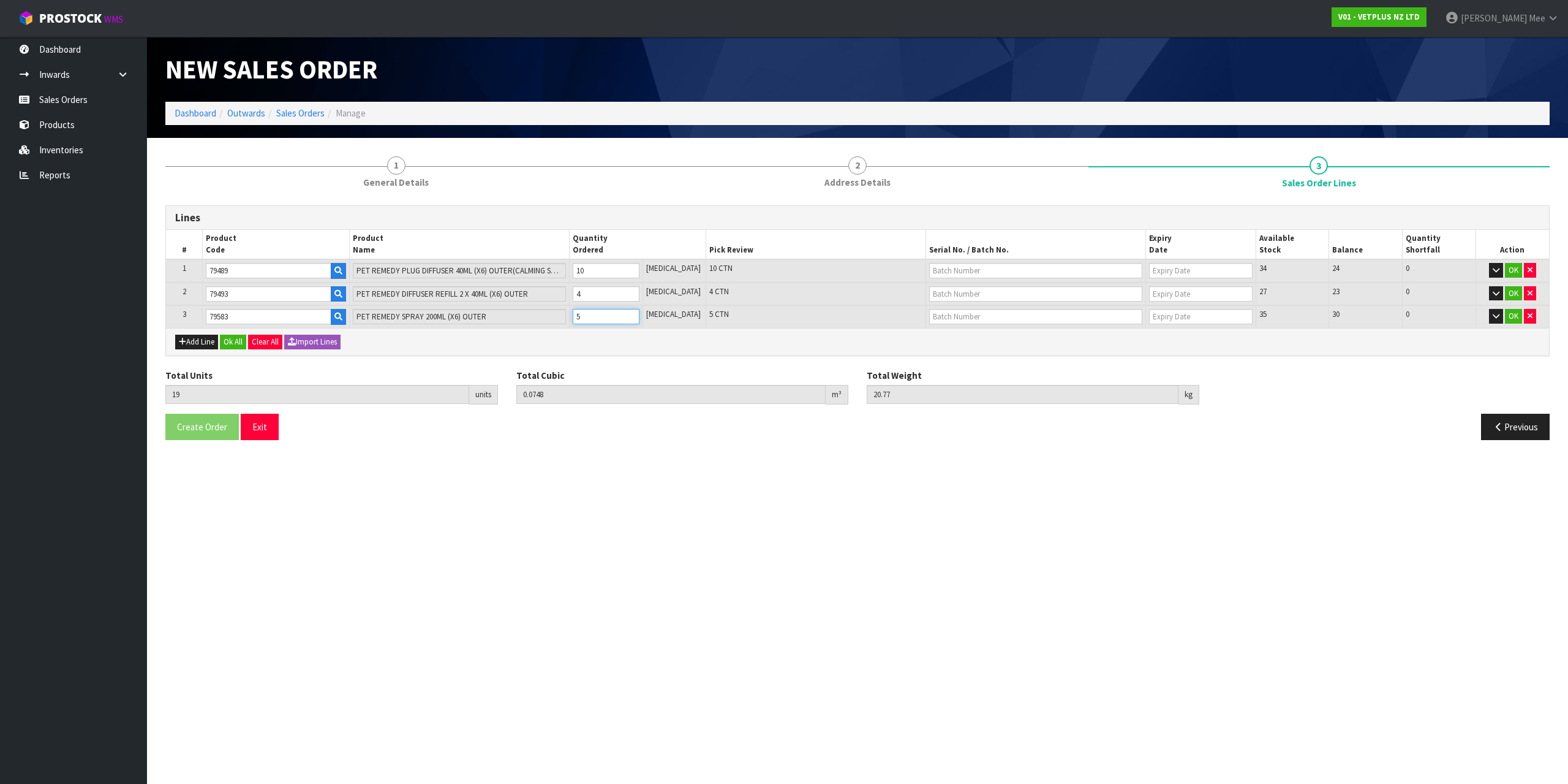
type input "22.42"
type input "6"
click at [640, 316] on input "6" at bounding box center [606, 317] width 67 height 16
click at [190, 343] on button "Add Line" at bounding box center [196, 342] width 42 height 15
type input "0"
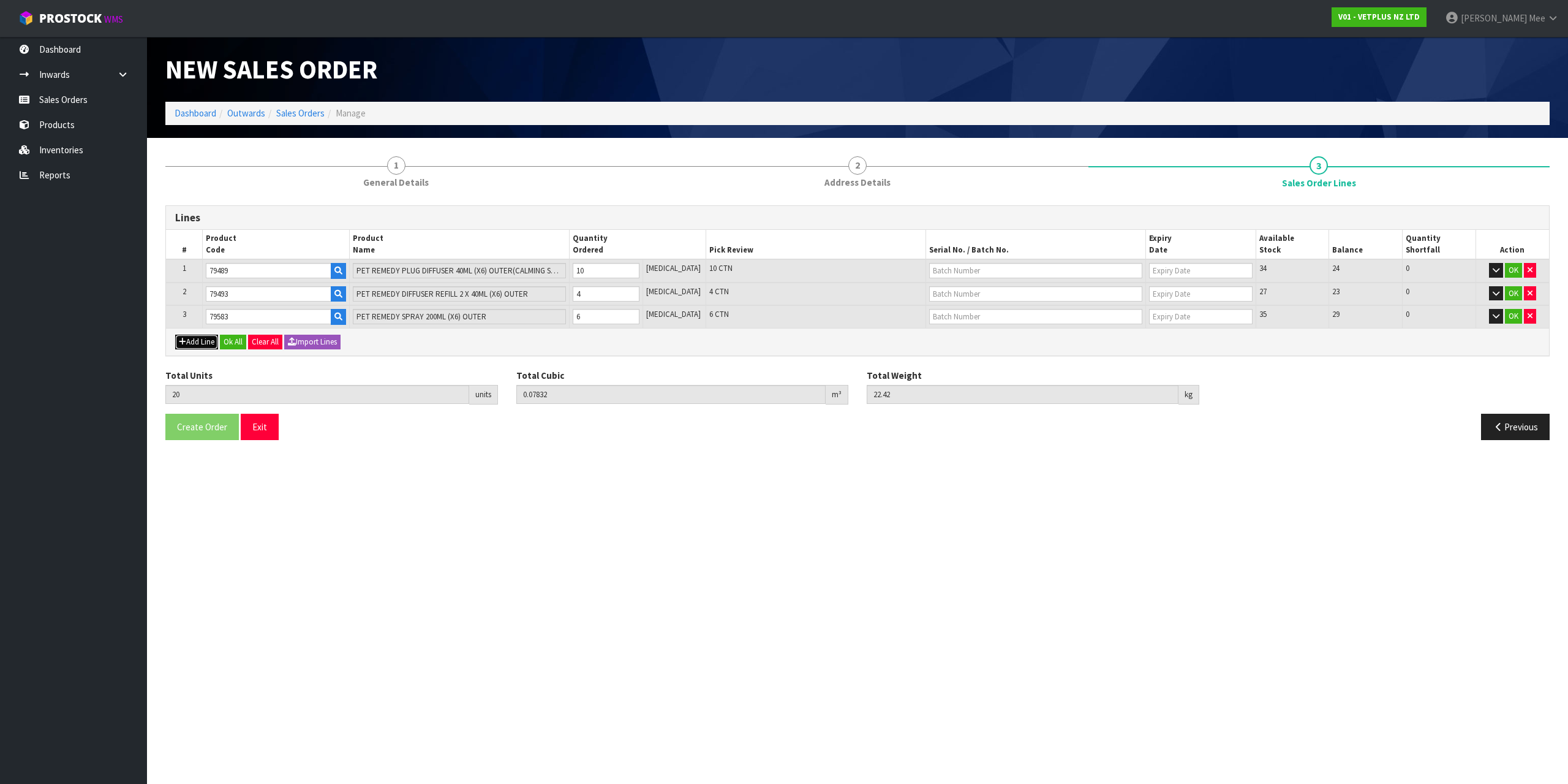
type input "0"
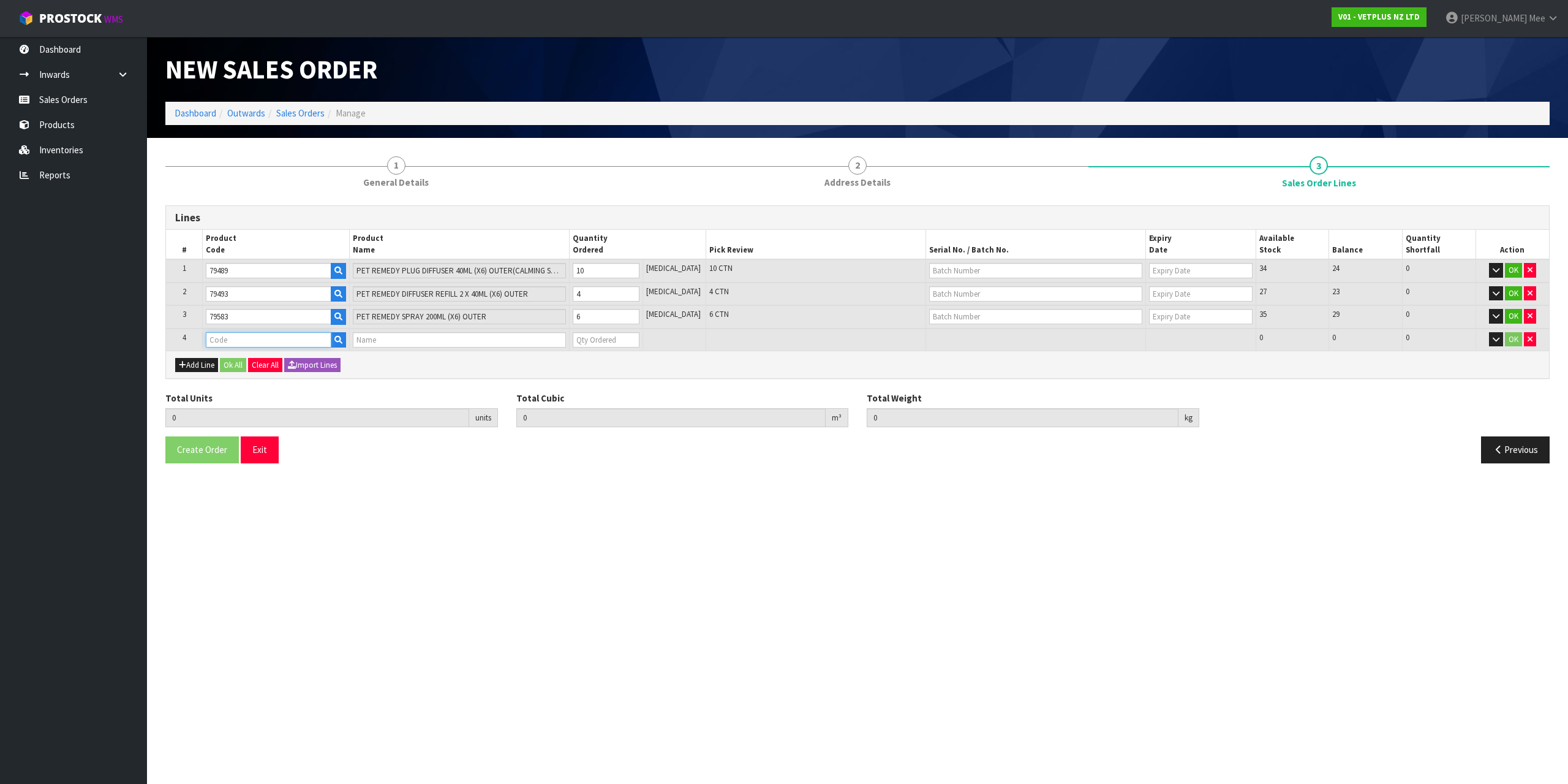
click at [260, 341] on input "text" at bounding box center [268, 340] width 125 height 16
type input "79664"
click at [278, 358] on link "79664" at bounding box center [257, 360] width 100 height 16
type input "79664"
type input "20"
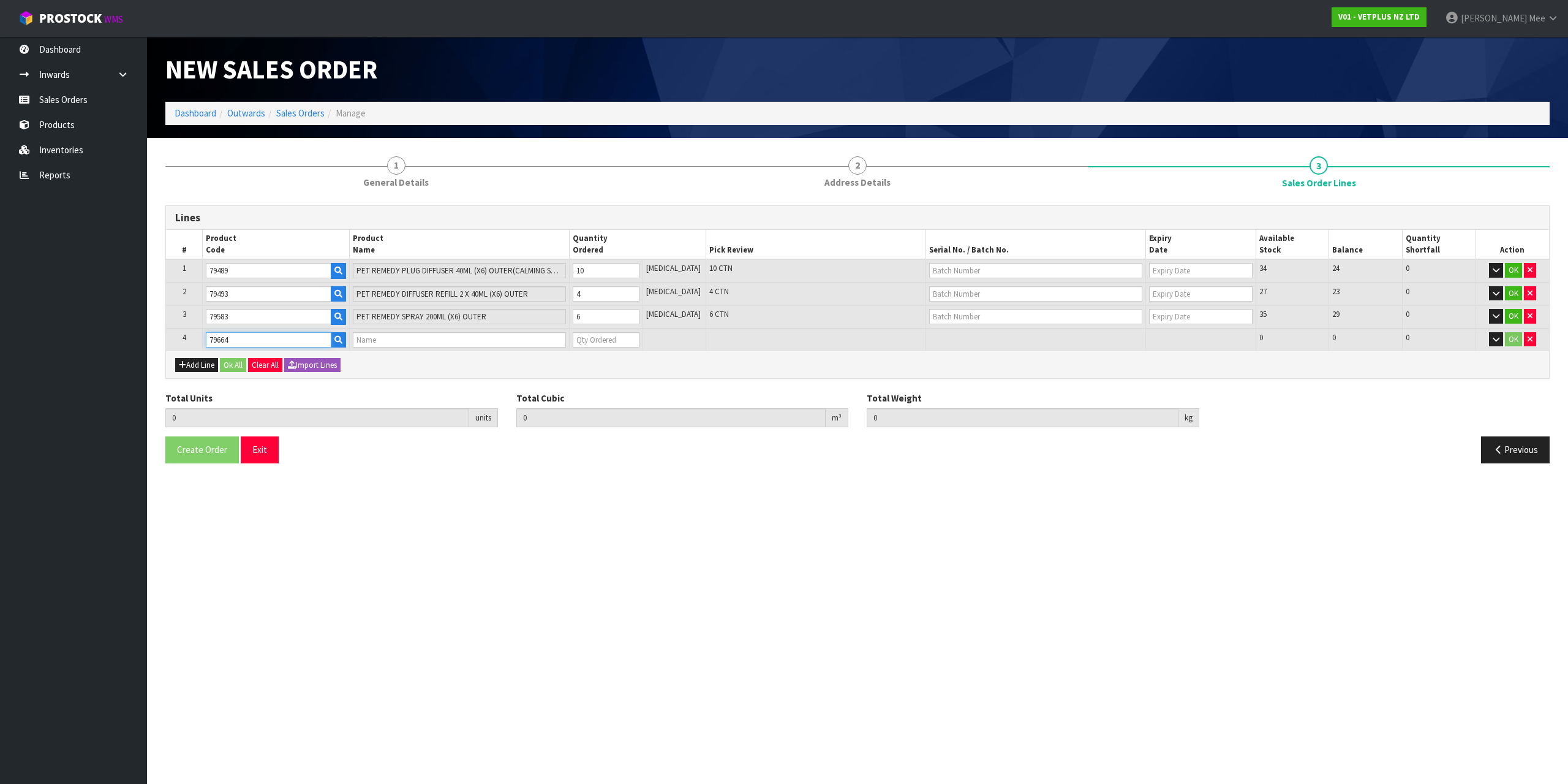
type input "0.07832"
type input "22.42"
type input "PET REMEDY SPRAY 15ML (X6) OUTER"
type input "0"
type input "21"
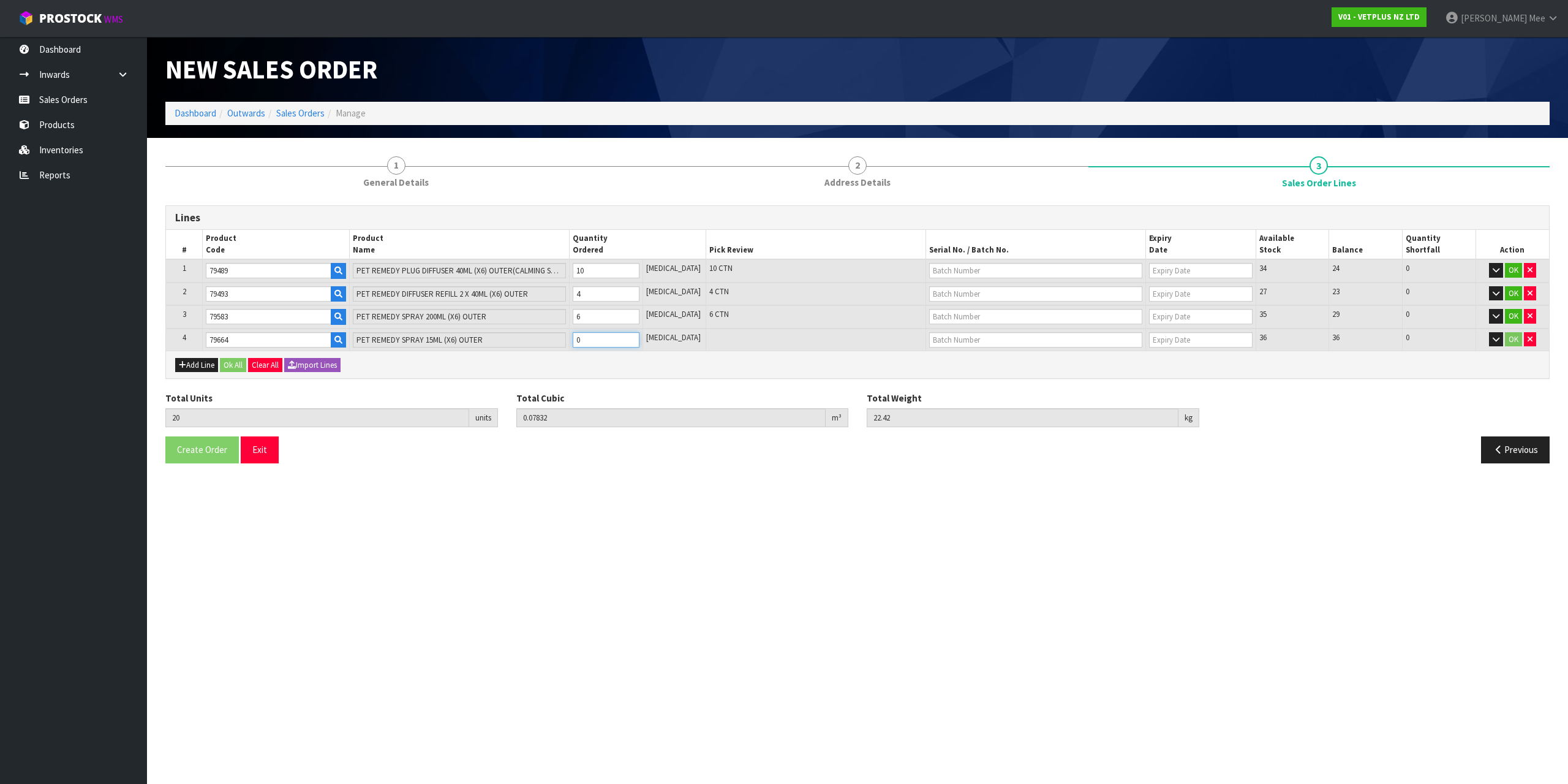
type input "0.079114"
type input "22.67"
type input "1"
click at [635, 337] on input "1" at bounding box center [606, 340] width 67 height 16
type input "22"
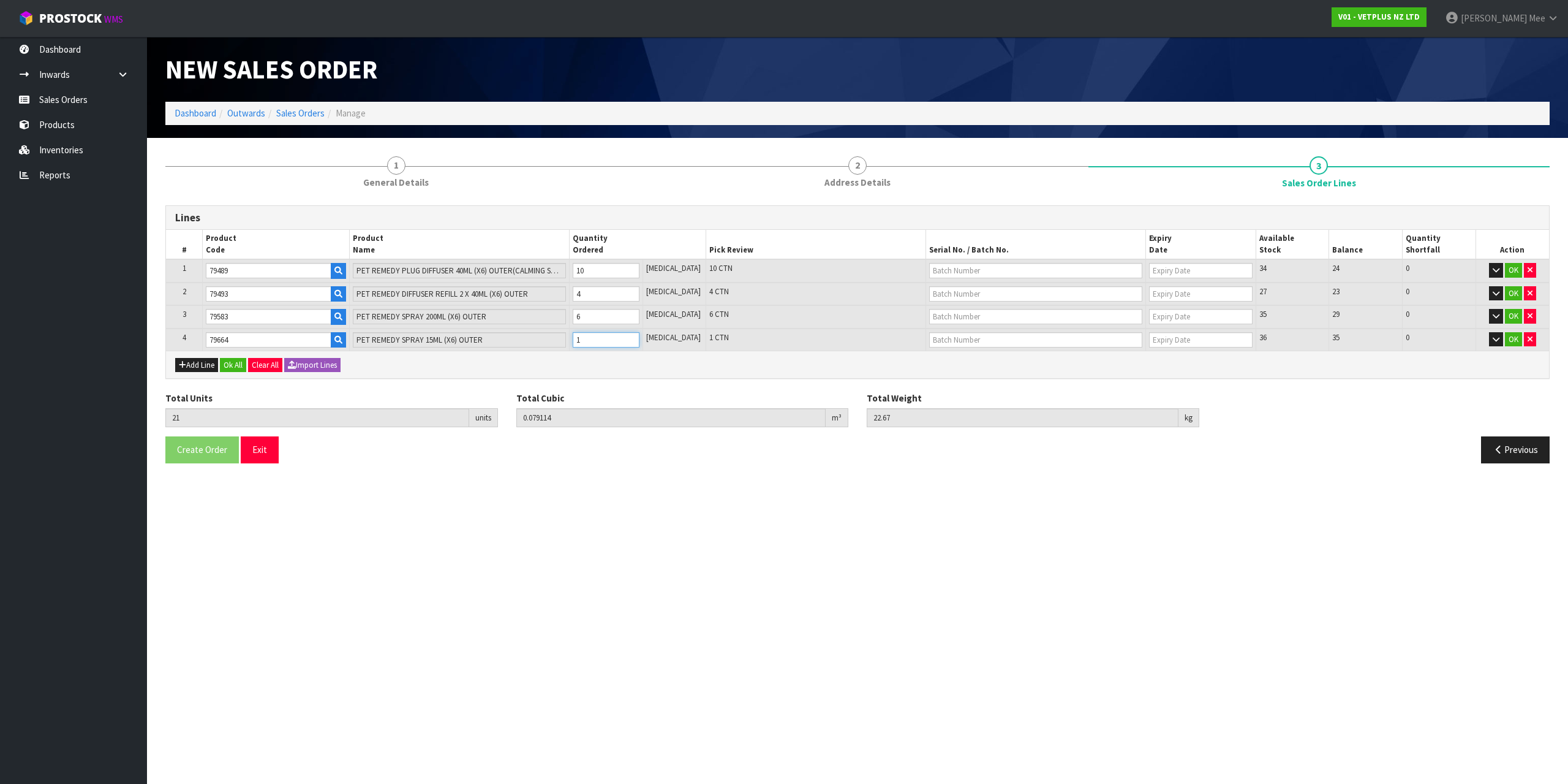
type input "0.079908"
type input "22.92"
type input "2"
click at [635, 337] on input "2" at bounding box center [606, 340] width 67 height 16
type input "23"
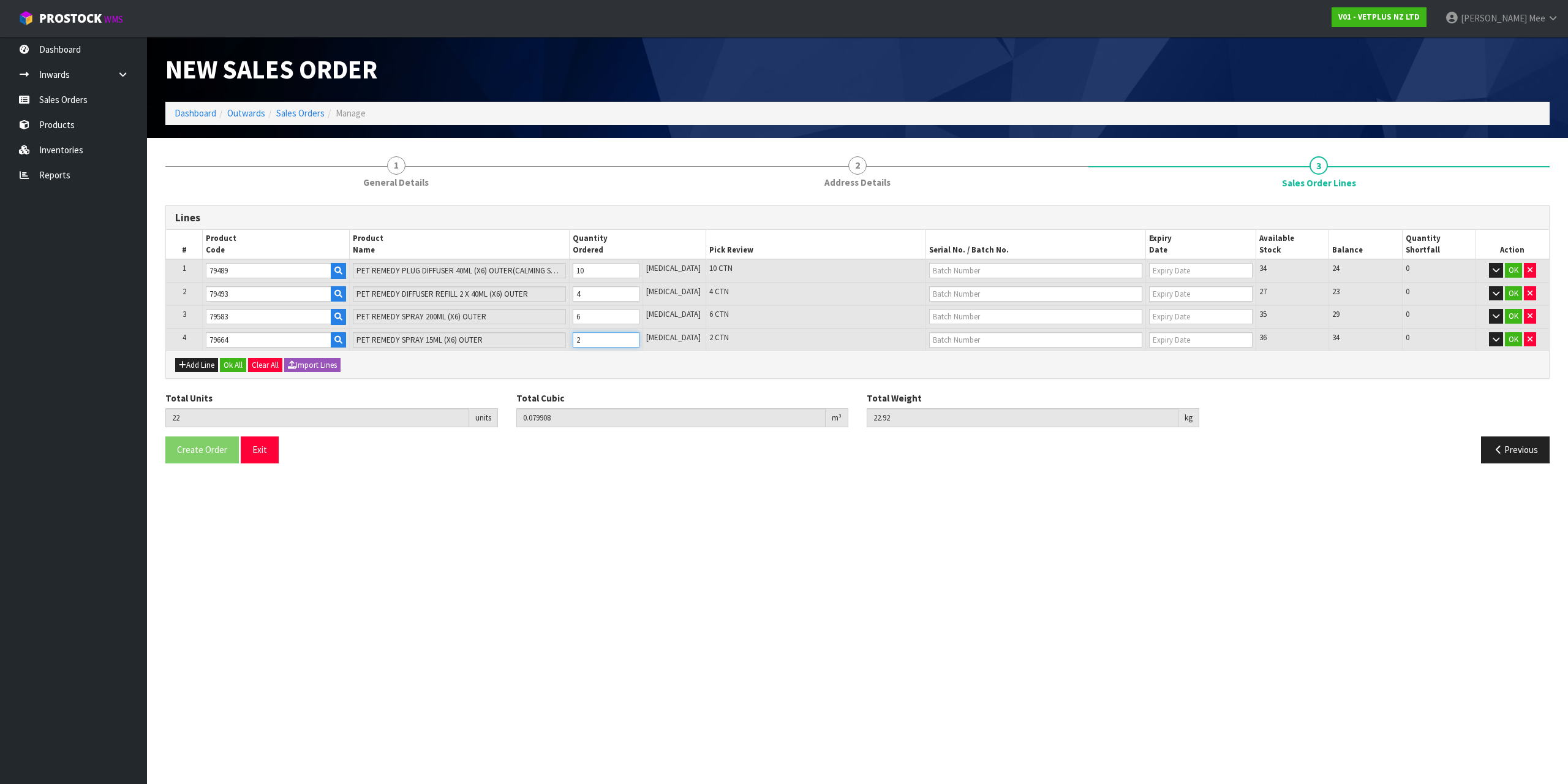
type input "0.080702"
type input "23.17"
type input "3"
click at [635, 337] on input "3" at bounding box center [606, 340] width 67 height 16
type input "24"
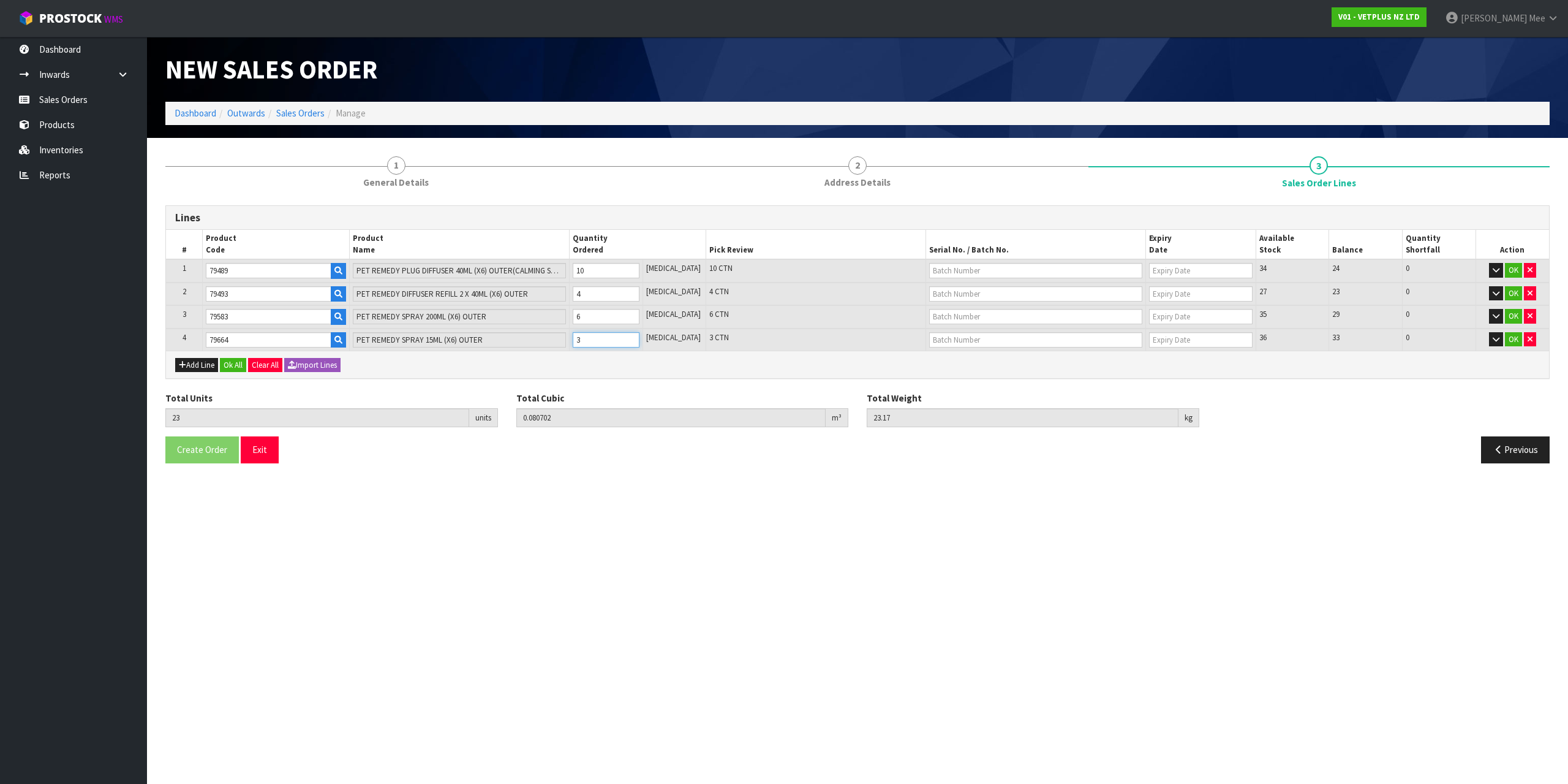
type input "0.081496"
type input "23.42"
type input "4"
click at [635, 337] on input "4" at bounding box center [606, 340] width 67 height 16
type input "25"
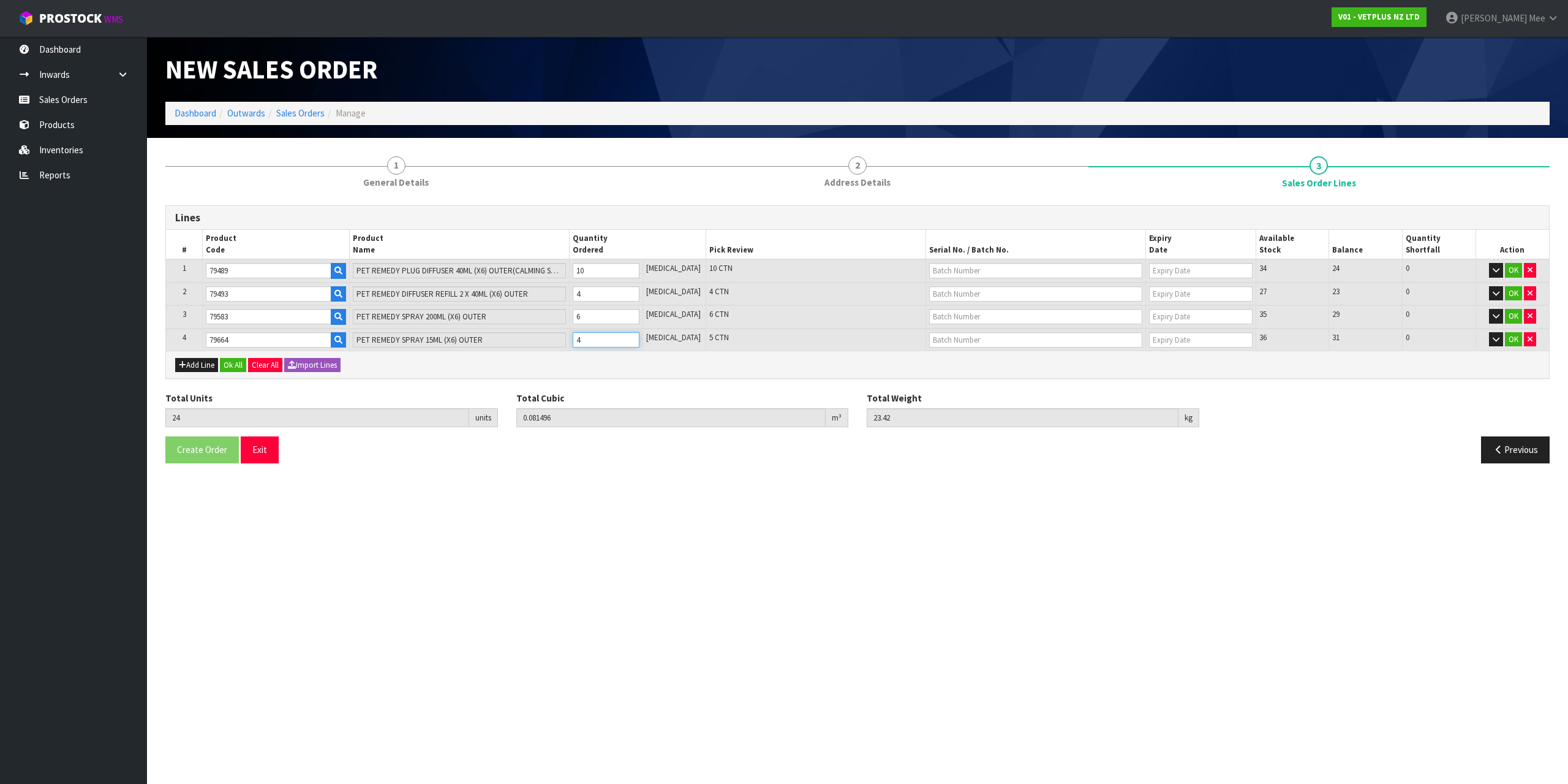
type input "0.08229"
type input "23.67"
type input "5"
click at [635, 337] on input "5" at bounding box center [606, 340] width 67 height 16
type input "26"
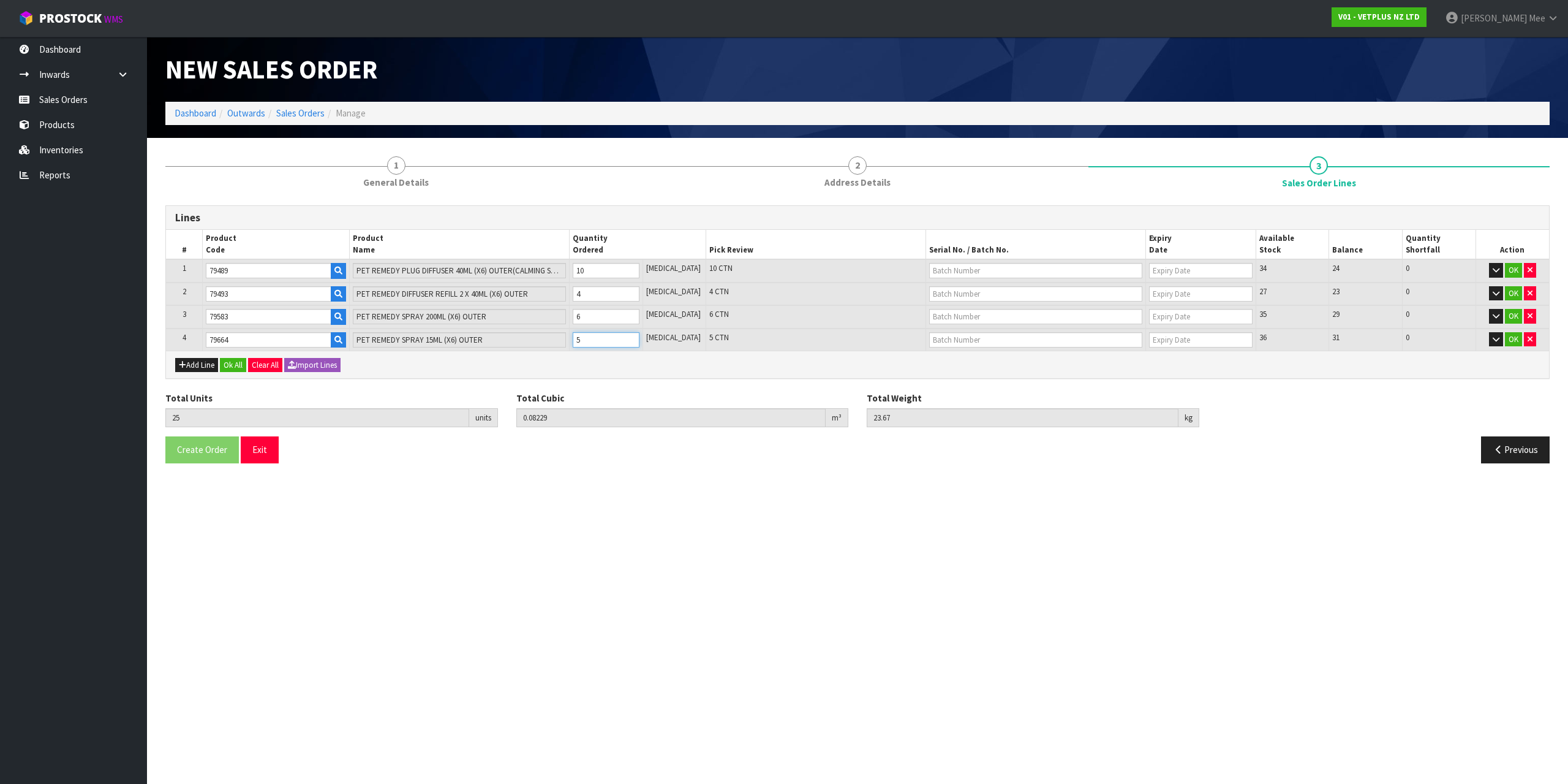
type input "0.083084"
type input "23.92"
type input "6"
click at [635, 337] on input "6" at bounding box center [606, 340] width 67 height 16
type input "27"
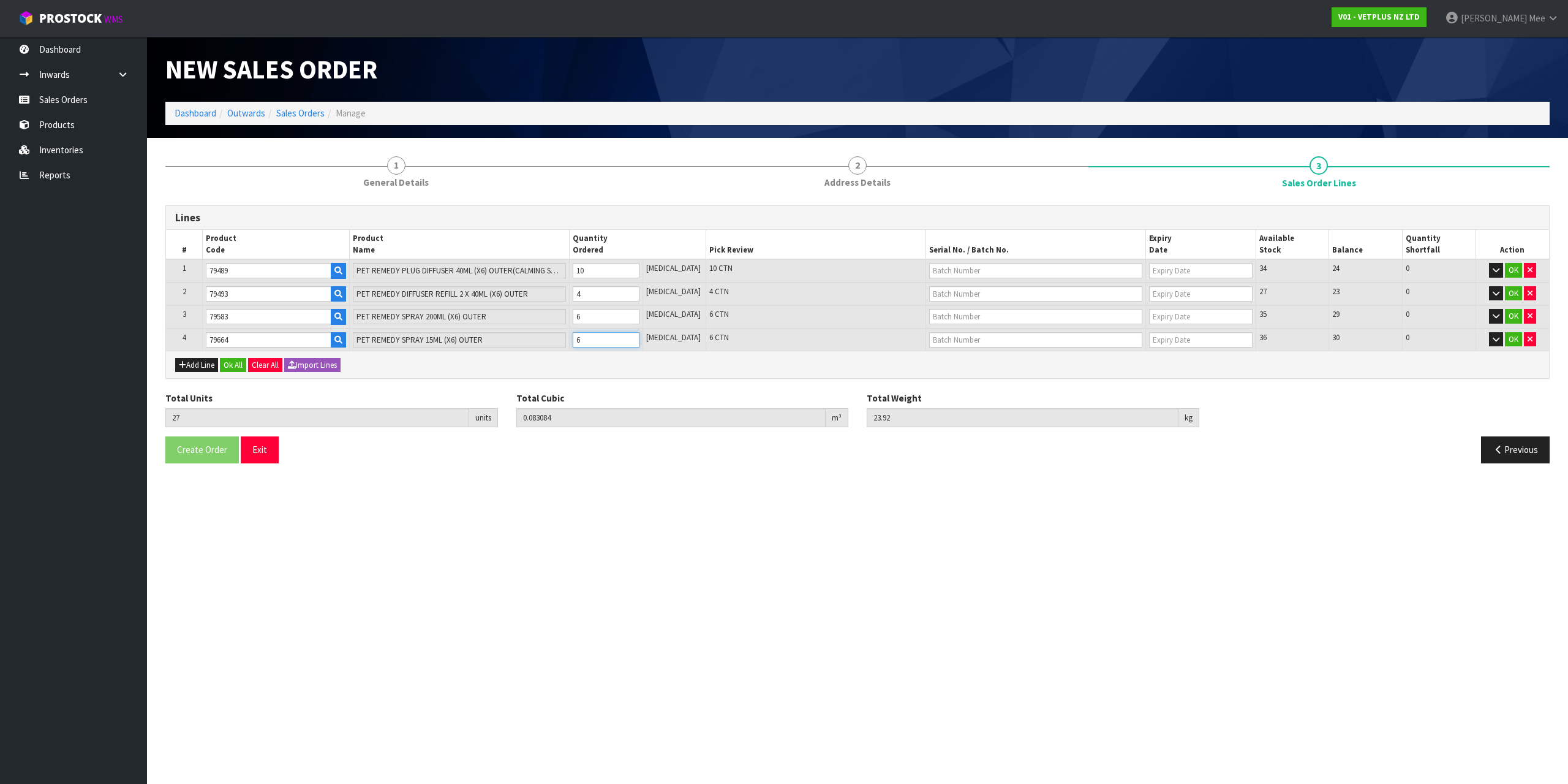
type input "0.083878"
type input "24.17"
type input "7"
click at [635, 337] on input "7" at bounding box center [606, 340] width 67 height 16
type input "28"
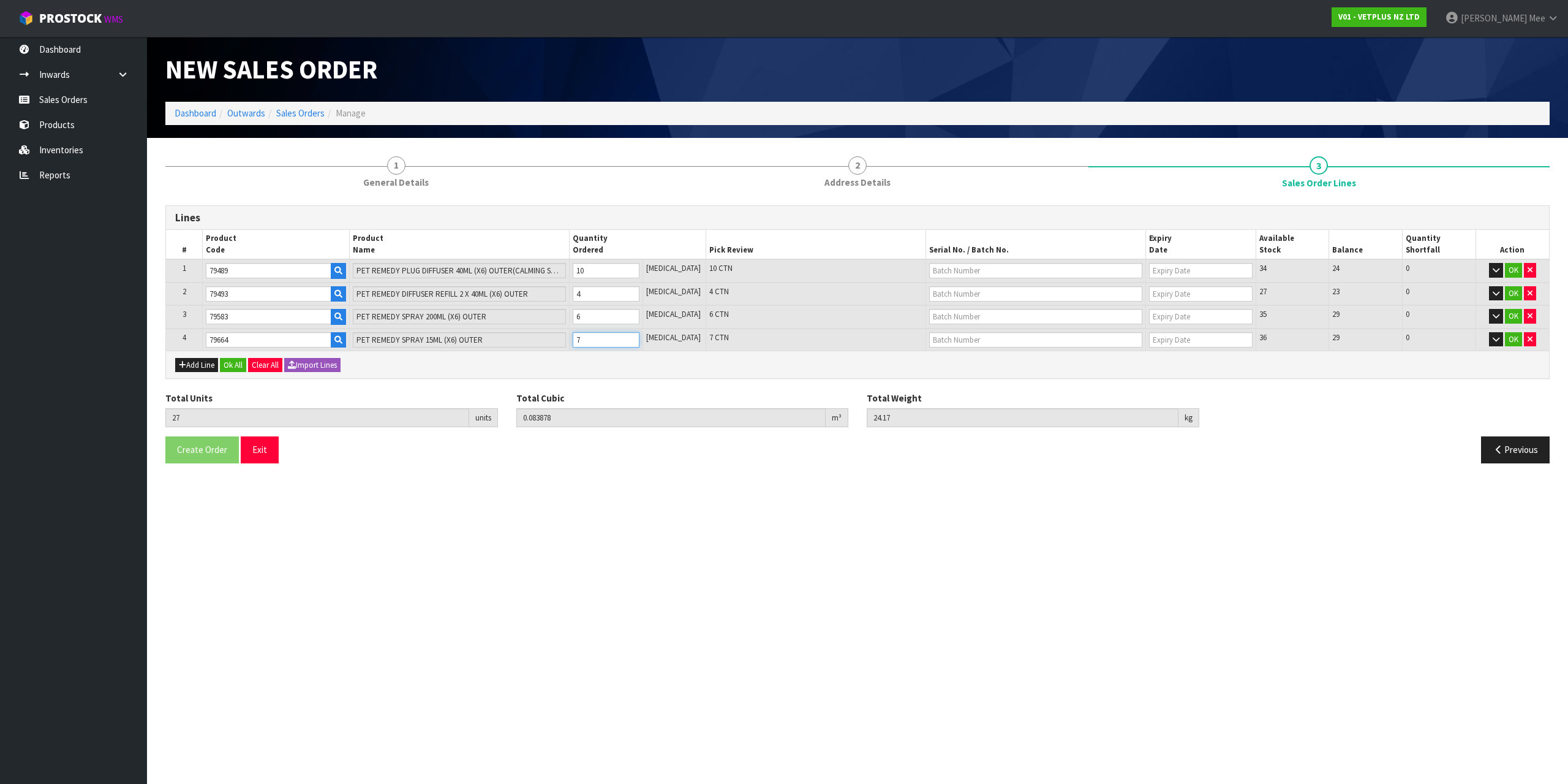
type input "0.084672"
type input "24.42"
type input "8"
click at [635, 337] on input "8" at bounding box center [606, 340] width 67 height 16
type input "29"
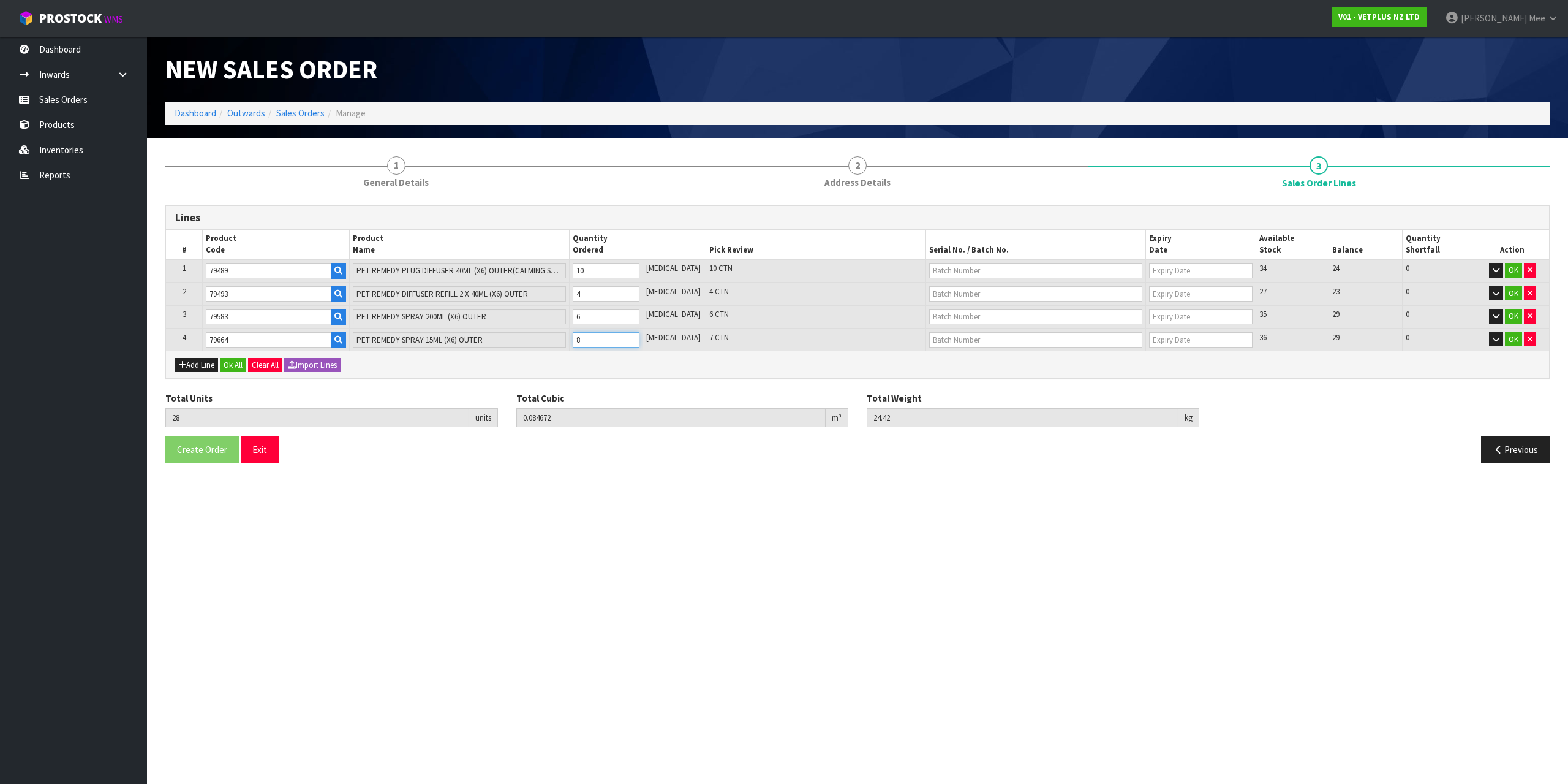
type input "0.085466"
type input "24.67"
click at [636, 337] on input "9" at bounding box center [606, 340] width 67 height 16
click at [636, 337] on input "10" at bounding box center [606, 340] width 67 height 16
click at [172, 366] on div "Add Line Ok All Clear All Import Lines" at bounding box center [856, 364] width 1383 height 28
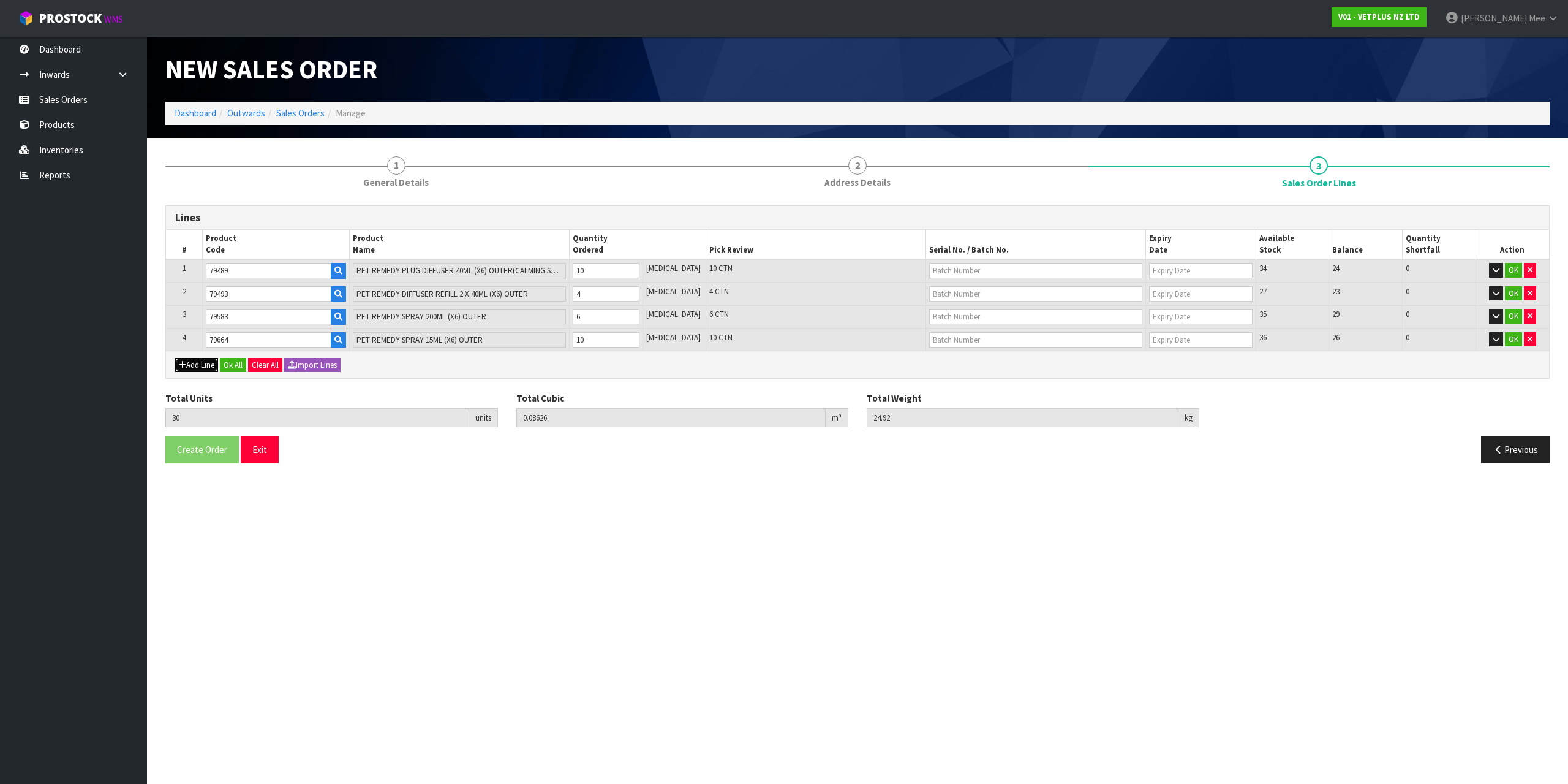
click at [205, 362] on button "Add Line" at bounding box center [196, 365] width 42 height 15
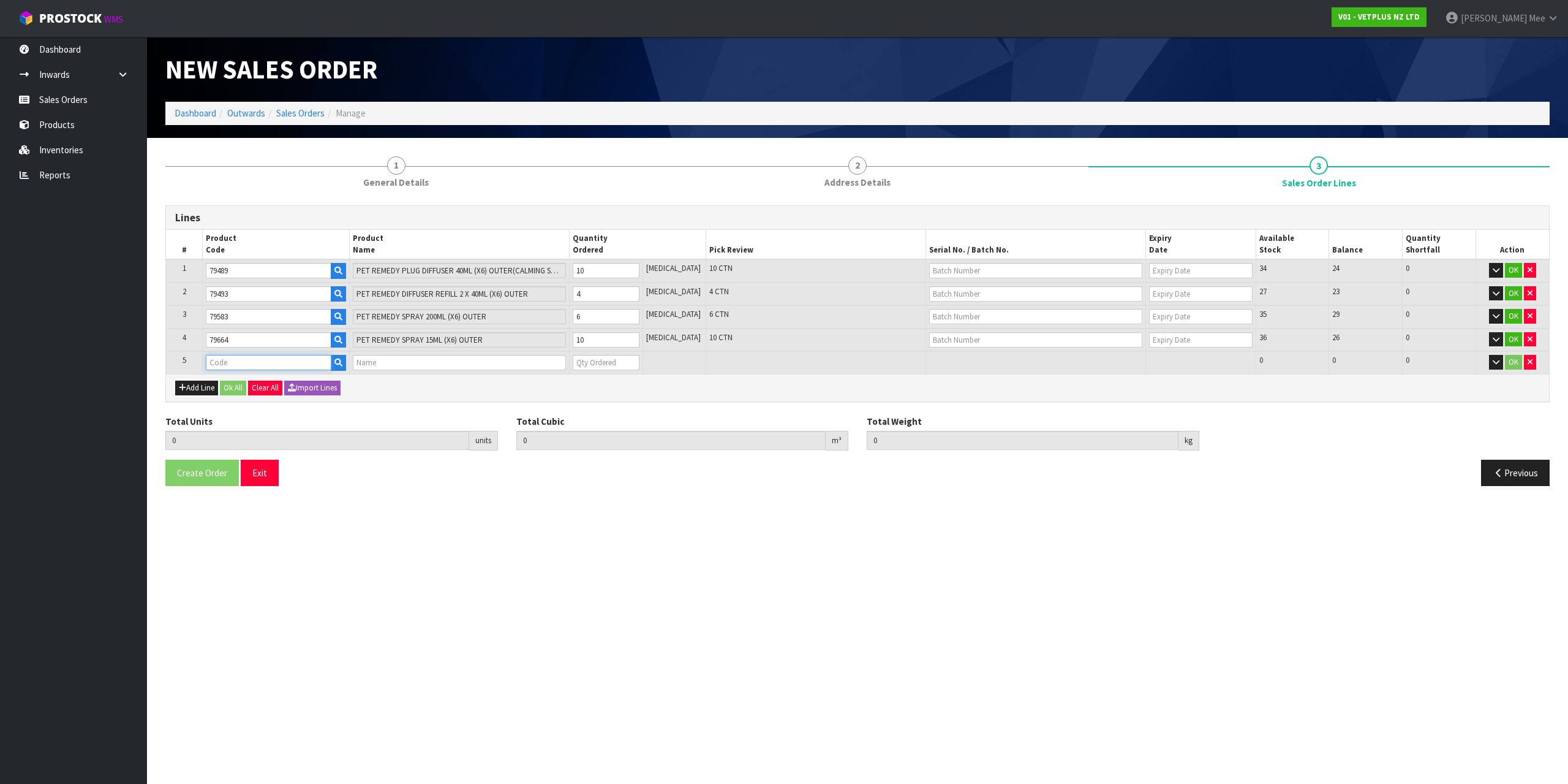
click at [231, 356] on input "text" at bounding box center [268, 363] width 125 height 16
drag, startPoint x: 621, startPoint y: 370, endPoint x: 628, endPoint y: 365, distance: 8.6
click at [622, 370] on input "0" at bounding box center [606, 363] width 67 height 16
click at [640, 360] on input "1" at bounding box center [606, 363] width 67 height 16
click at [640, 360] on input "2" at bounding box center [606, 363] width 67 height 16
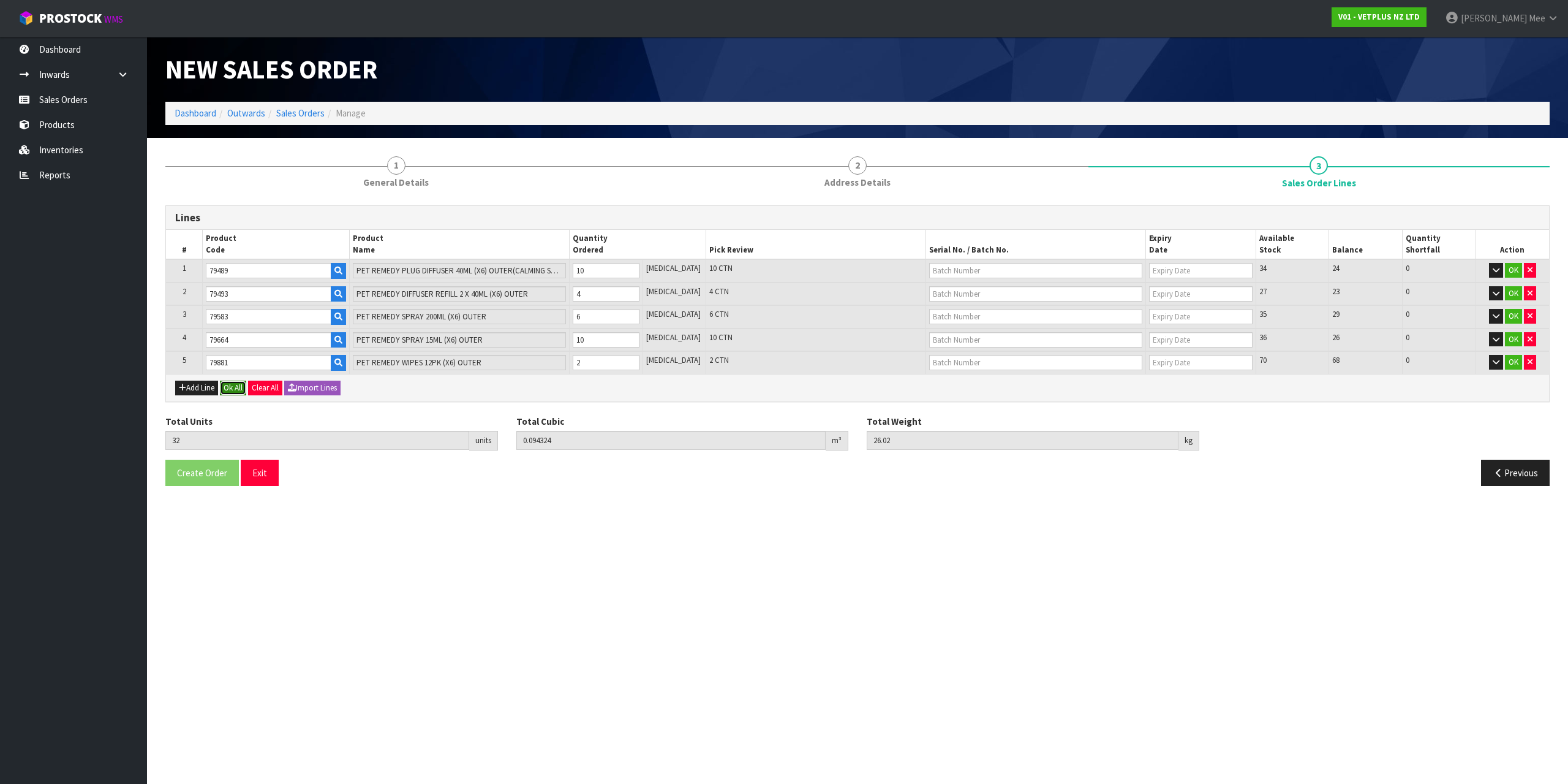
click at [232, 391] on button "Ok All" at bounding box center [233, 388] width 26 height 15
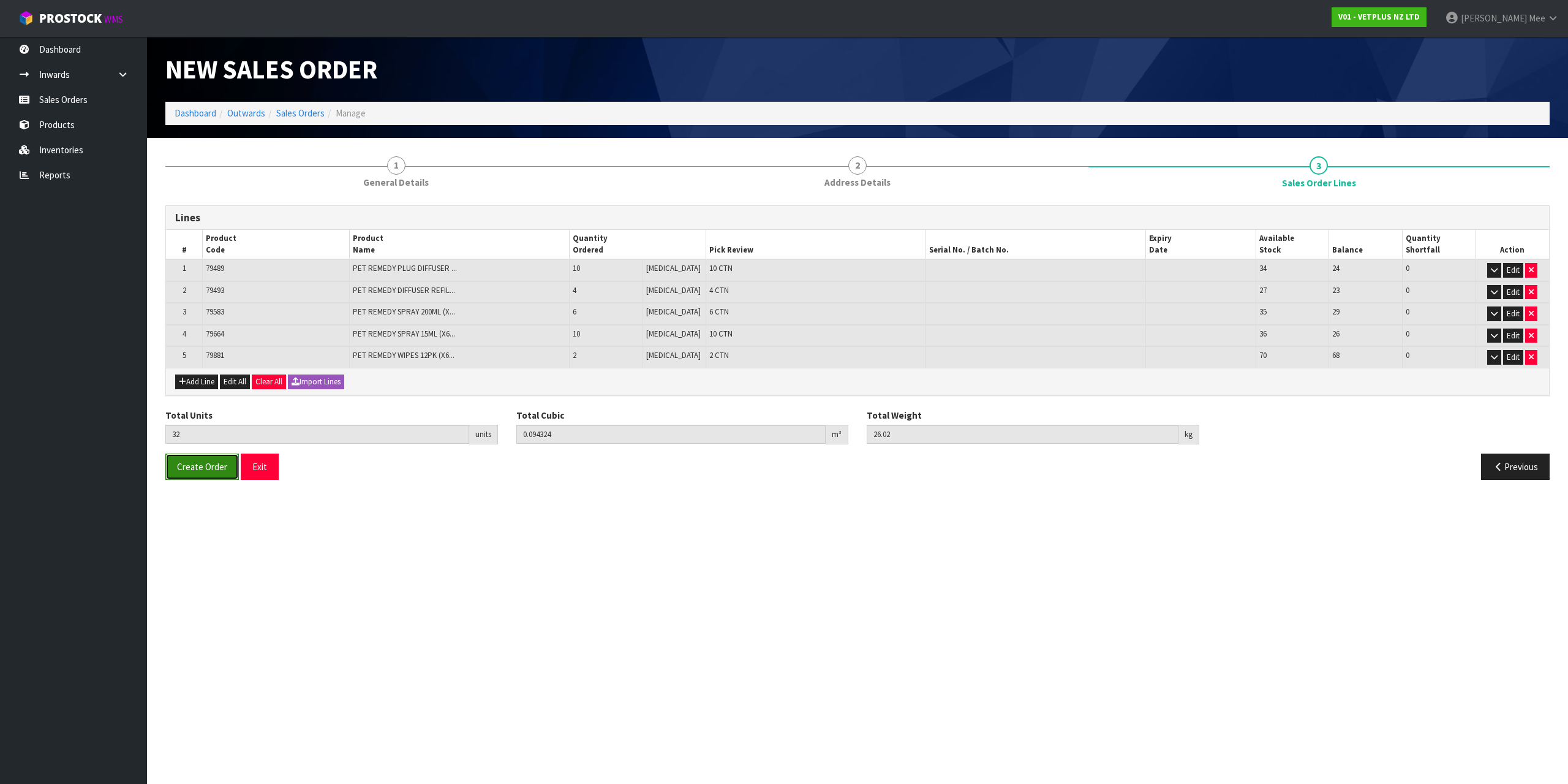
click at [199, 458] on button "Create Order" at bounding box center [202, 467] width 74 height 26
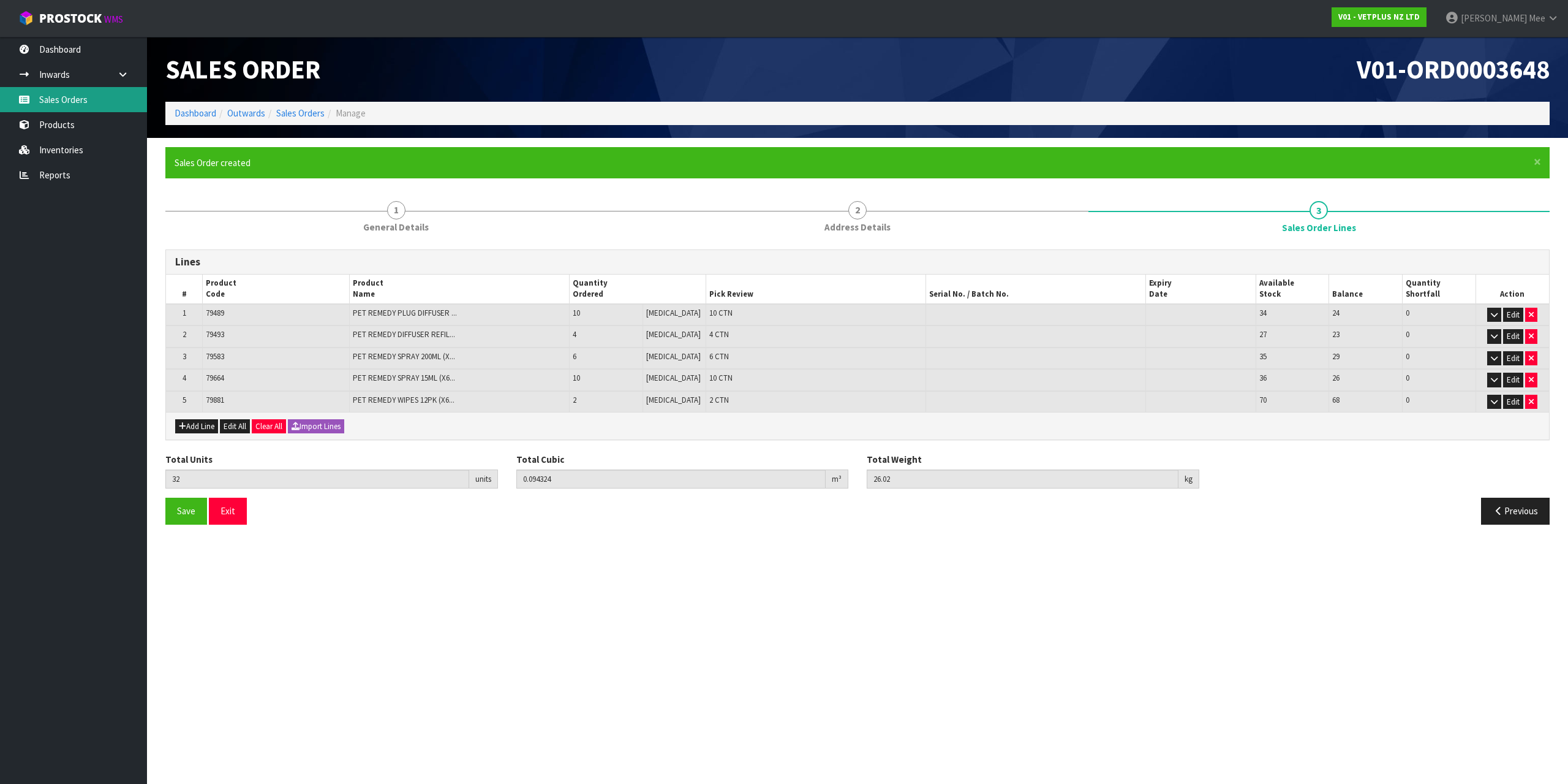
click at [56, 105] on link "Sales Orders" at bounding box center [74, 99] width 147 height 25
